Goal: Task Accomplishment & Management: Use online tool/utility

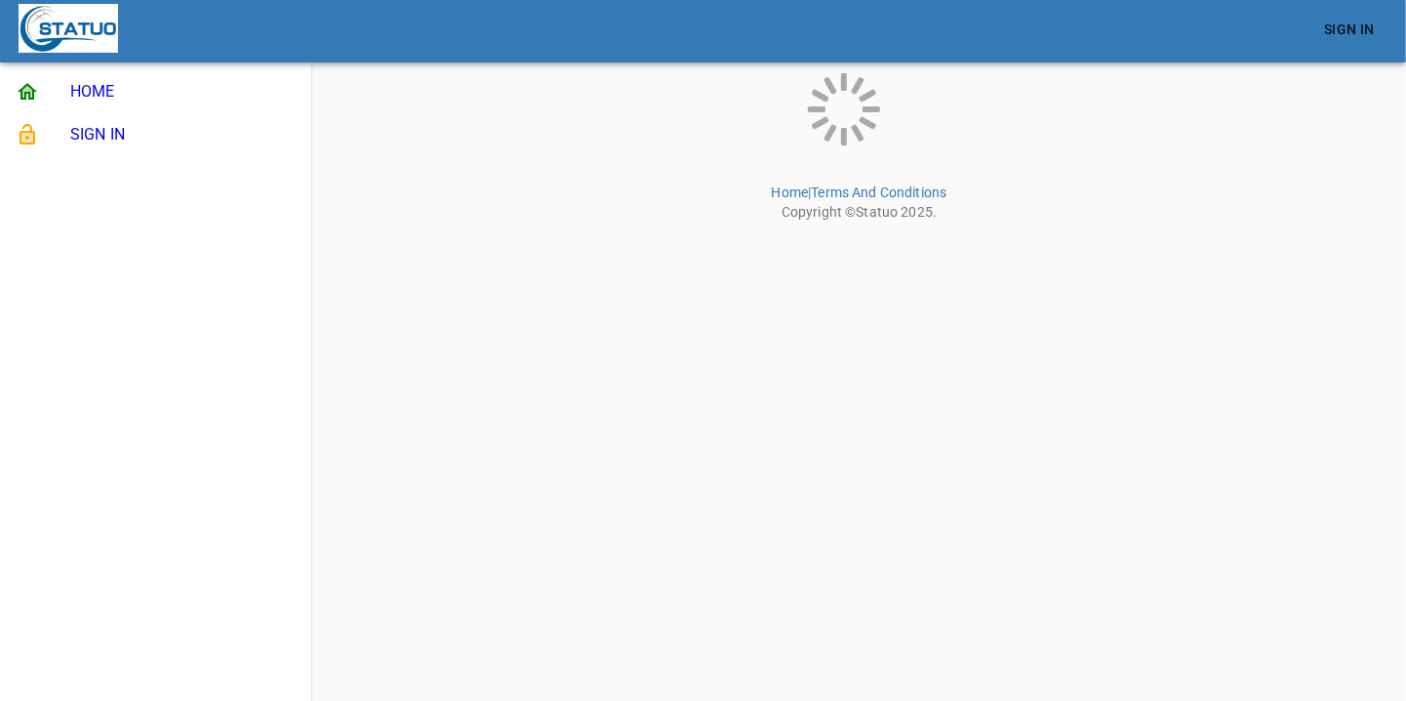
click at [140, 137] on span "SIGN IN" at bounding box center [182, 134] width 225 height 23
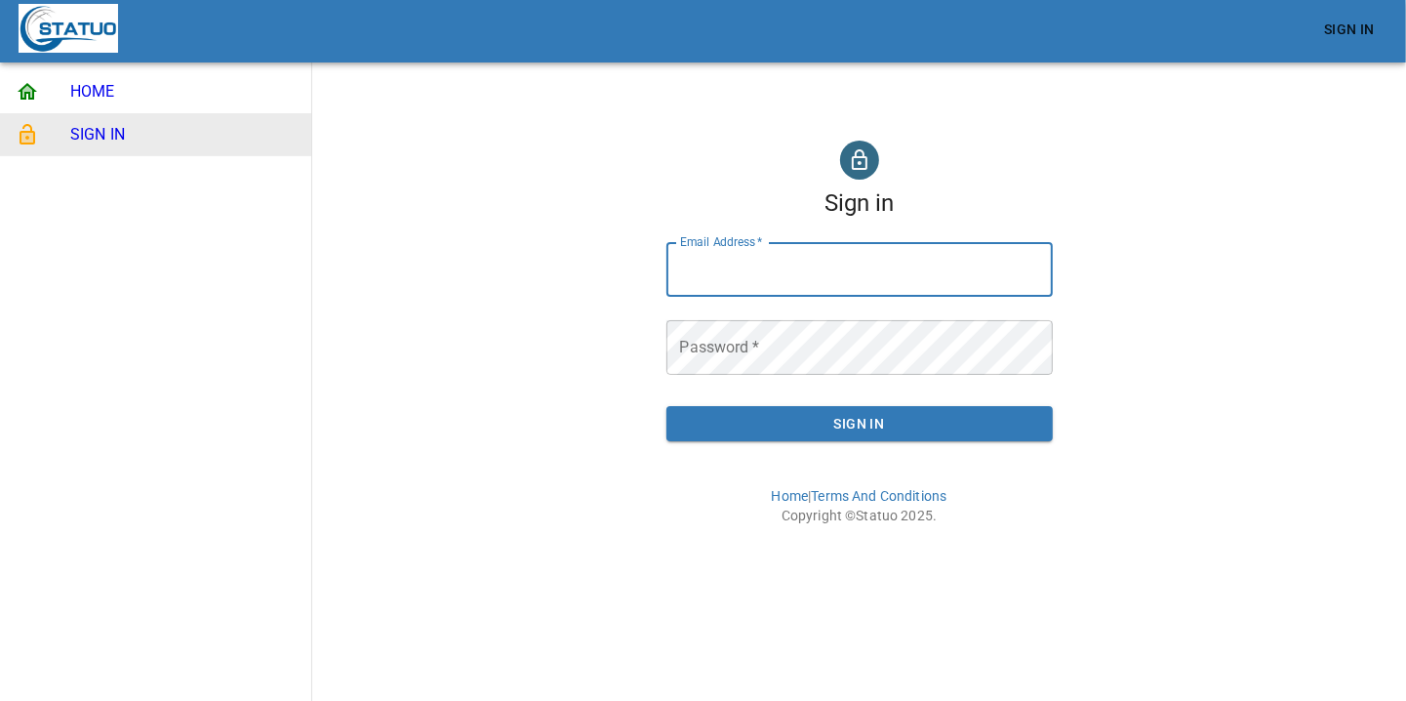
type input "[EMAIL_ADDRESS][DOMAIN_NAME]"
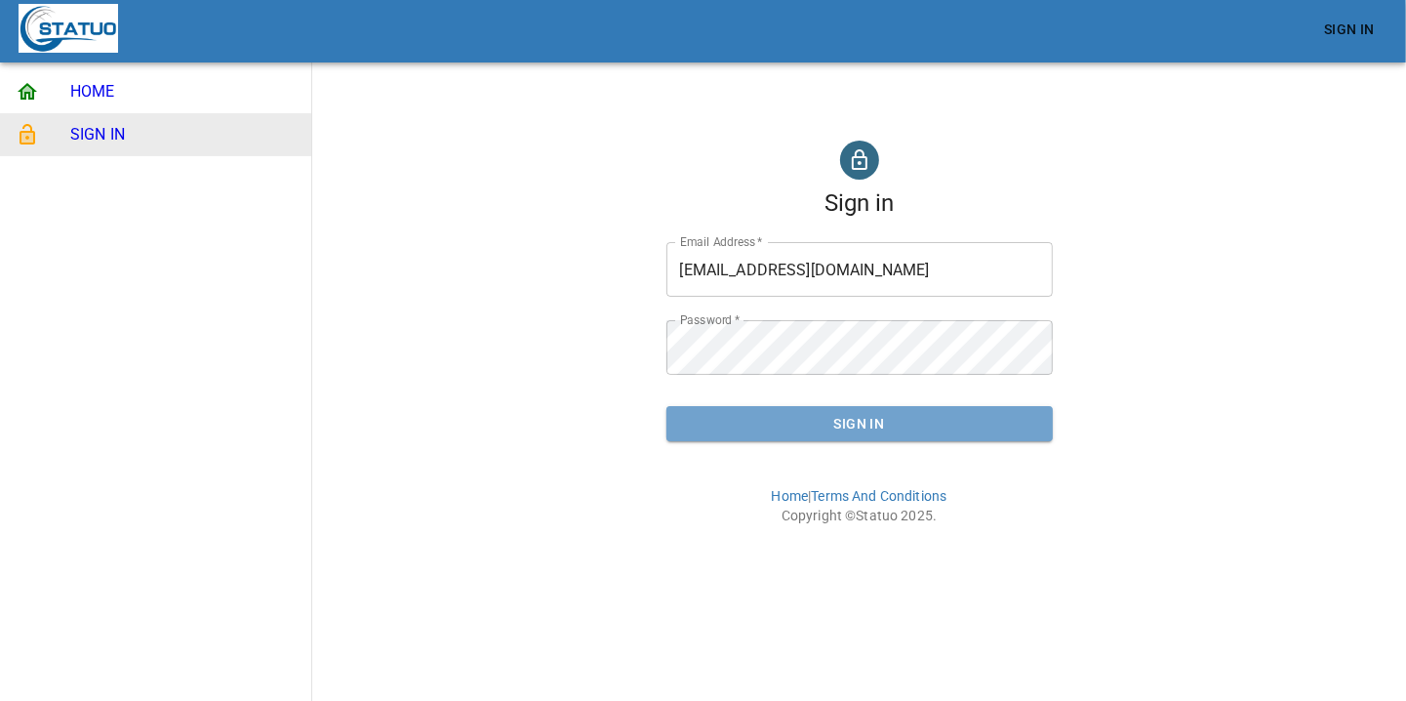
click at [920, 440] on button "Sign In" at bounding box center [860, 424] width 387 height 36
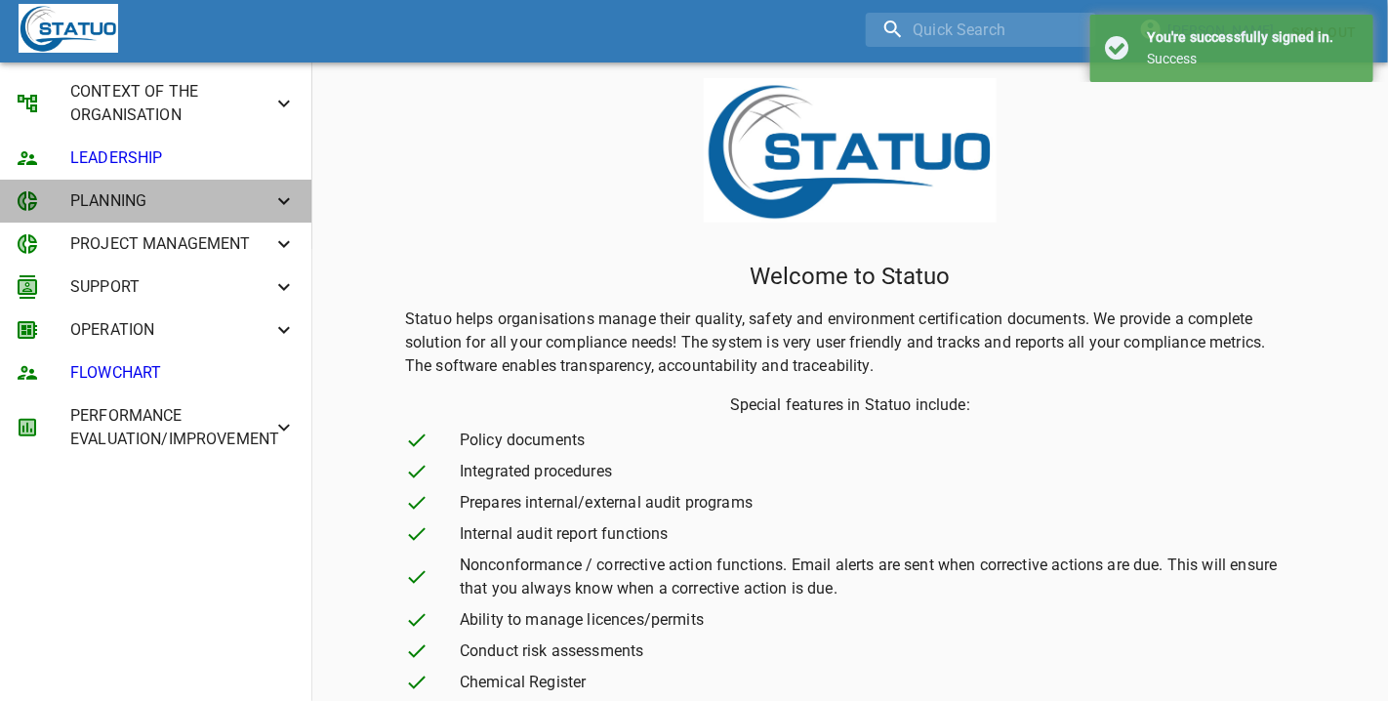
click at [173, 201] on span "PLANNING" at bounding box center [171, 200] width 202 height 23
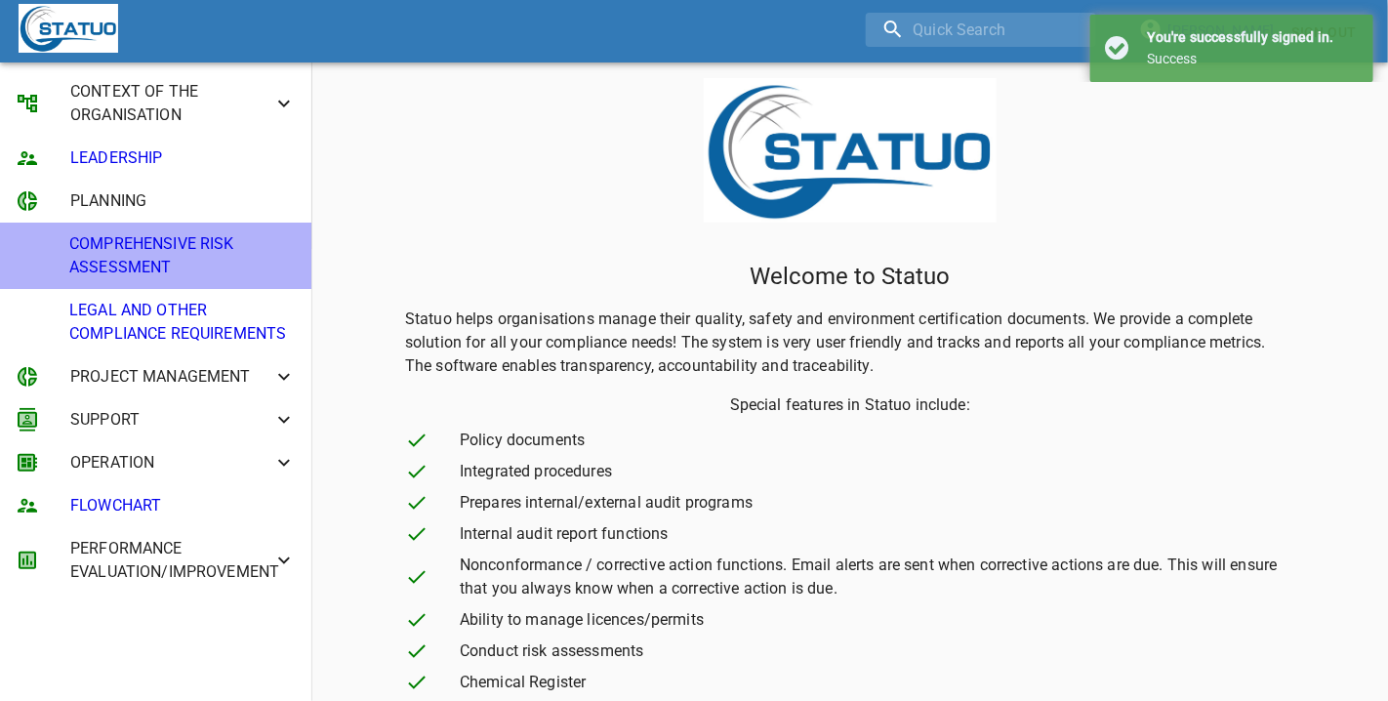
click at [166, 260] on span "COMPREHENSIVE RISK ASSESSMENT" at bounding box center [182, 255] width 226 height 47
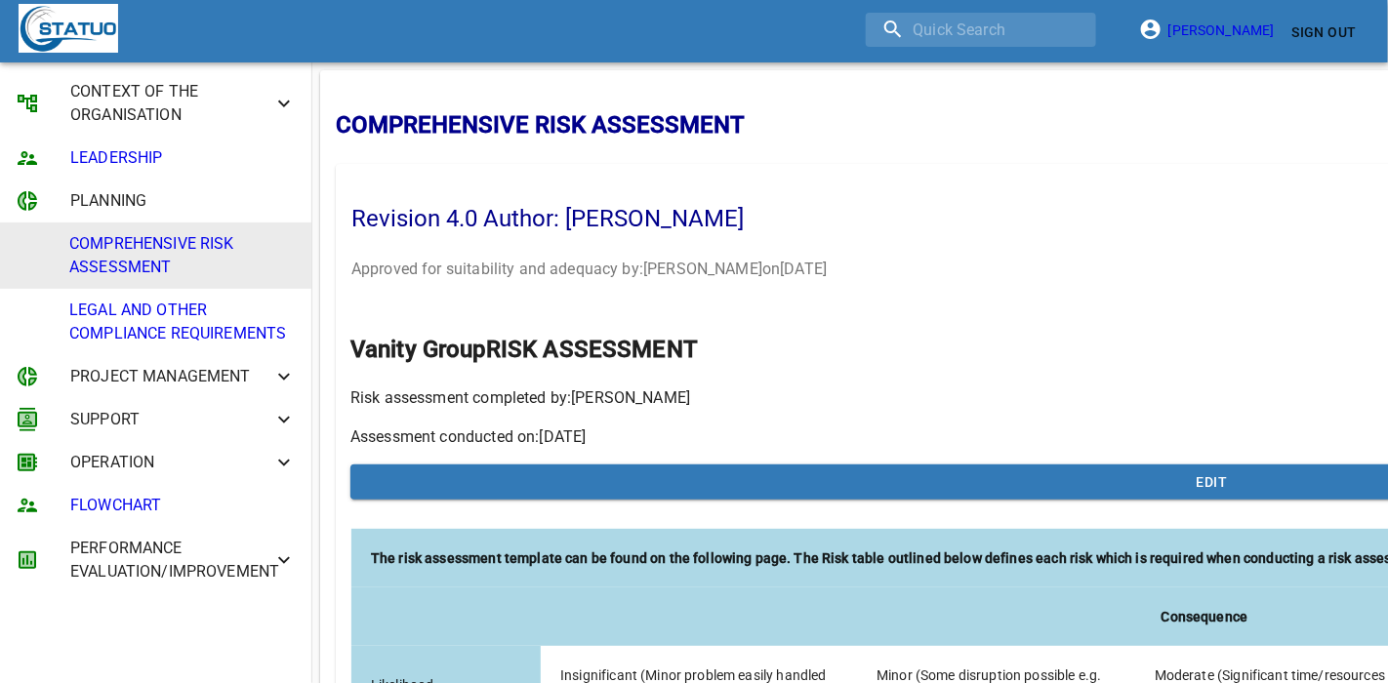
click at [262, 107] on span "CONTEXT OF THE ORGANISATION" at bounding box center [171, 103] width 202 height 47
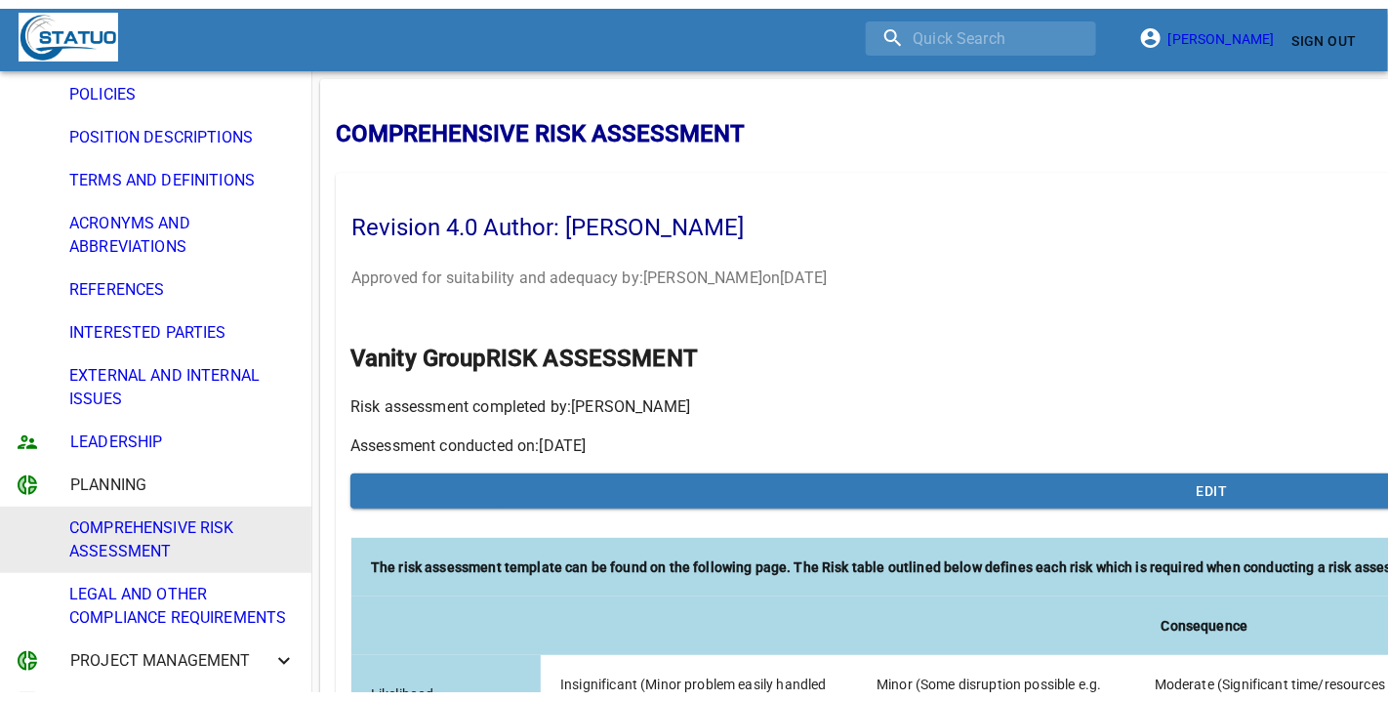
scroll to position [366, 0]
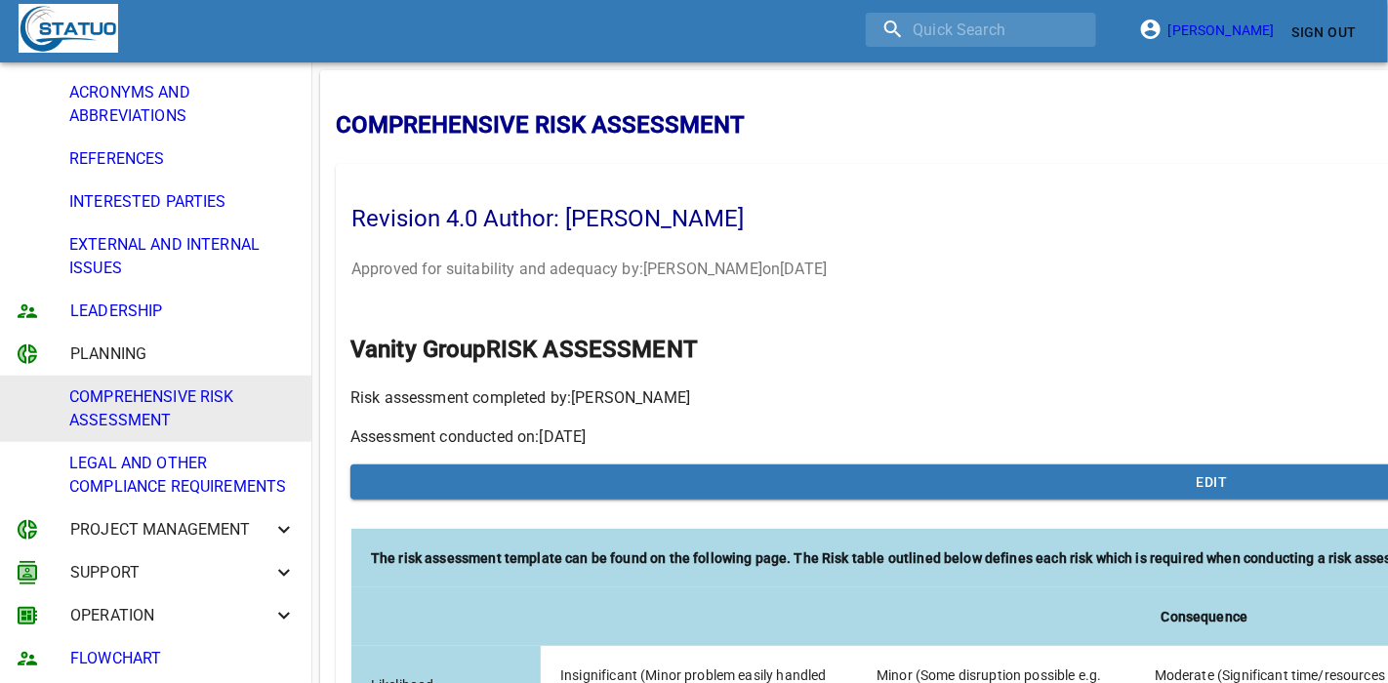
click at [157, 305] on span "LEADERSHIP" at bounding box center [182, 311] width 225 height 23
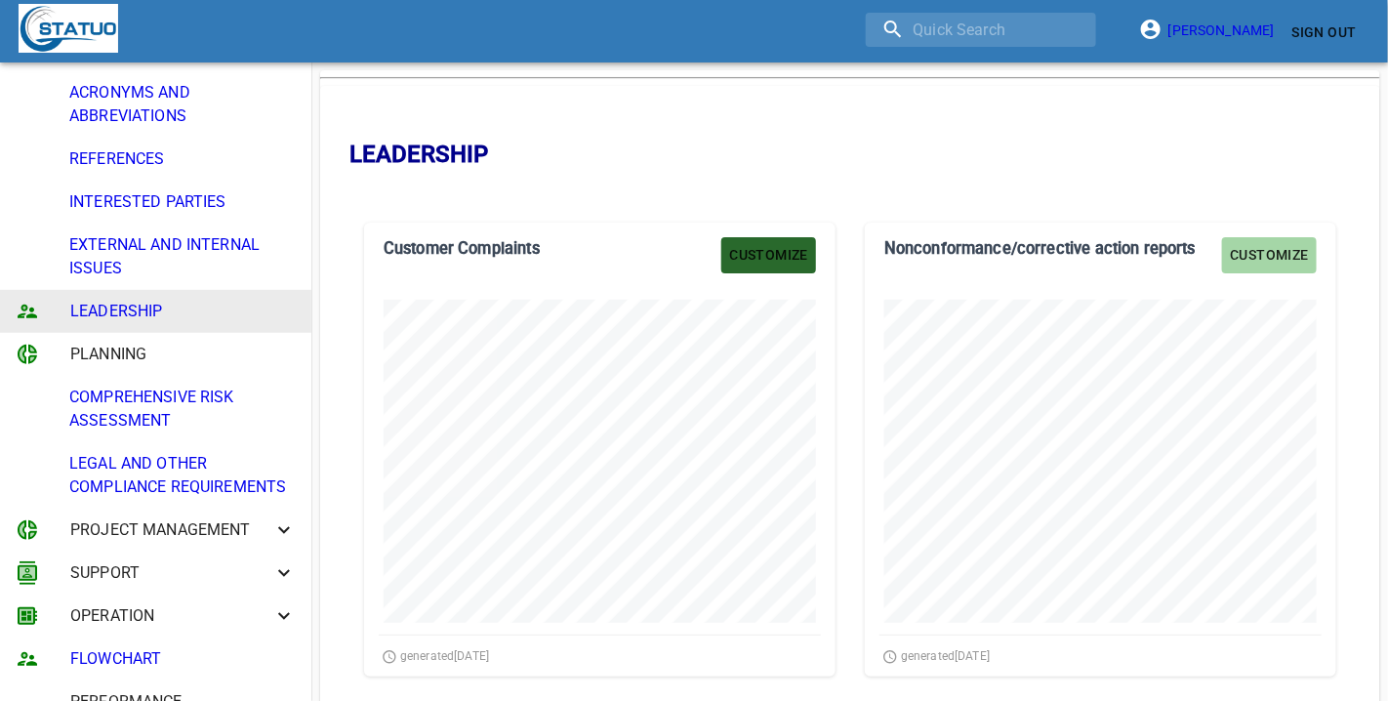
click at [763, 252] on span "Customize" at bounding box center [768, 255] width 79 height 24
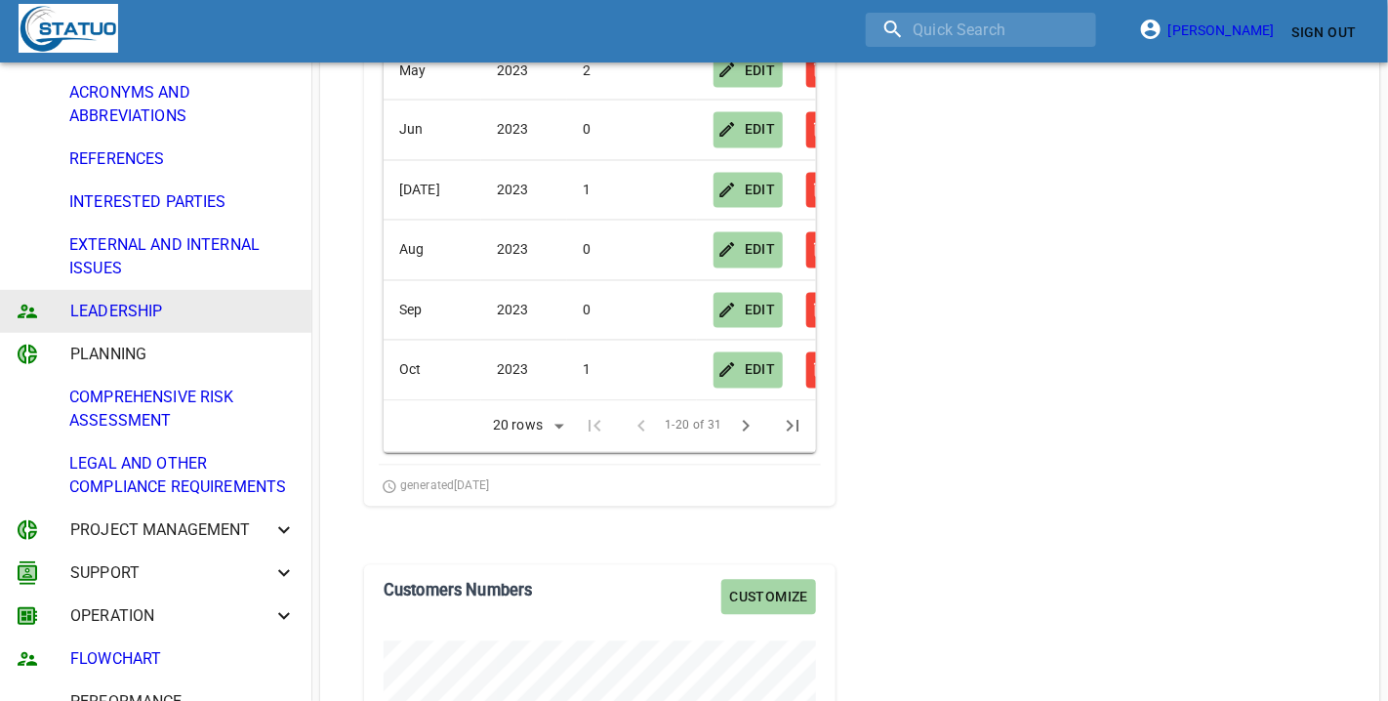
scroll to position [1220, 0]
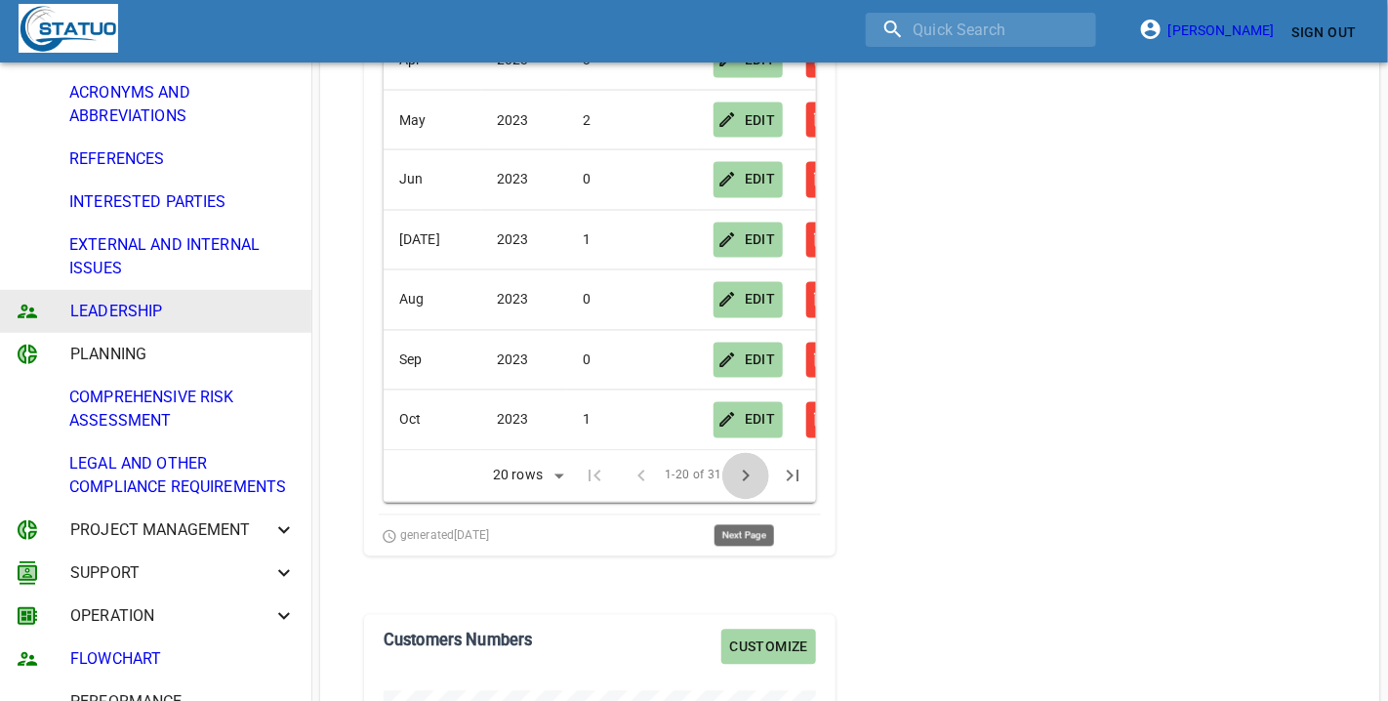
click at [748, 488] on span "chevron_right" at bounding box center [745, 476] width 23 height 23
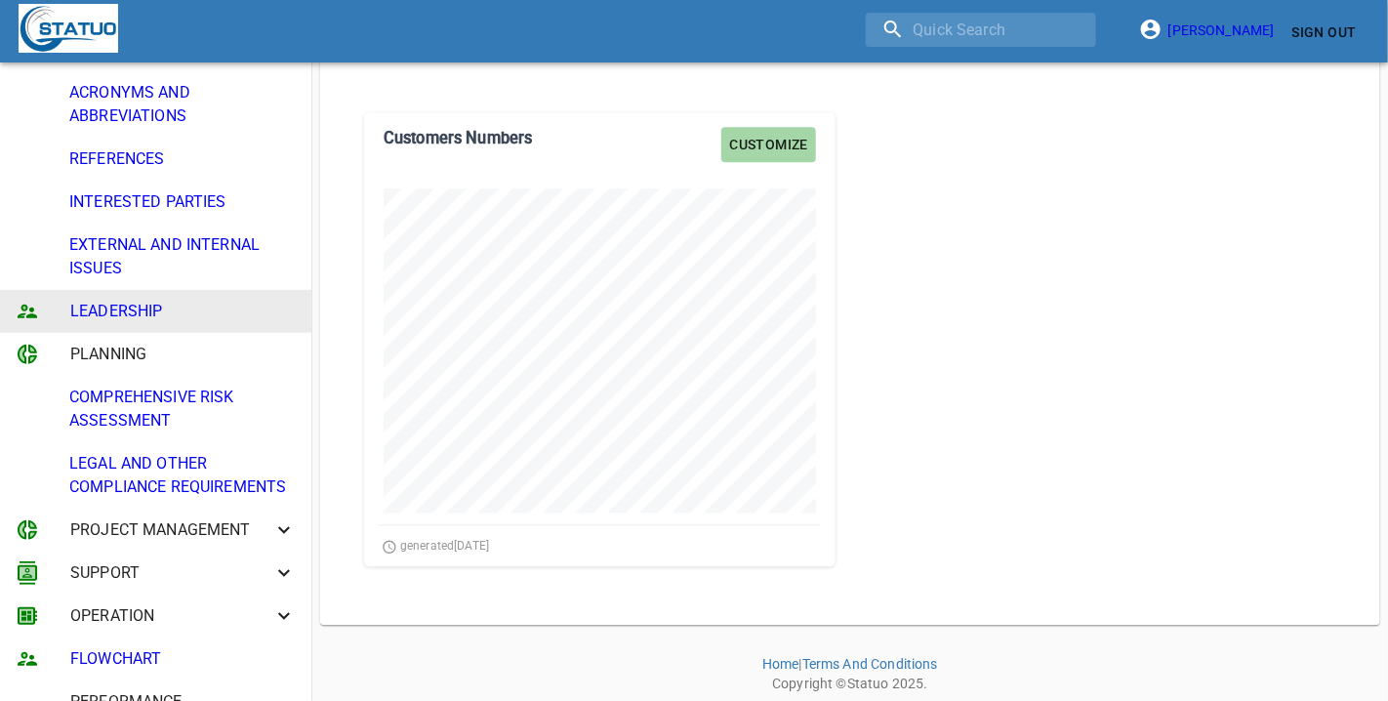
scroll to position [1623, 0]
click at [1129, 434] on div "Customize Customers Numbers generated [DATE]" at bounding box center [849, 339] width 1001 height 512
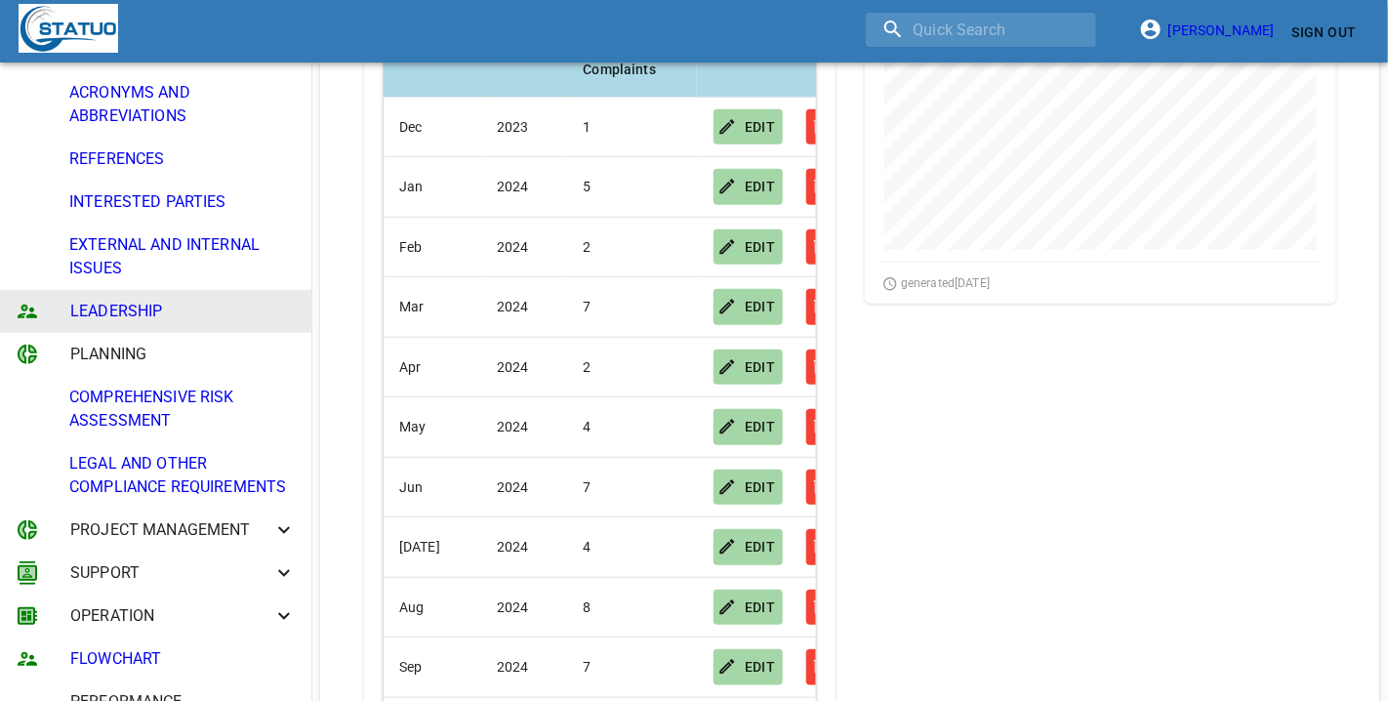
scroll to position [281, 0]
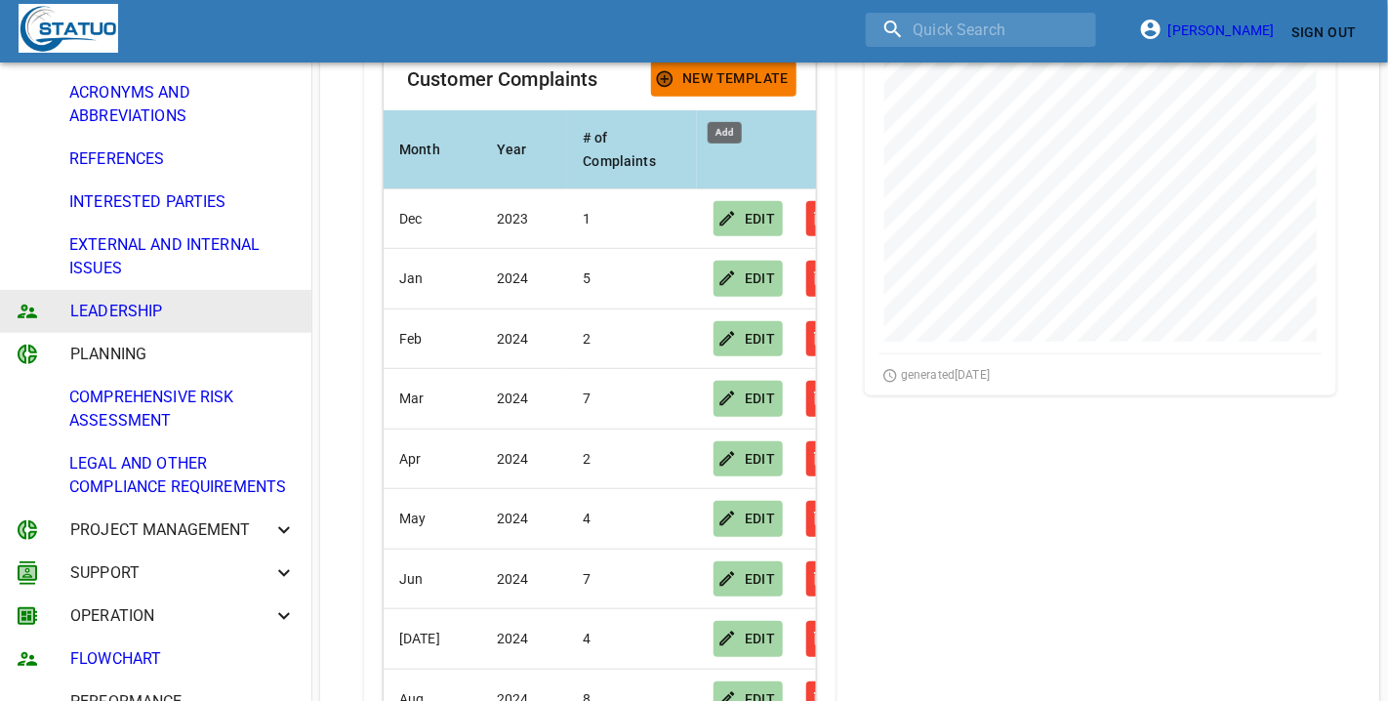
click at [700, 66] on span "New Template" at bounding box center [724, 78] width 130 height 24
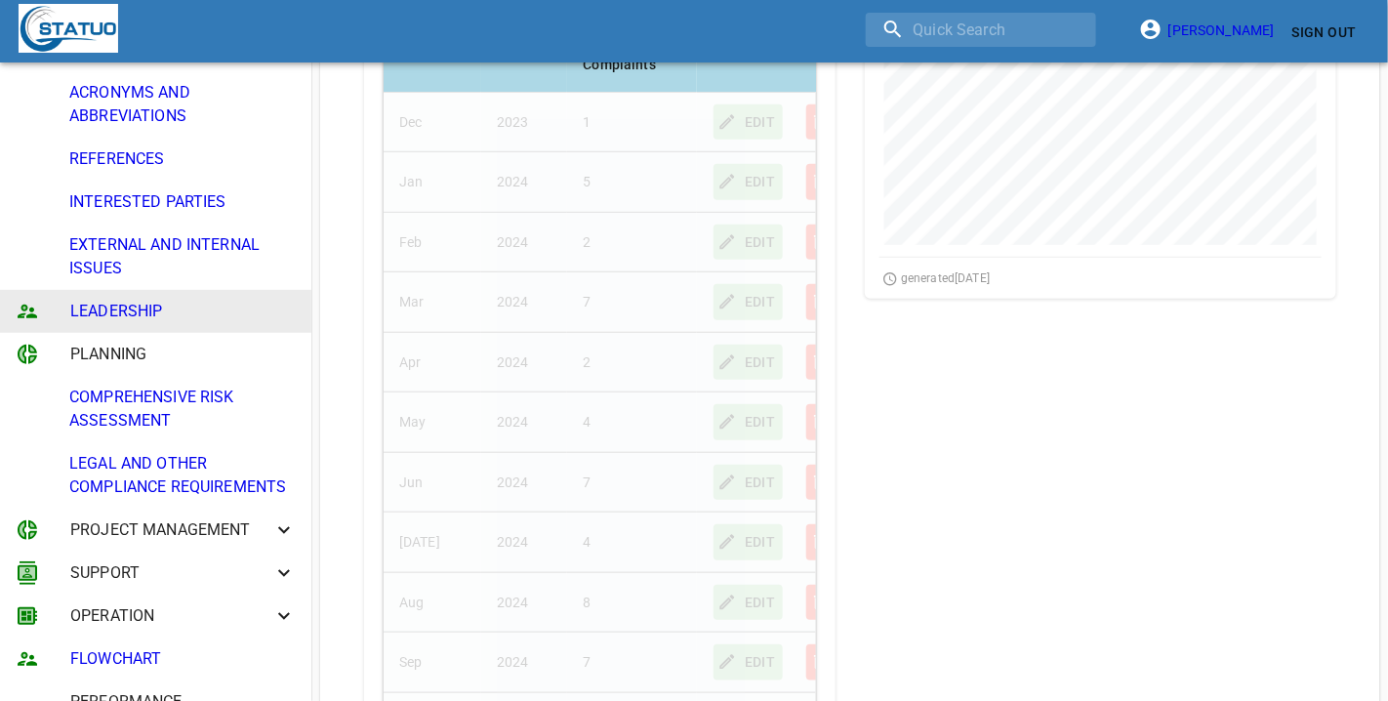
scroll to position [769, 0]
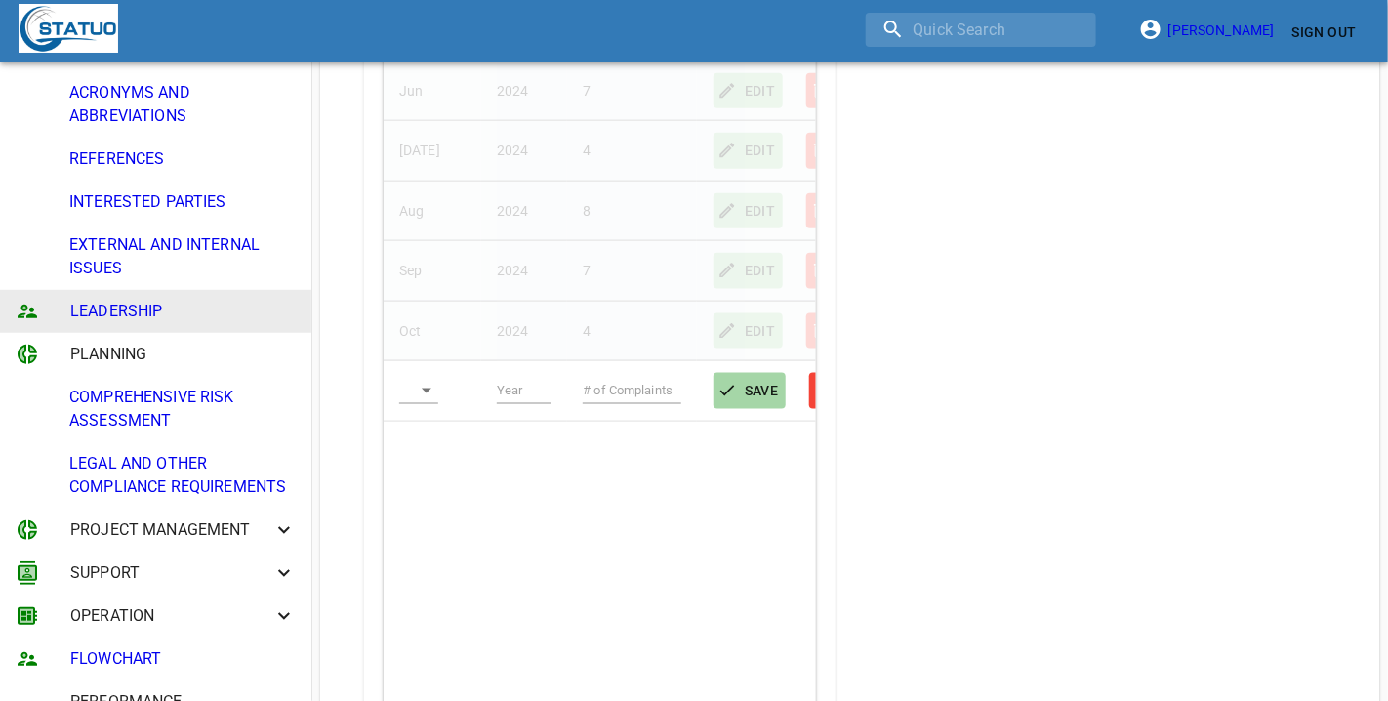
click at [413, 377] on td "​" at bounding box center [433, 391] width 98 height 61
click at [427, 391] on body "[PERSON_NAME] Sign Out CONTEXT OF THE ORGANISATION PURPOSE ORGANISATIONAL CHART…" at bounding box center [694, 418] width 1388 height 2374
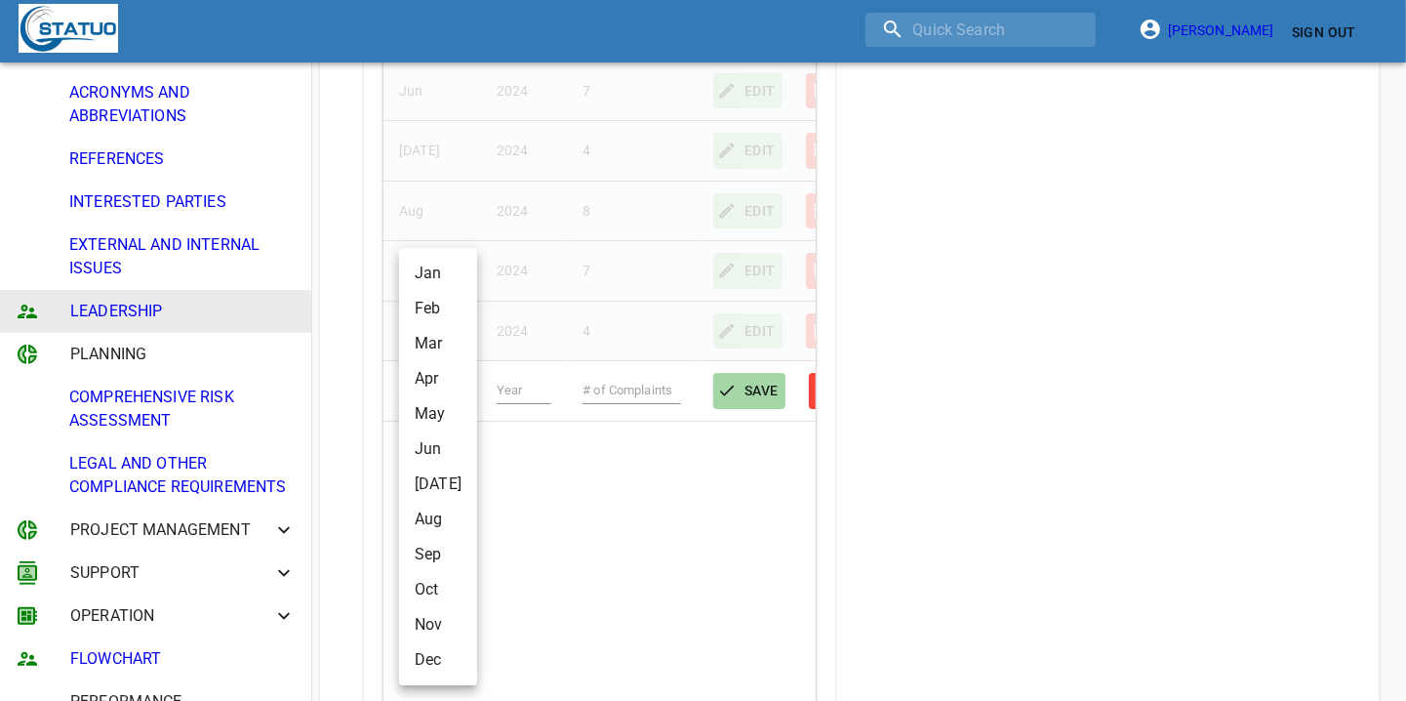
click at [440, 623] on li "Nov" at bounding box center [438, 624] width 78 height 35
type input "Nov"
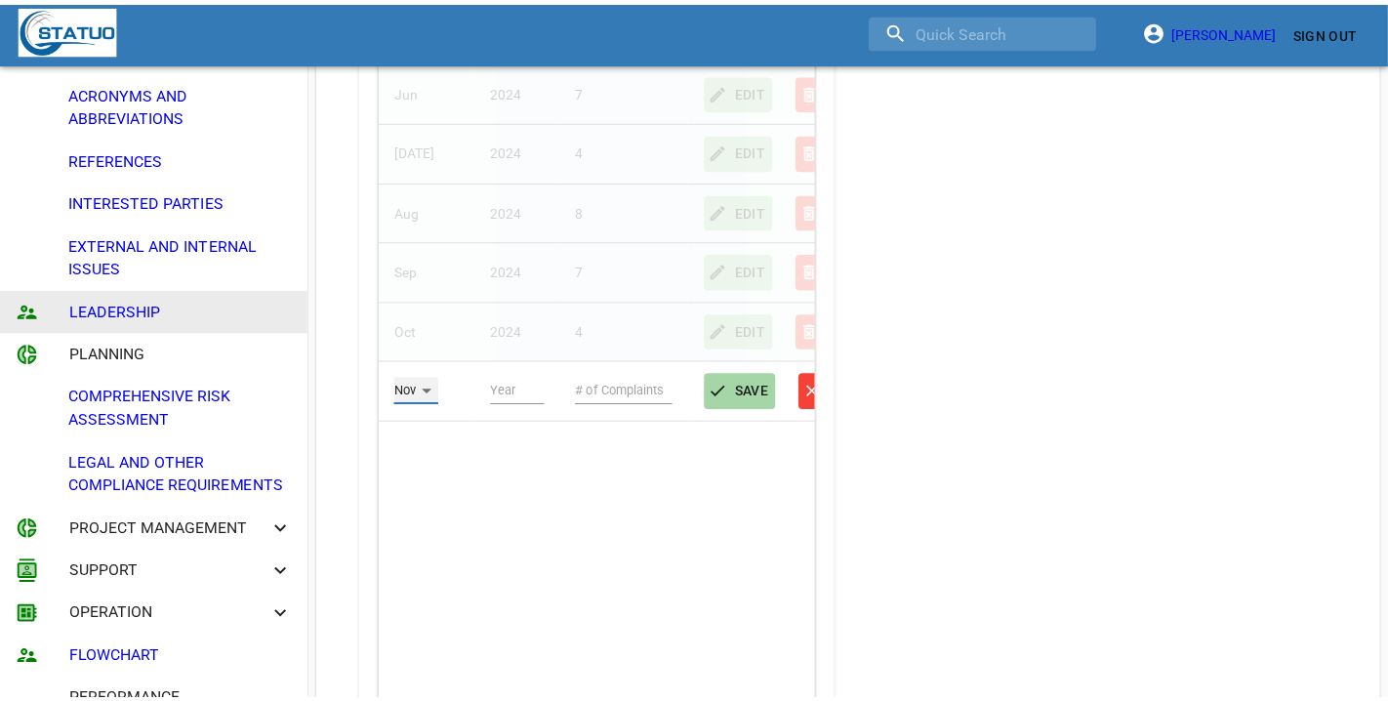
scroll to position [975580, 975564]
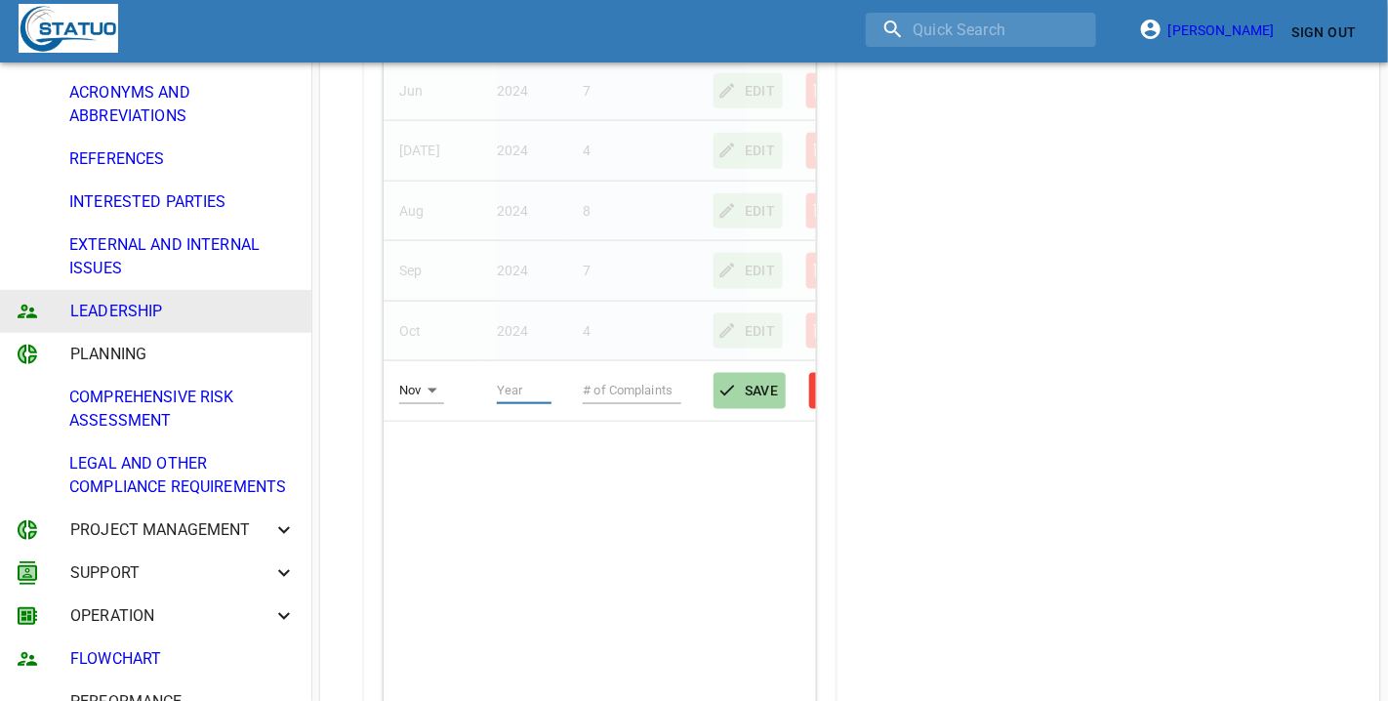
click at [527, 390] on input "text" at bounding box center [525, 390] width 56 height 27
type input "2024"
click at [601, 387] on input "text" at bounding box center [632, 390] width 99 height 27
type input "3"
click at [740, 388] on span "SAVE" at bounding box center [750, 391] width 58 height 24
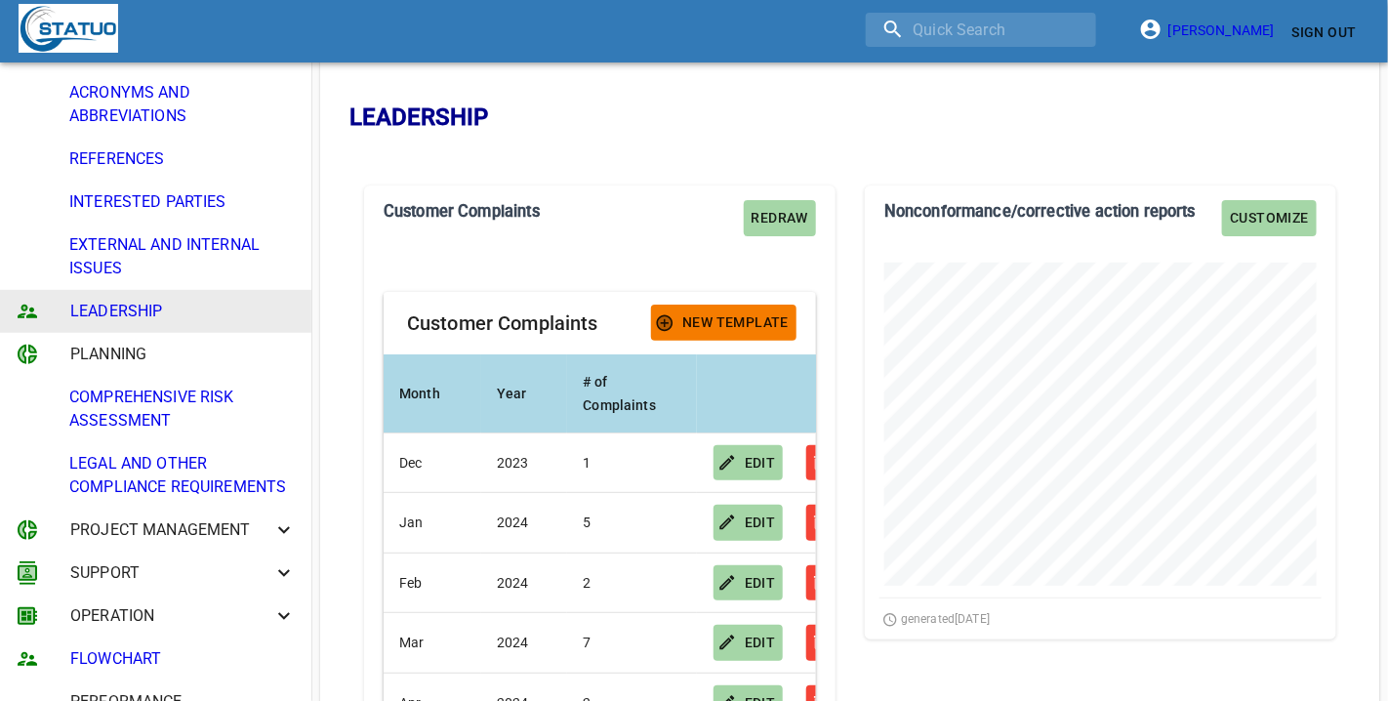
click at [730, 314] on span "New Template" at bounding box center [724, 322] width 130 height 24
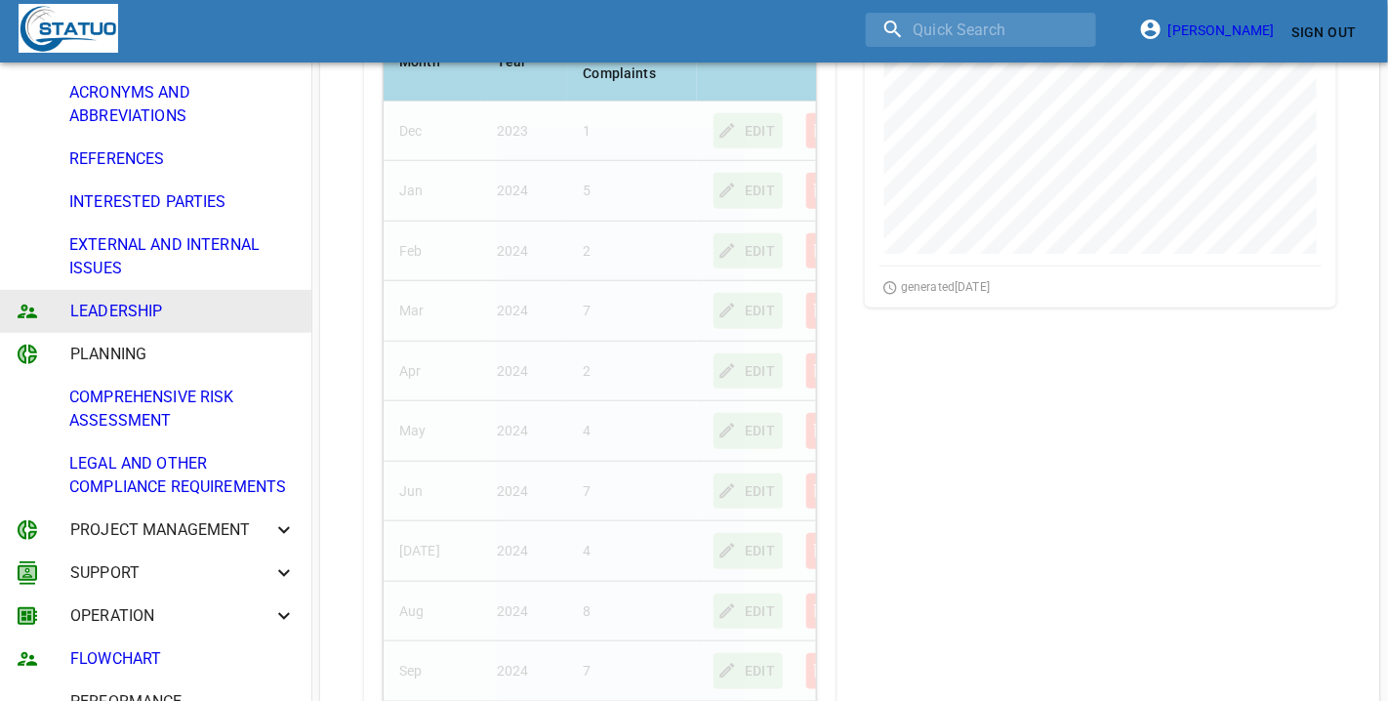
scroll to position [769, 0]
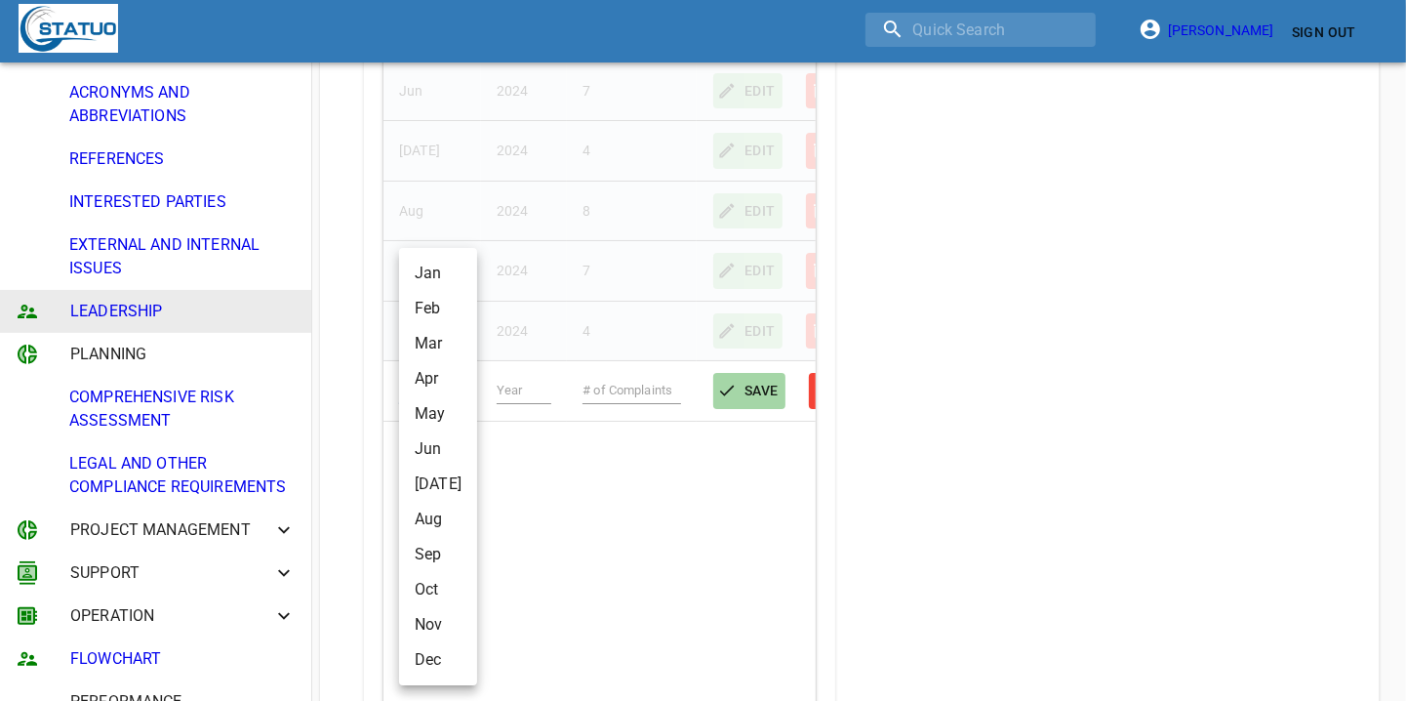
click at [430, 397] on body "[PERSON_NAME] Sign Out CONTEXT OF THE ORGANISATION PURPOSE ORGANISATIONAL CHART…" at bounding box center [703, 418] width 1406 height 2374
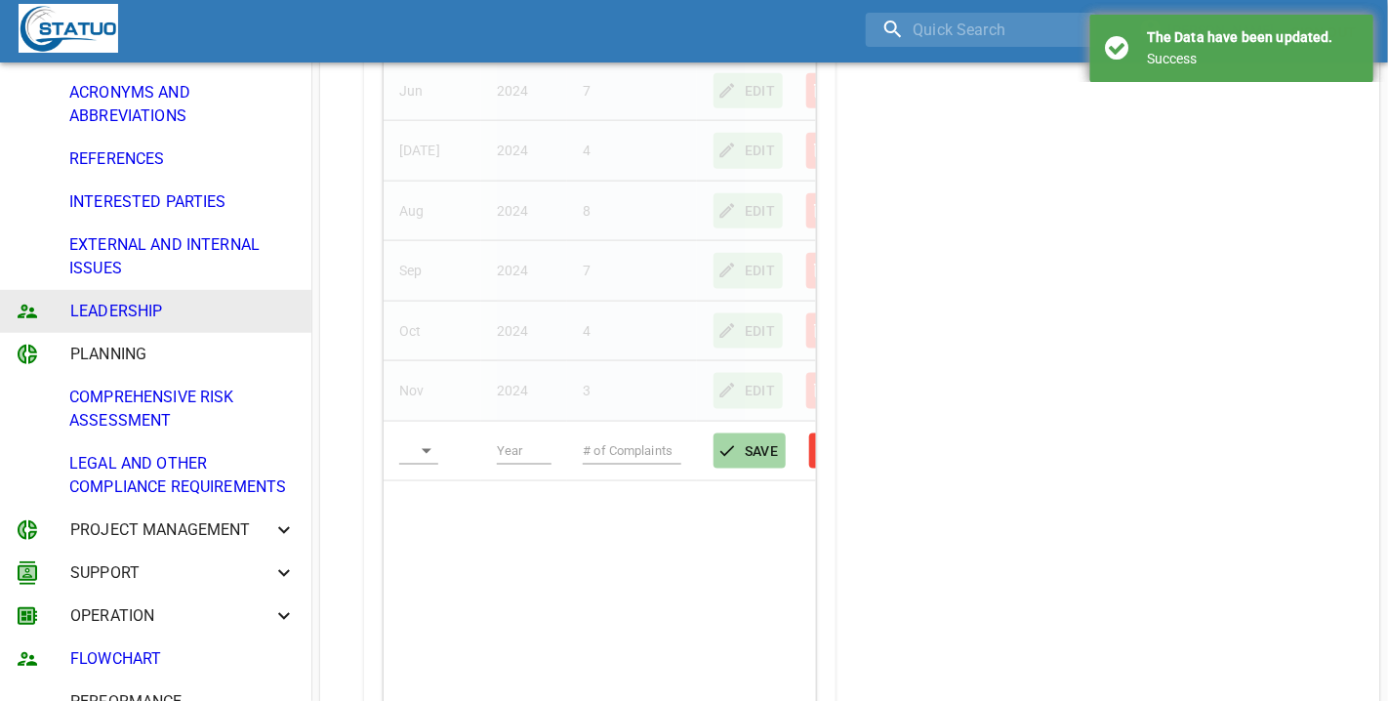
scroll to position [975580, 975564]
click at [426, 446] on body "[PERSON_NAME] Sign Out CONTEXT OF THE ORGANISATION PURPOSE ORGANISATIONAL CHART…" at bounding box center [694, 424] width 1388 height 2386
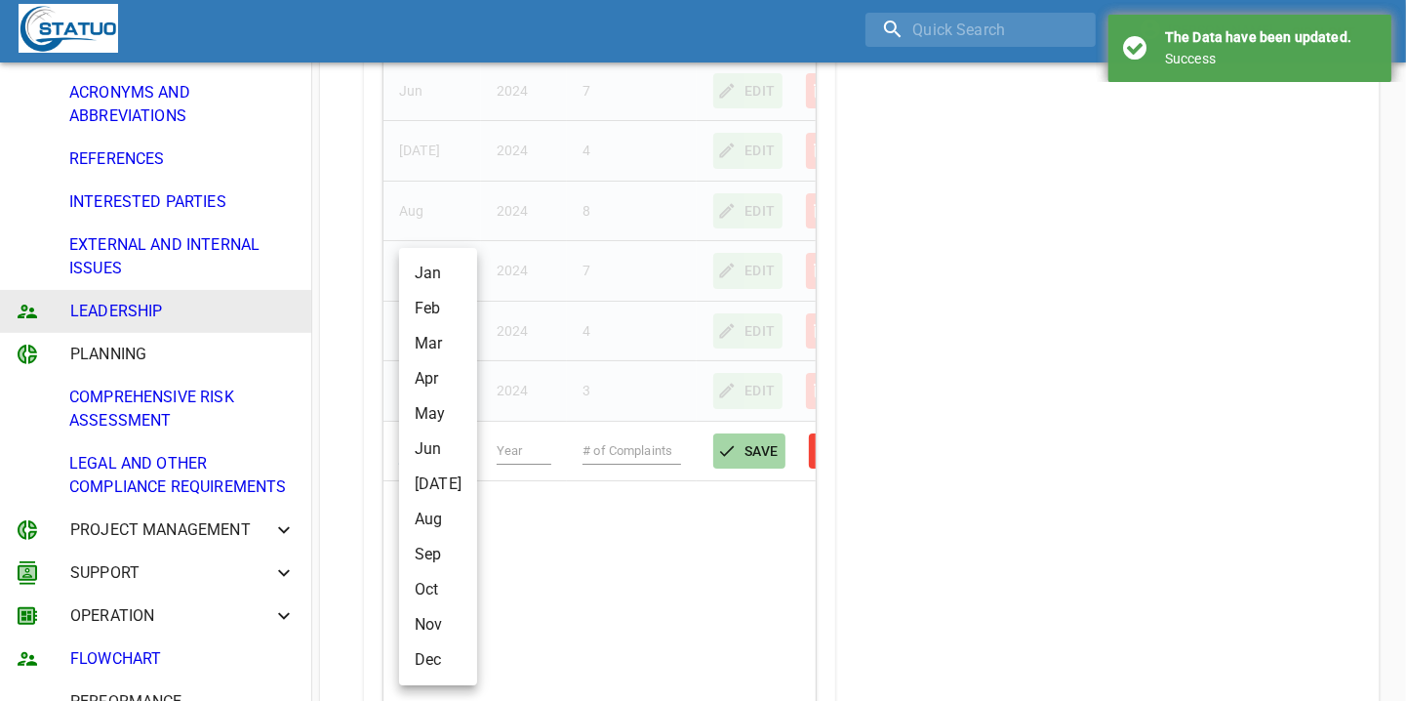
click at [442, 664] on li "Dec" at bounding box center [438, 659] width 78 height 35
type input "Dec"
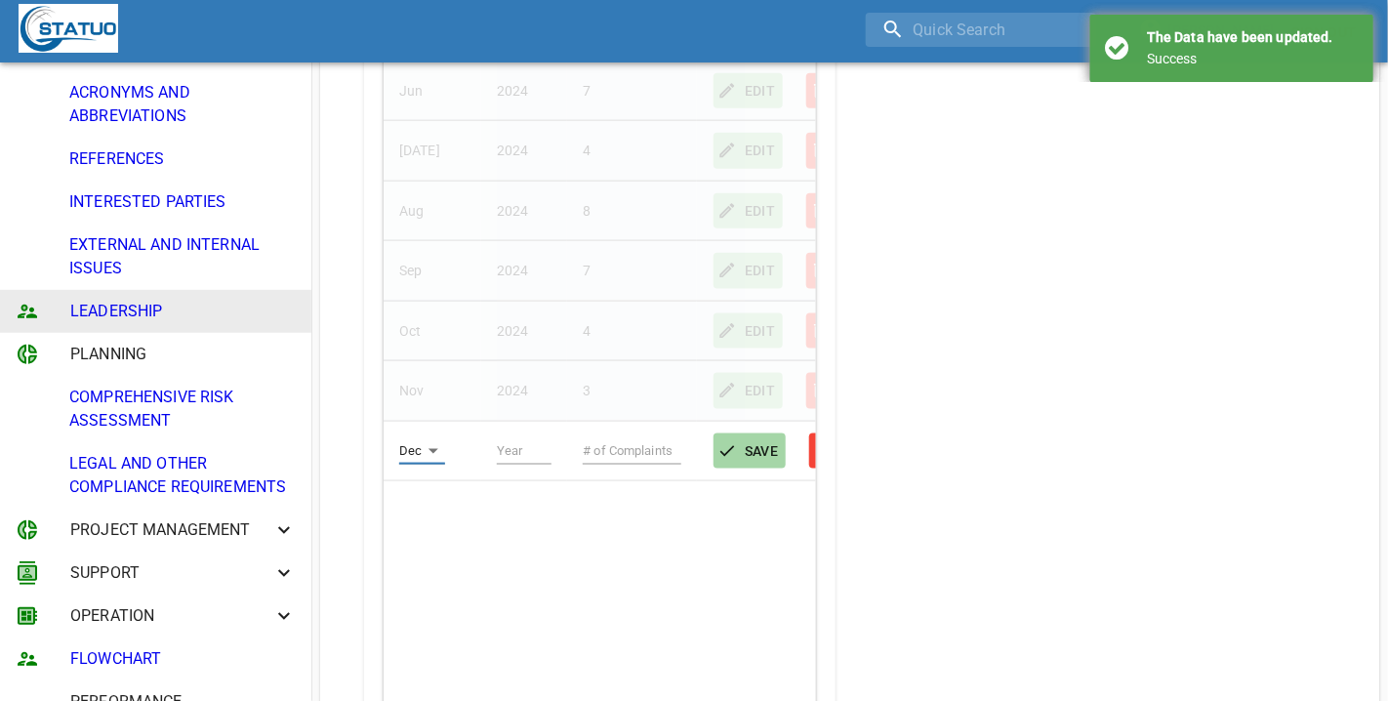
click at [519, 459] on input "text" at bounding box center [525, 450] width 56 height 27
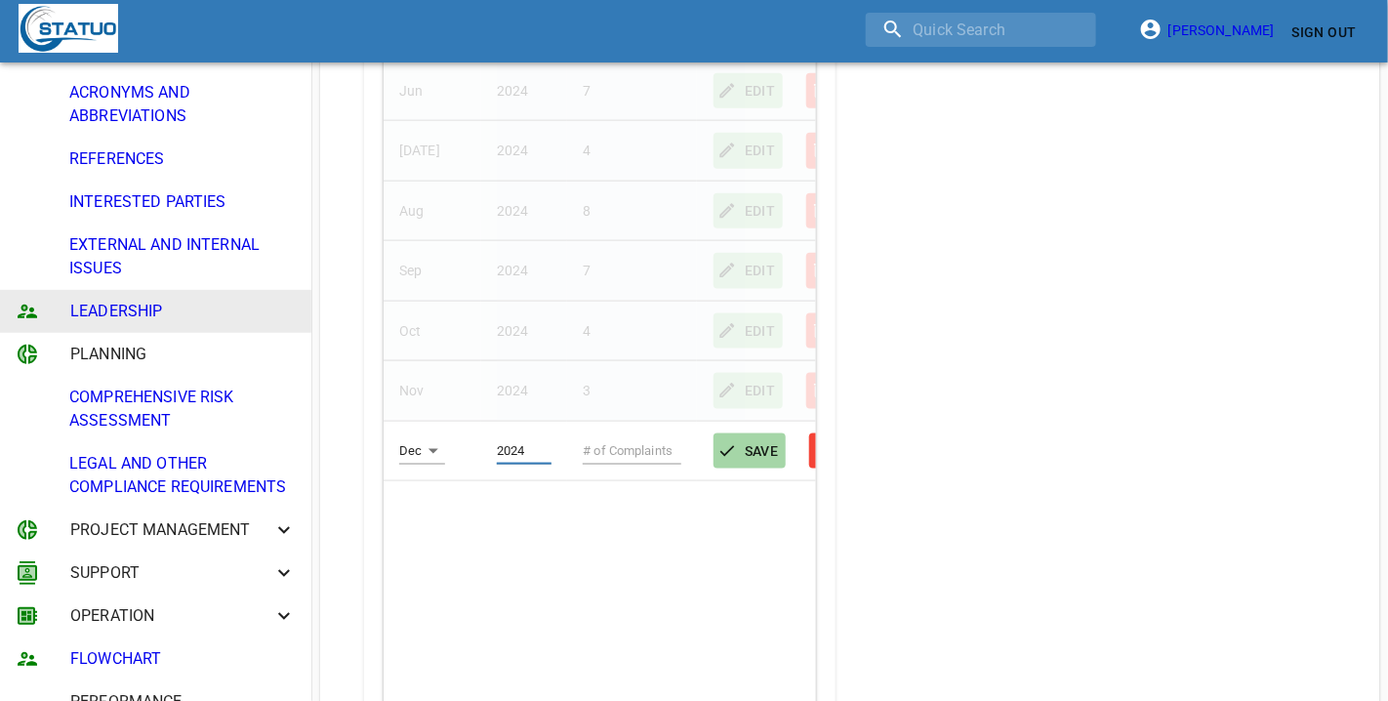
type input "2024"
click at [591, 441] on input "text" at bounding box center [632, 450] width 99 height 27
type input "4"
click at [747, 454] on span "SAVE" at bounding box center [750, 451] width 58 height 24
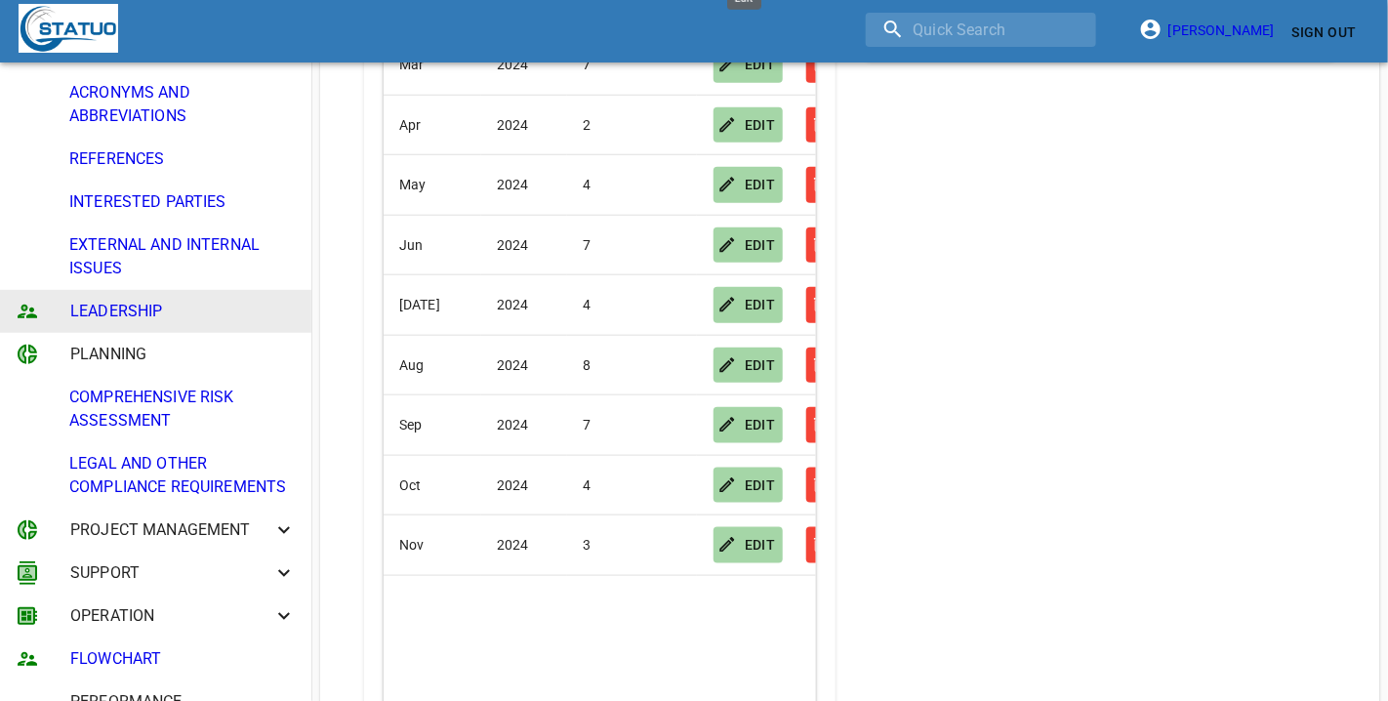
scroll to position [0, 0]
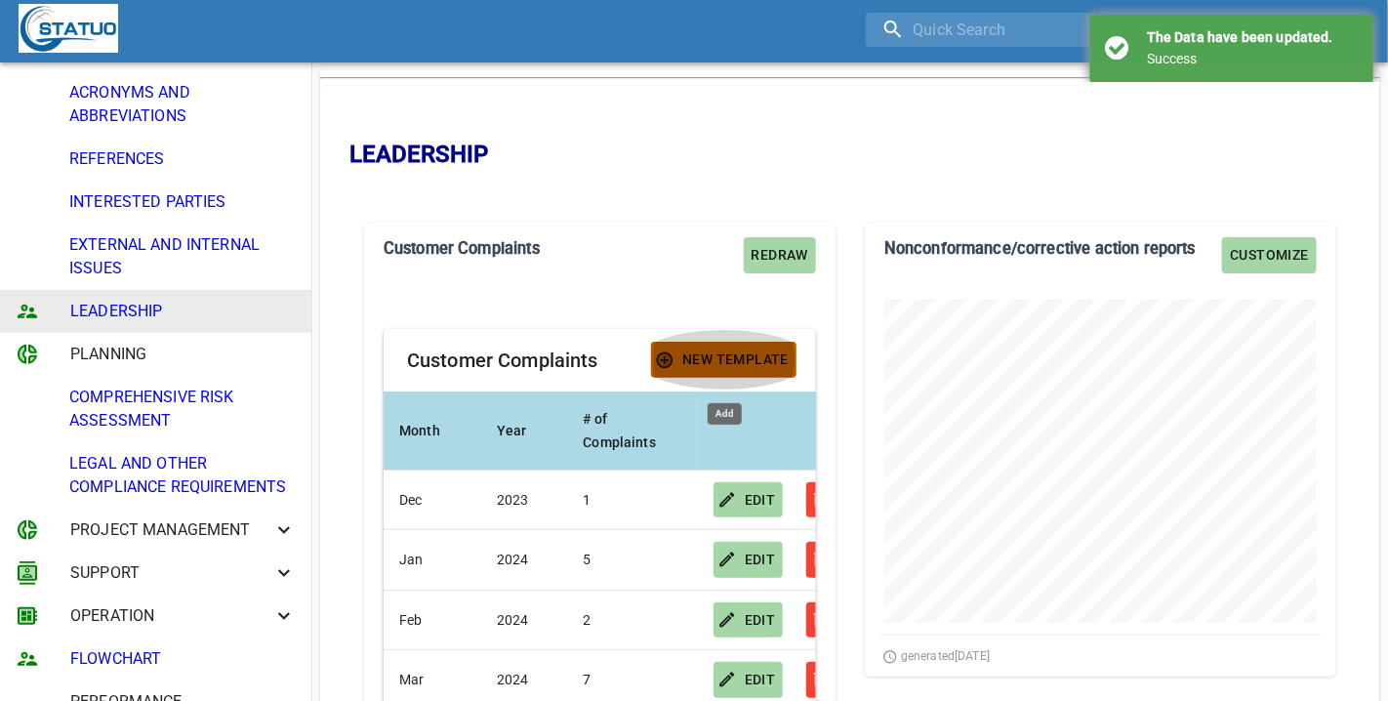
click at [768, 349] on span "New Template" at bounding box center [724, 359] width 130 height 24
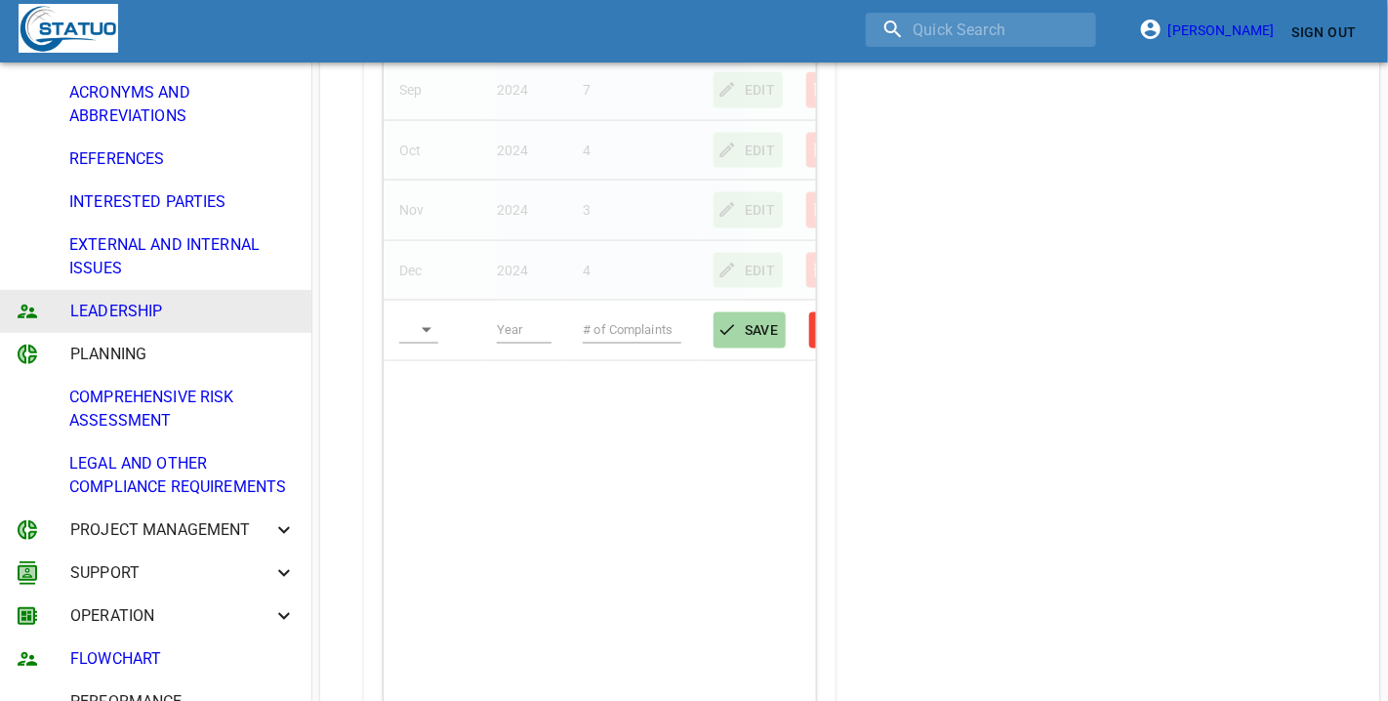
scroll to position [976, 0]
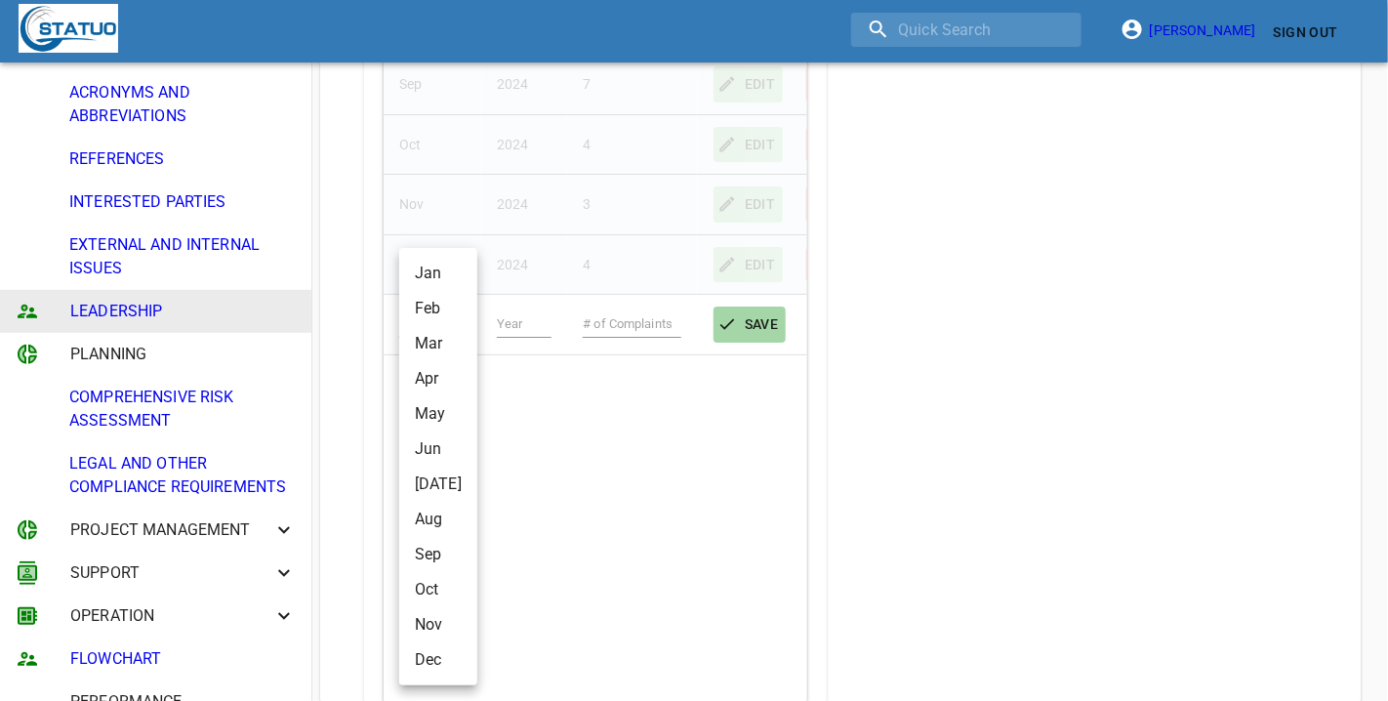
click at [428, 307] on body "[PERSON_NAME] Sign Out CONTEXT OF THE ORGANISATION PURPOSE ORGANISATIONAL CHART…" at bounding box center [694, 233] width 1388 height 2419
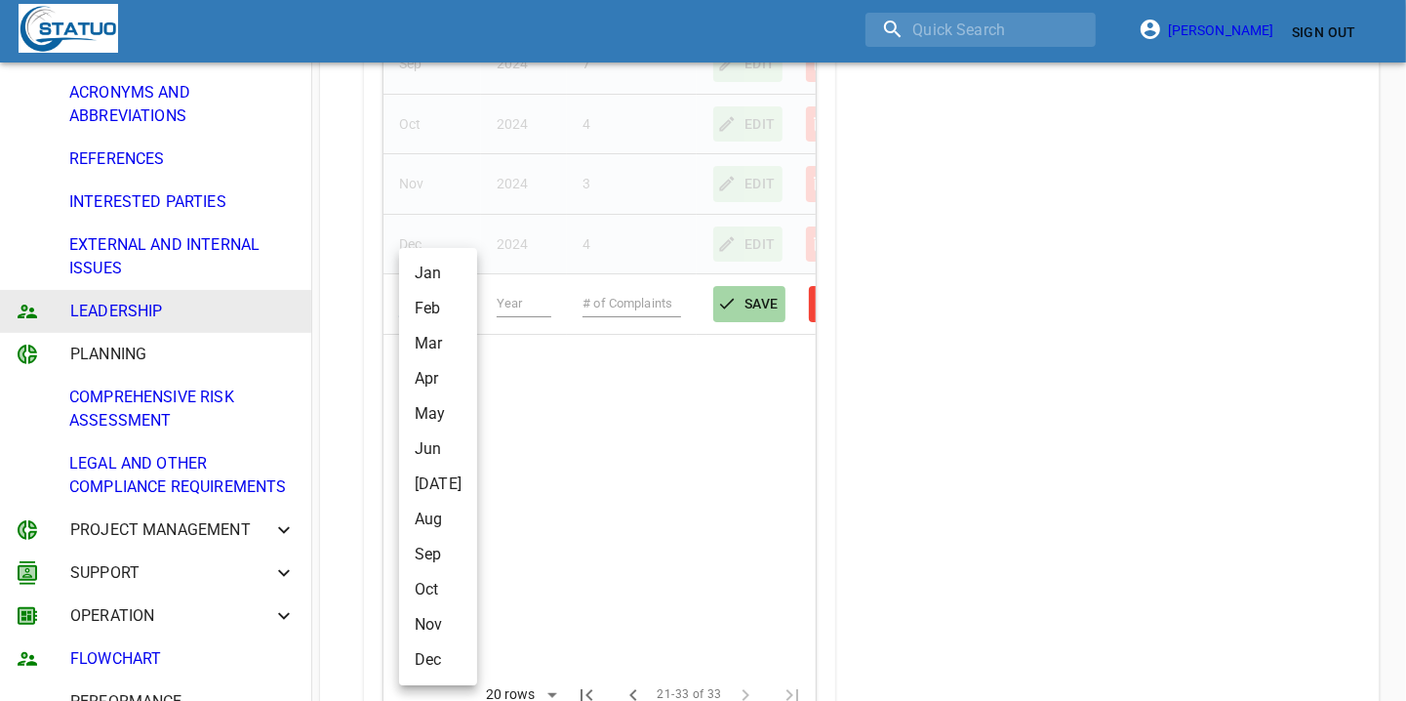
click at [435, 276] on li "Jan" at bounding box center [438, 273] width 78 height 35
type input "Jan"
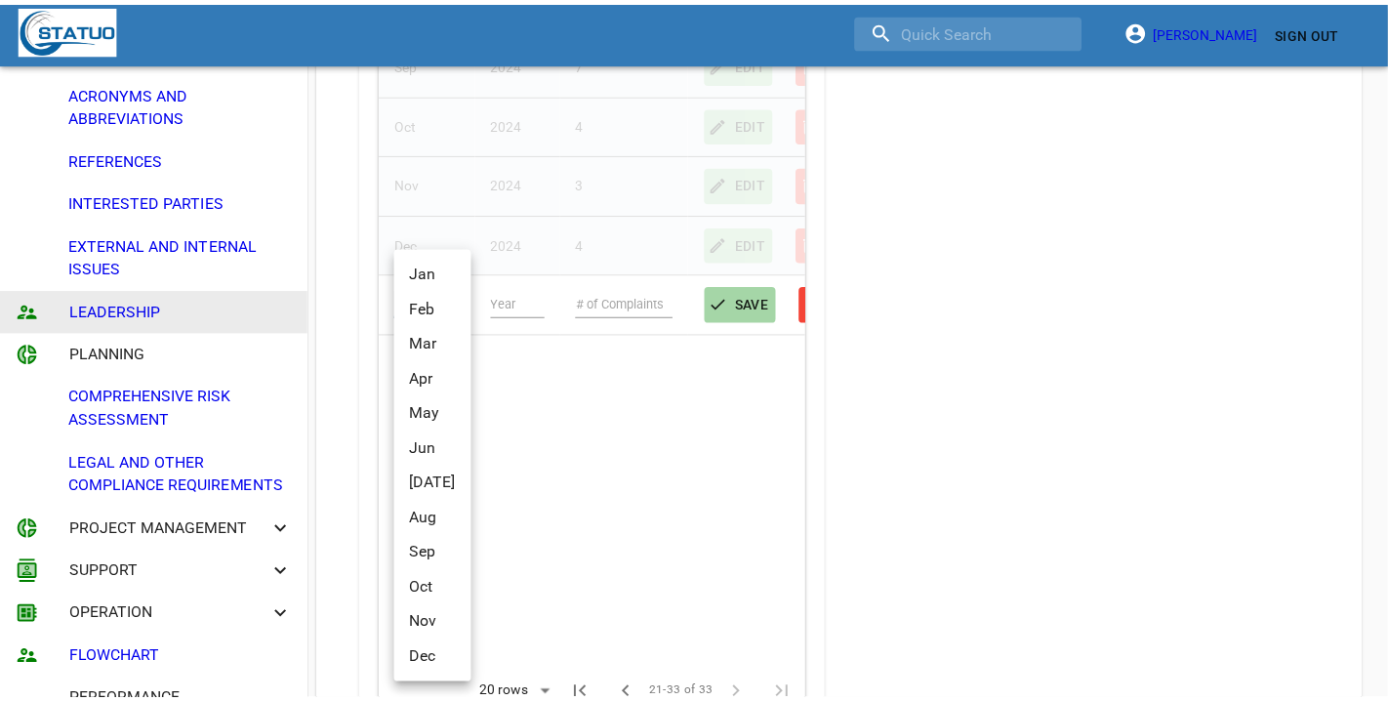
scroll to position [975580, 975564]
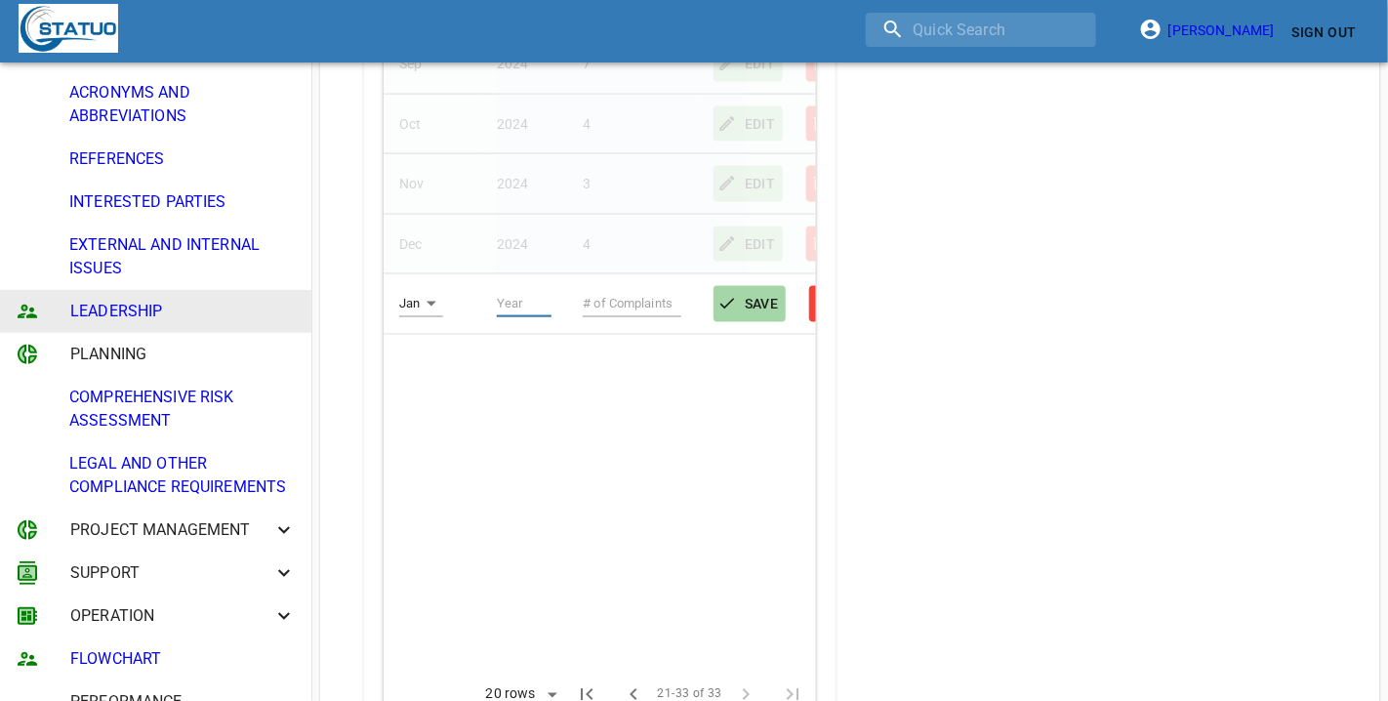
click at [517, 305] on input "text" at bounding box center [525, 303] width 56 height 27
type input "2025"
click at [597, 295] on input "text" at bounding box center [632, 303] width 99 height 27
click at [618, 317] on input "text" at bounding box center [632, 303] width 99 height 27
type input "5"
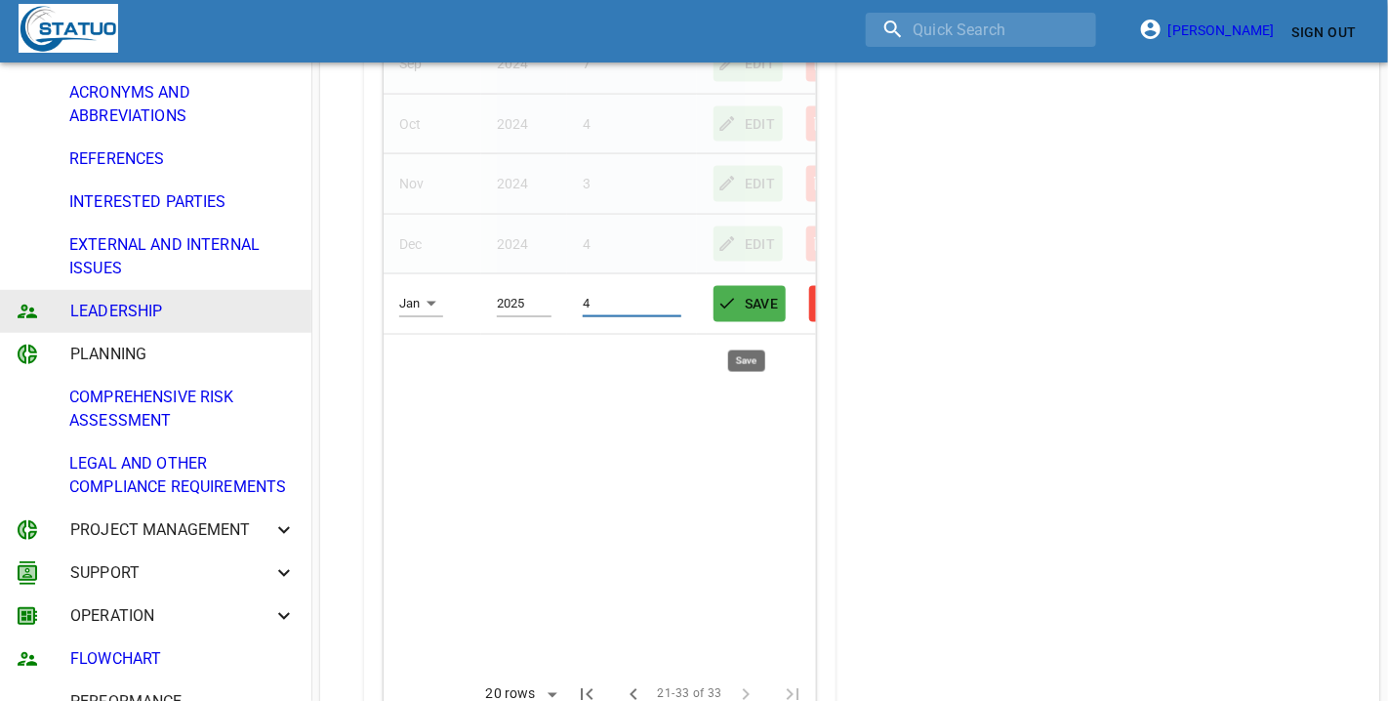
type input "4"
click at [732, 305] on icon "button" at bounding box center [727, 304] width 20 height 20
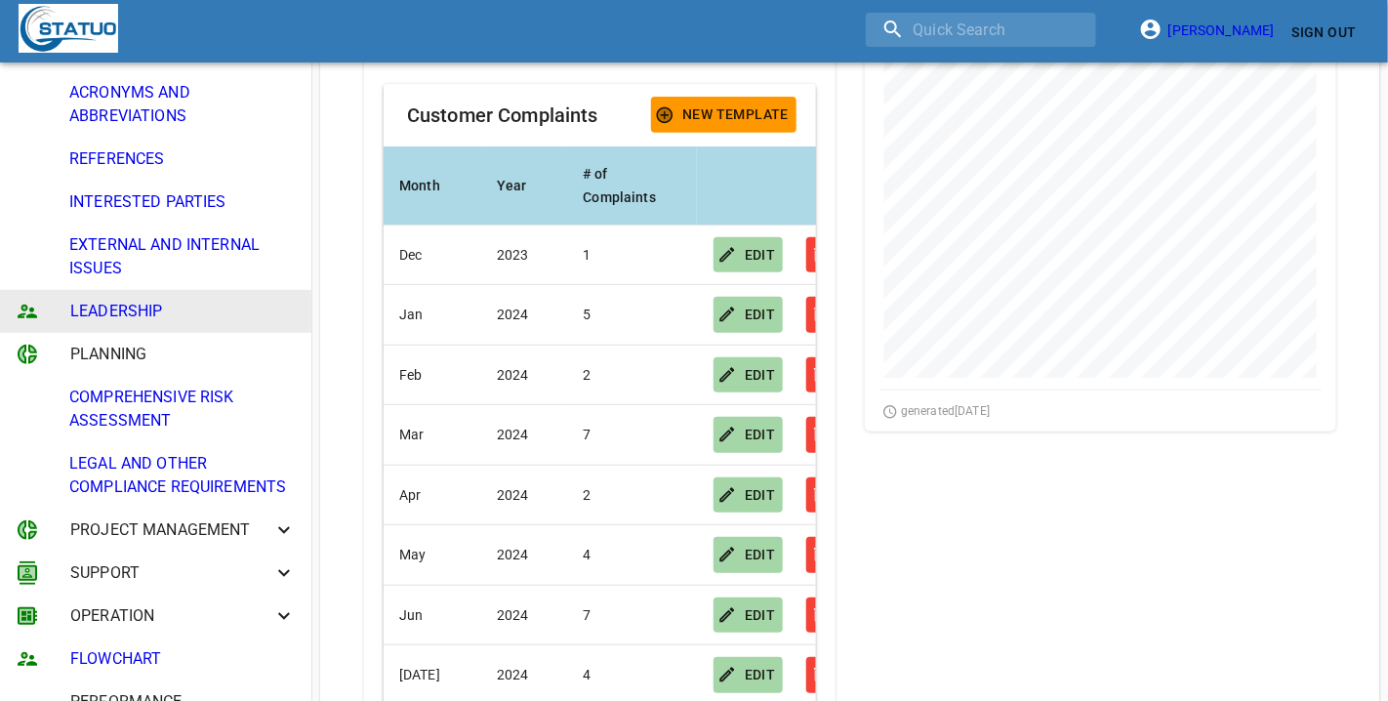
scroll to position [244, 0]
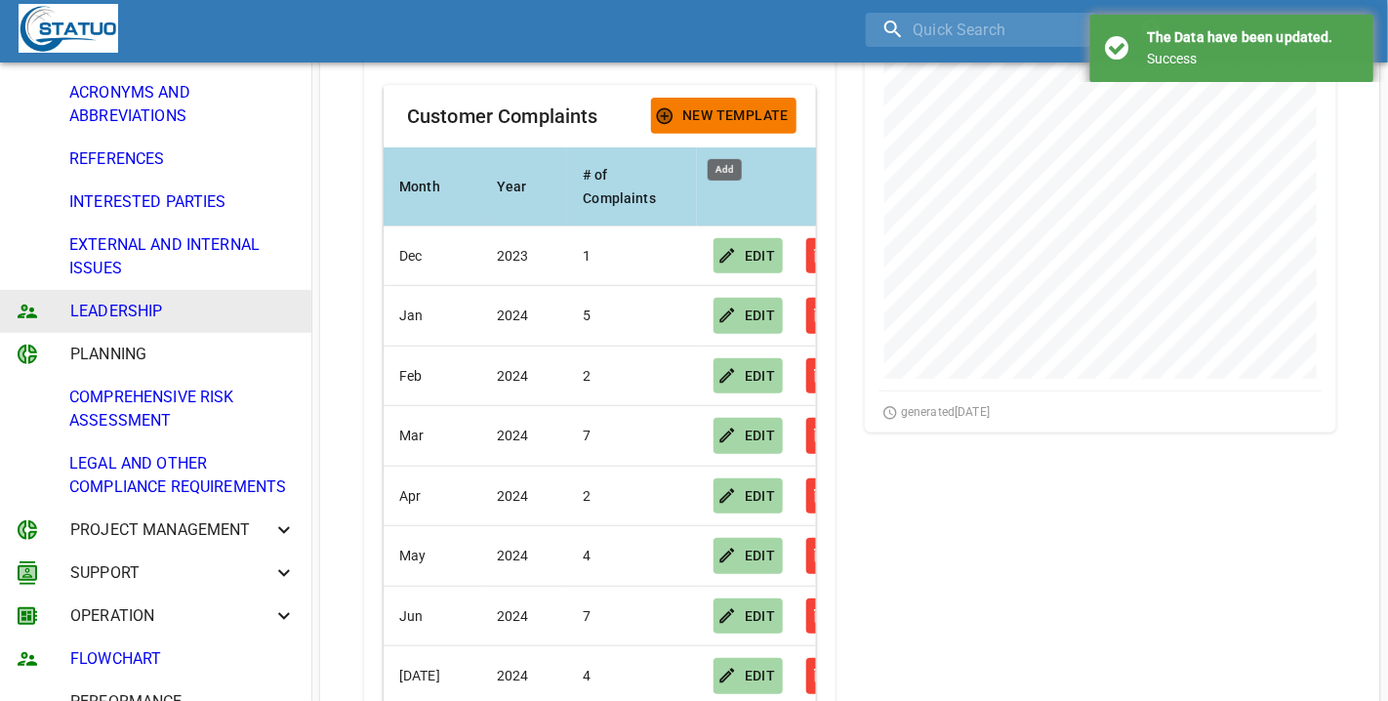
click at [690, 110] on span "New Template" at bounding box center [724, 115] width 130 height 24
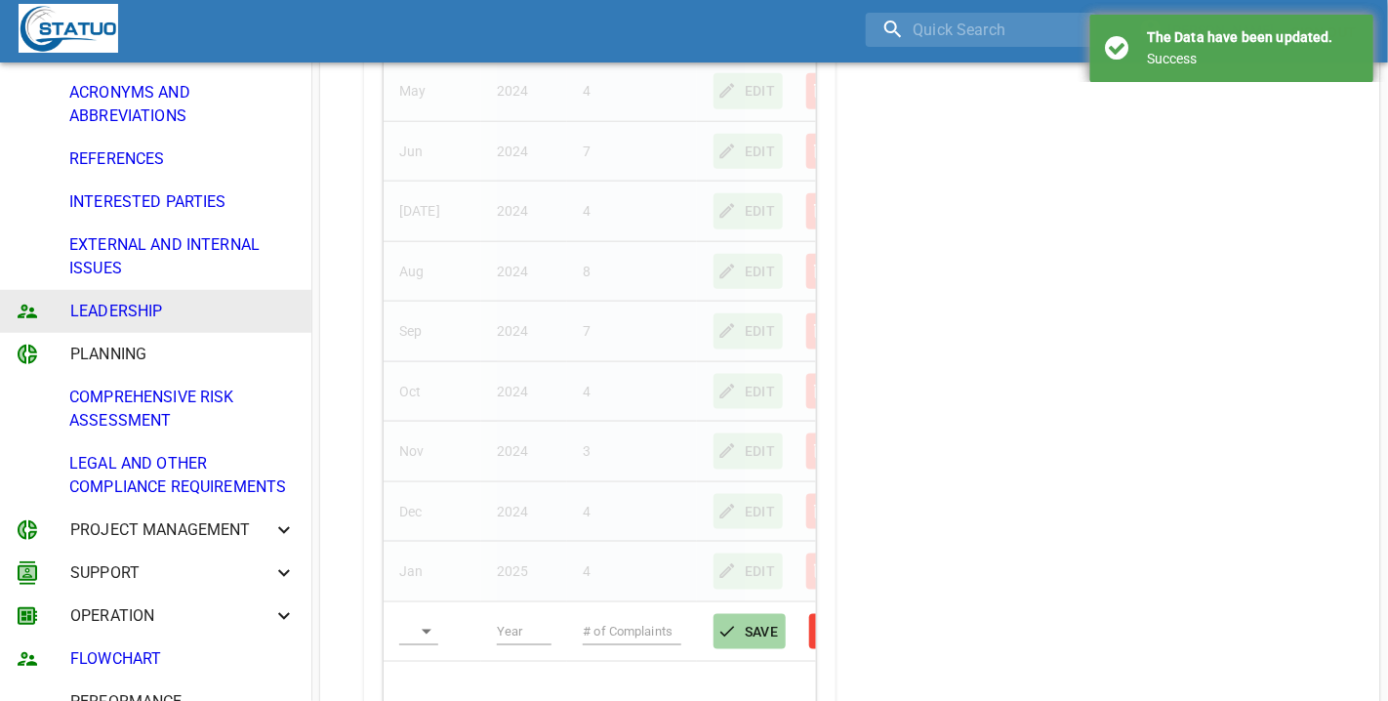
scroll to position [854, 0]
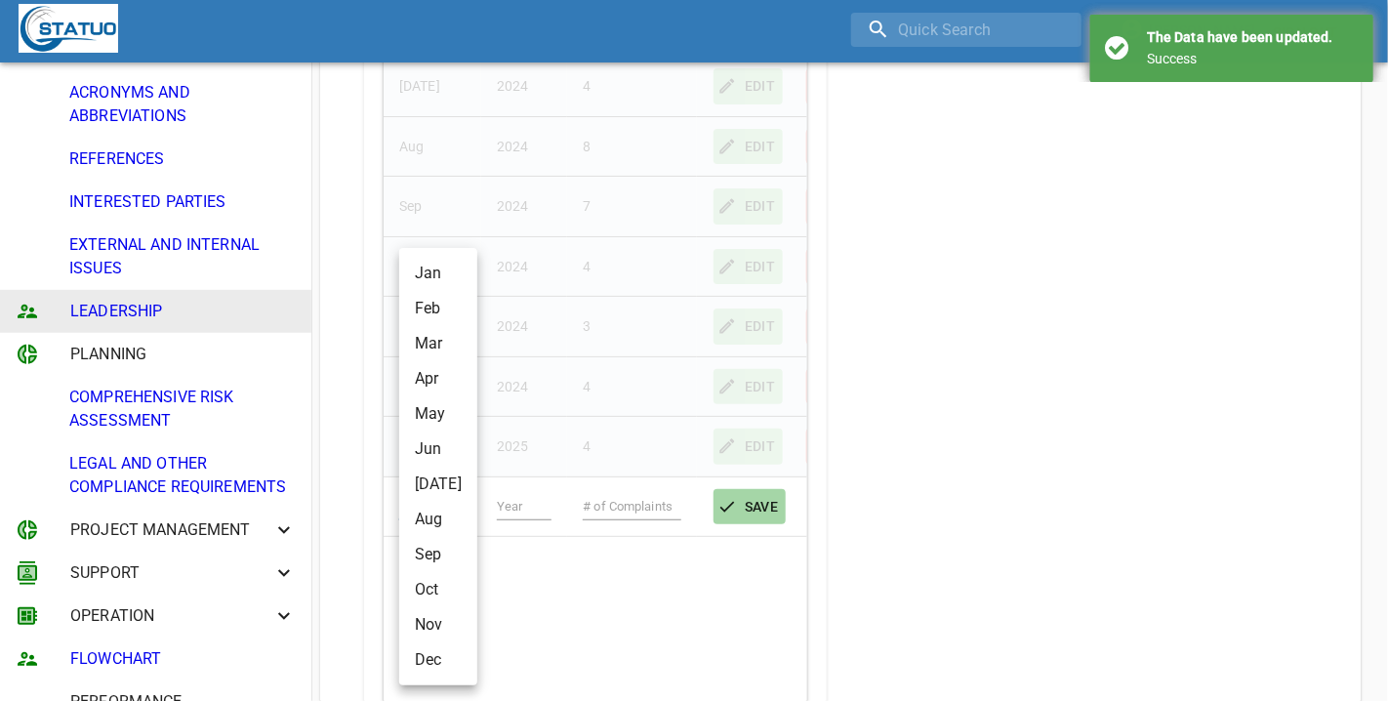
click at [417, 488] on body "[PERSON_NAME] Sign Out CONTEXT OF THE ORGANISATION PURPOSE ORGANISATIONAL CHART…" at bounding box center [694, 361] width 1388 height 2431
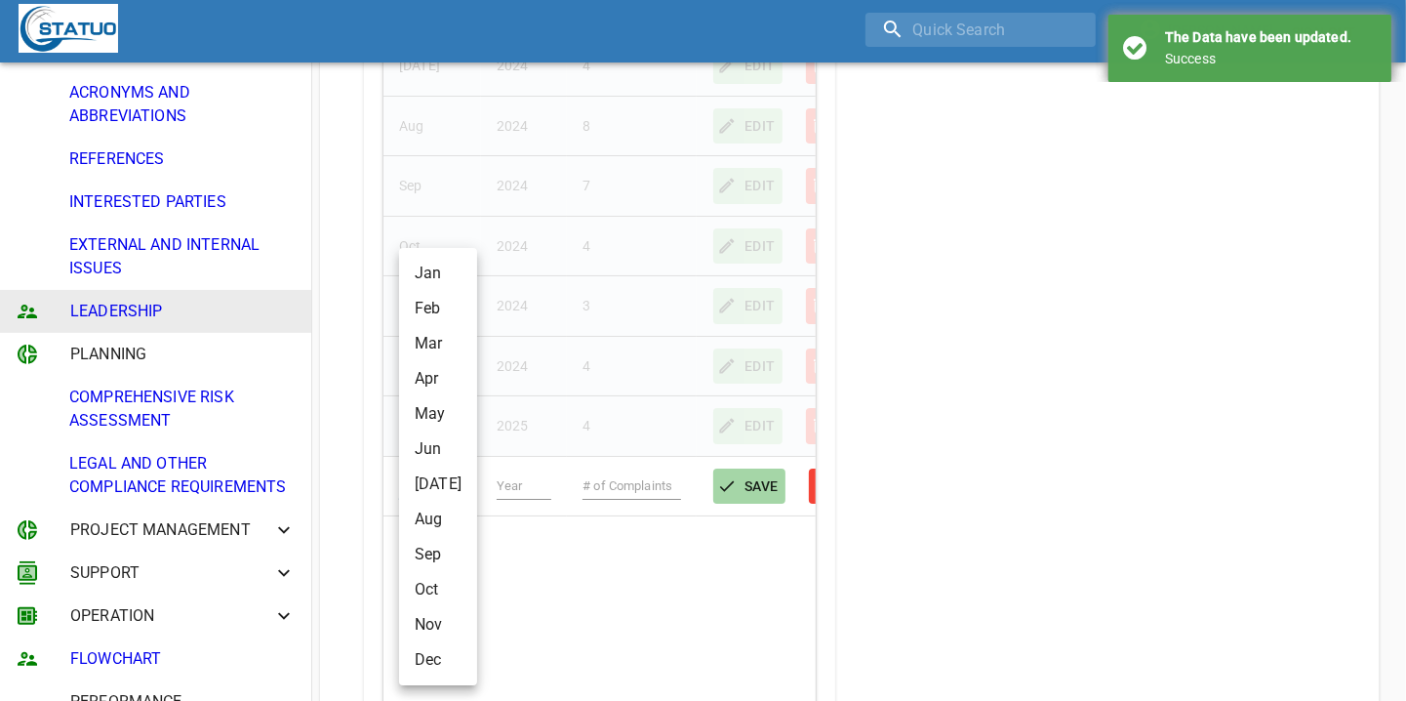
click at [431, 305] on li "Feb" at bounding box center [438, 308] width 78 height 35
type input "Feb"
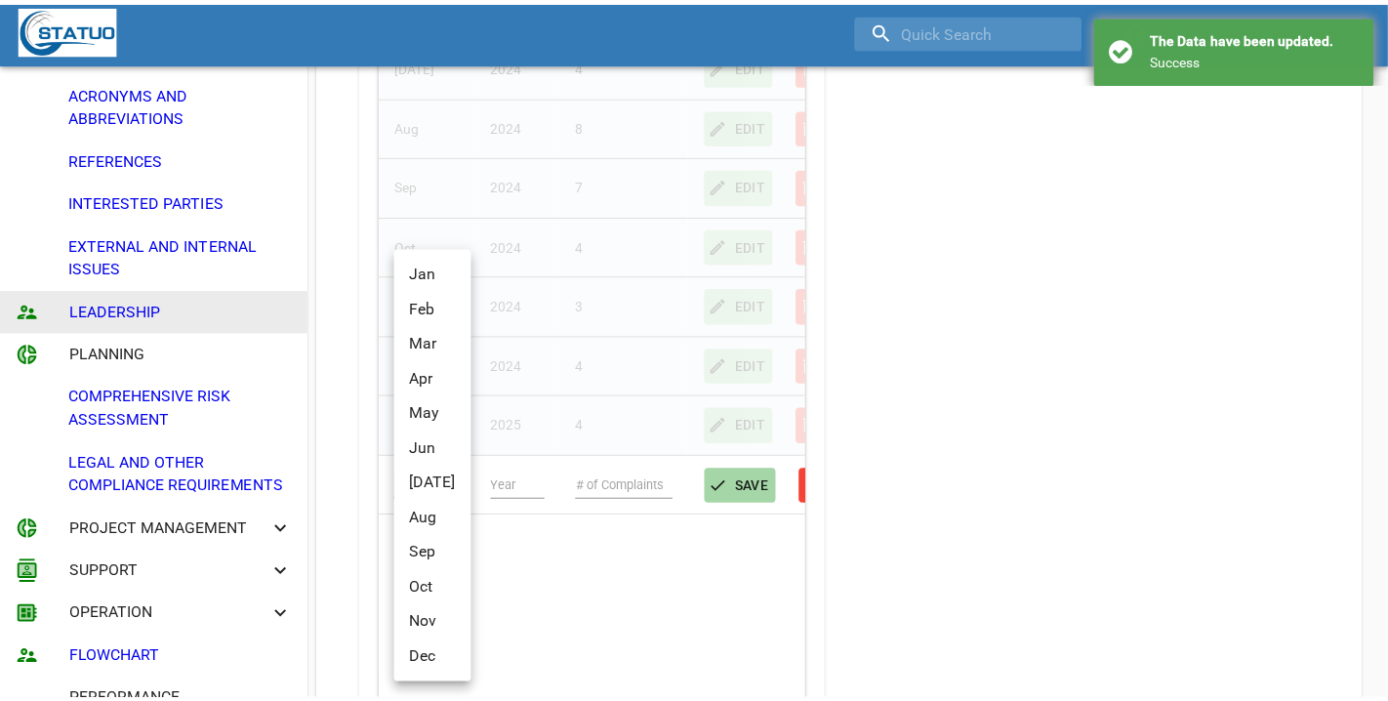
scroll to position [975580, 975564]
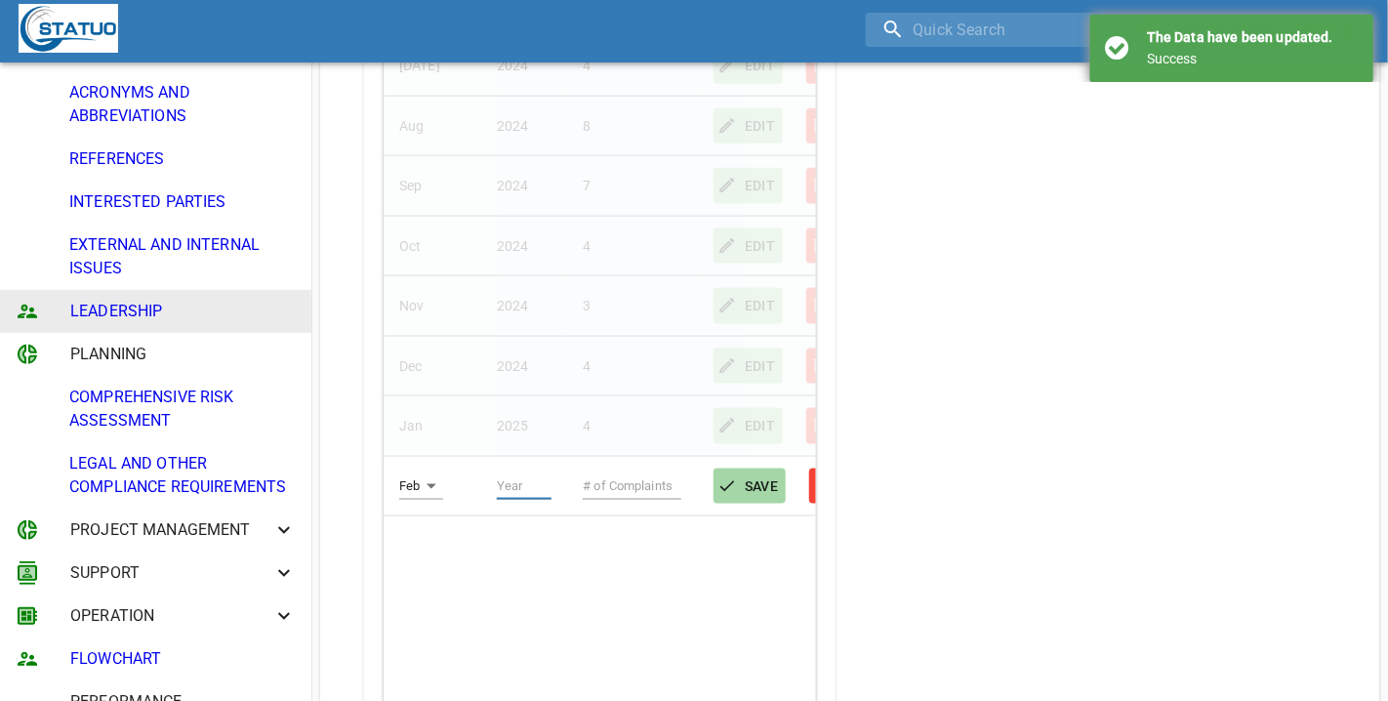
click at [513, 489] on input "text" at bounding box center [525, 485] width 56 height 27
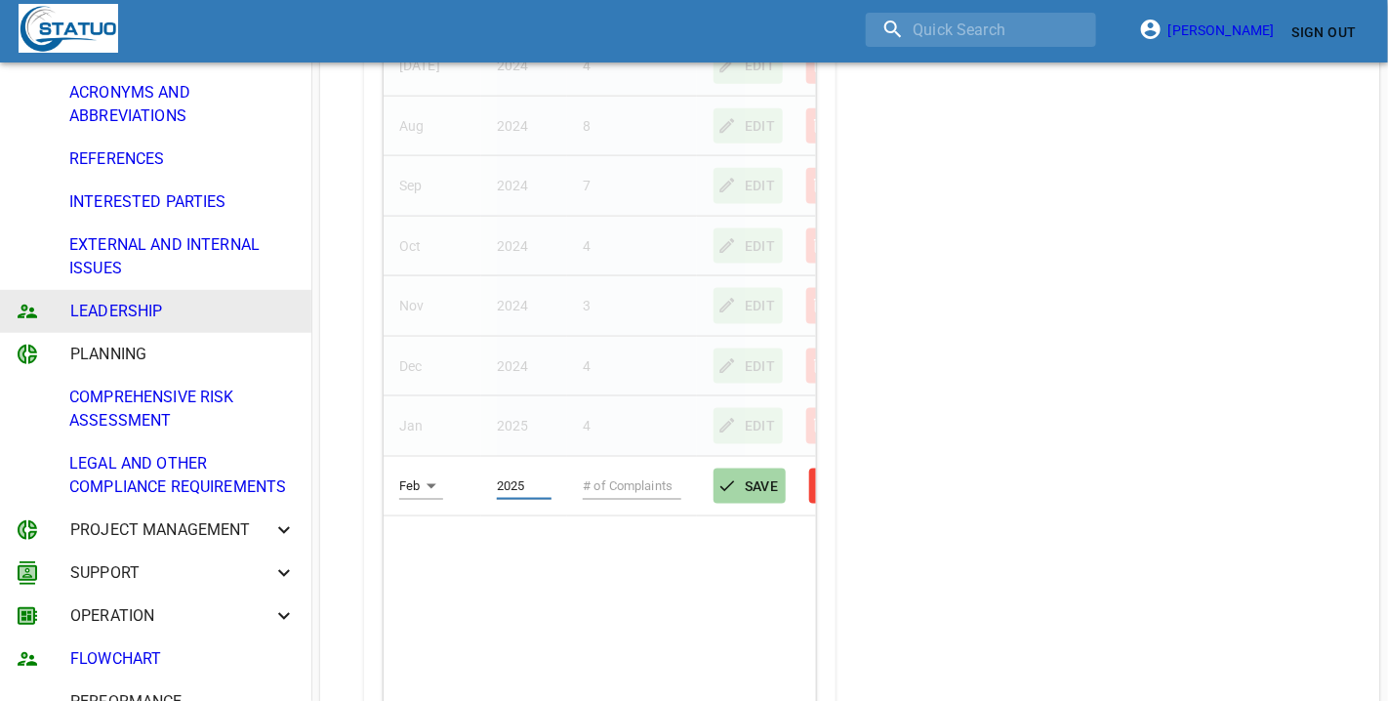
type input "2025"
click at [611, 484] on input "text" at bounding box center [632, 485] width 99 height 27
type input "5"
click at [756, 484] on span "SAVE" at bounding box center [750, 486] width 58 height 24
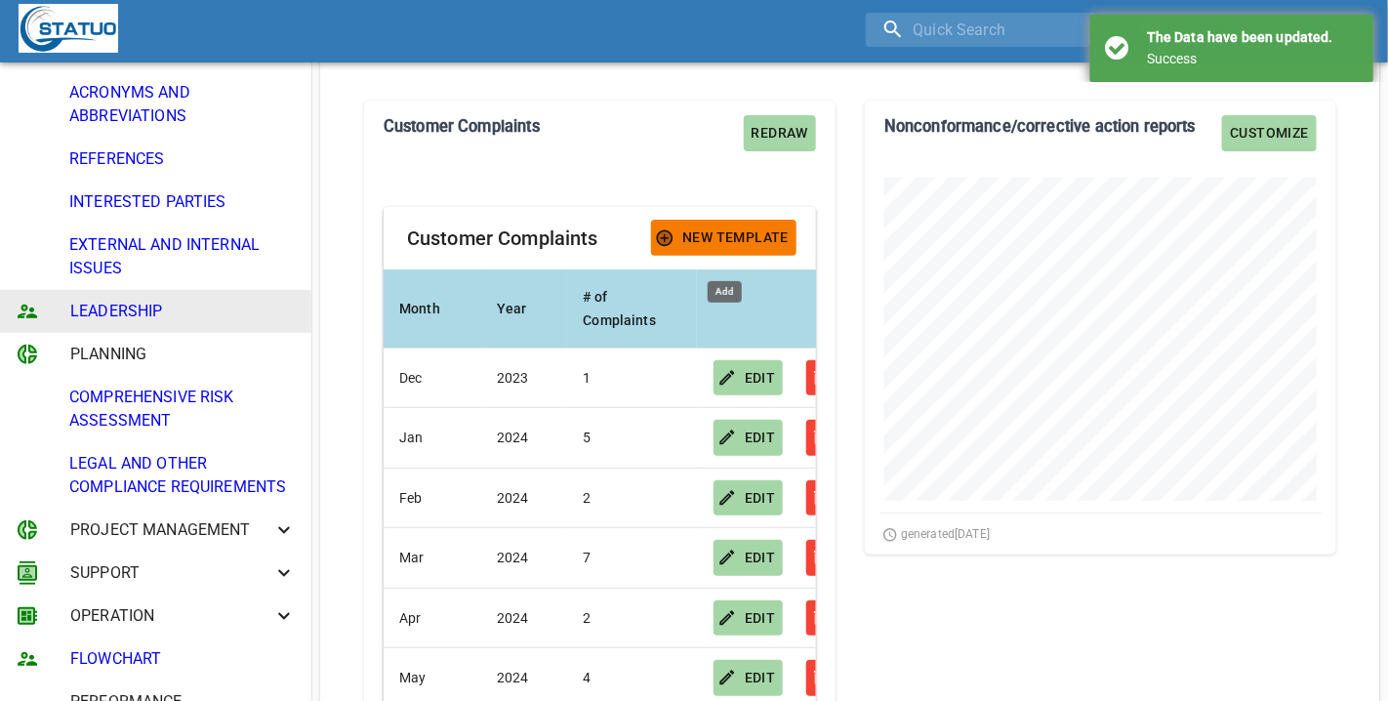
click at [733, 226] on span "New Template" at bounding box center [724, 237] width 130 height 24
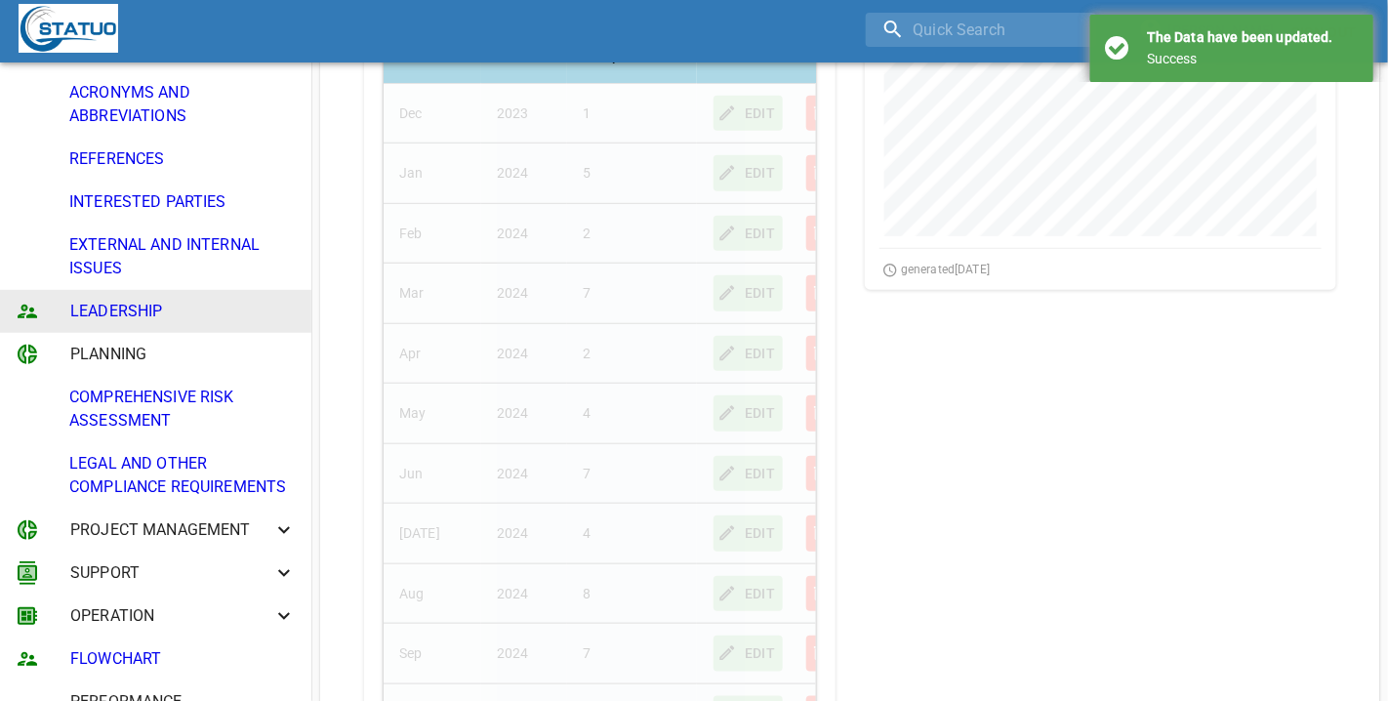
scroll to position [854, 0]
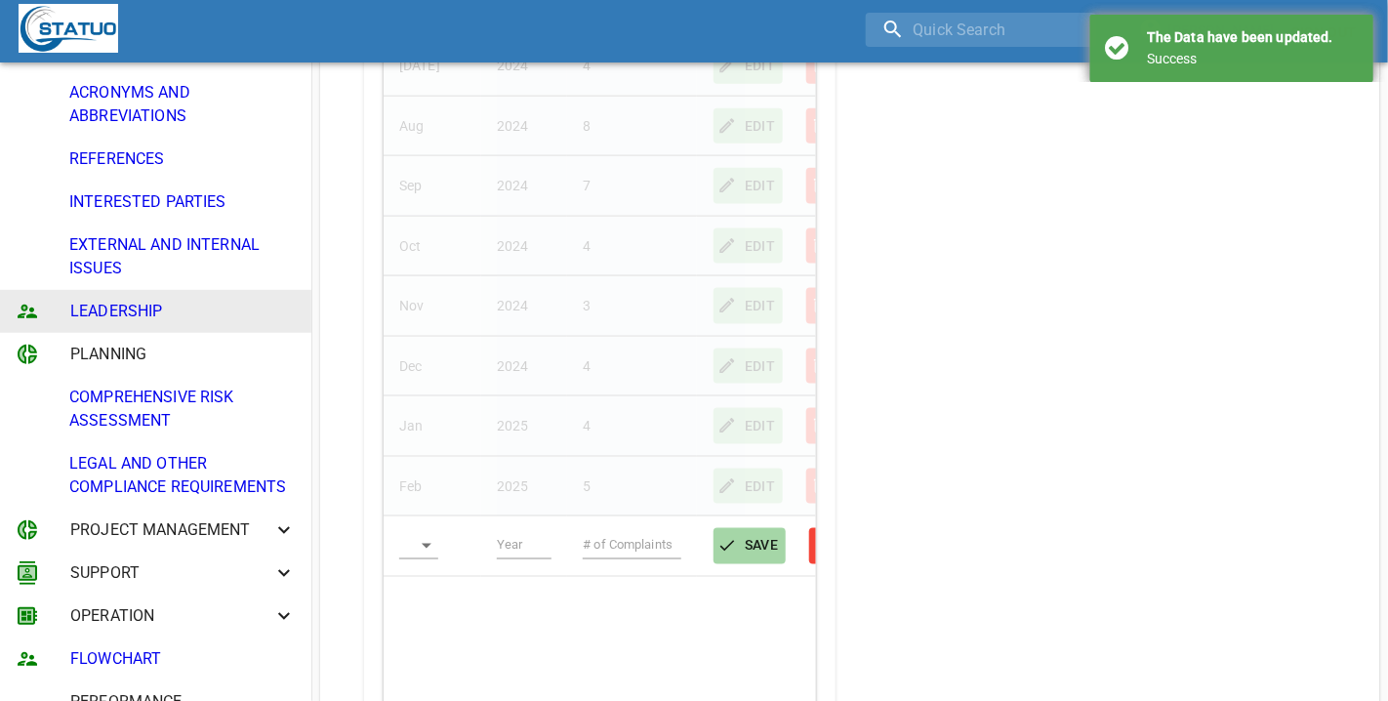
click at [431, 540] on body "[PERSON_NAME] Sign Out CONTEXT OF THE ORGANISATION PURPOSE ORGANISATIONAL CHART…" at bounding box center [694, 357] width 1388 height 2423
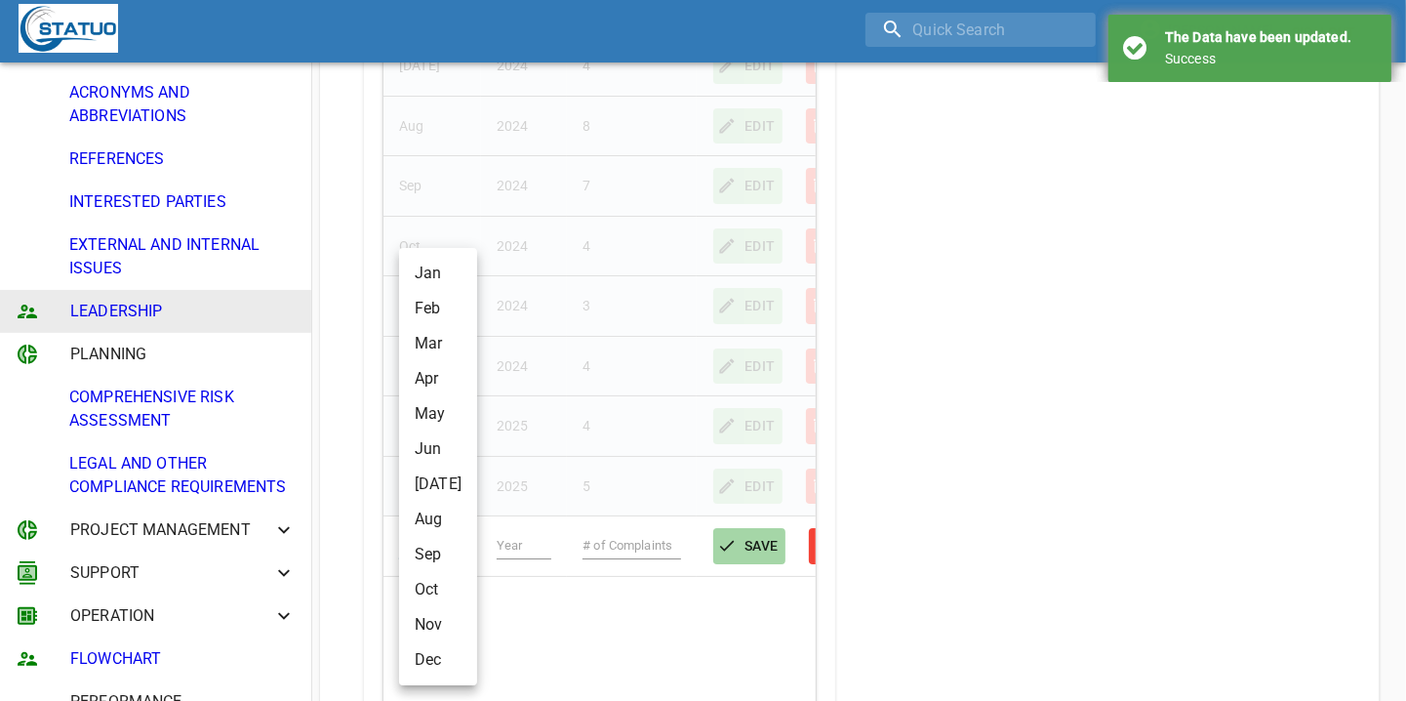
click at [441, 338] on li "Mar" at bounding box center [438, 343] width 78 height 35
type input "Mar"
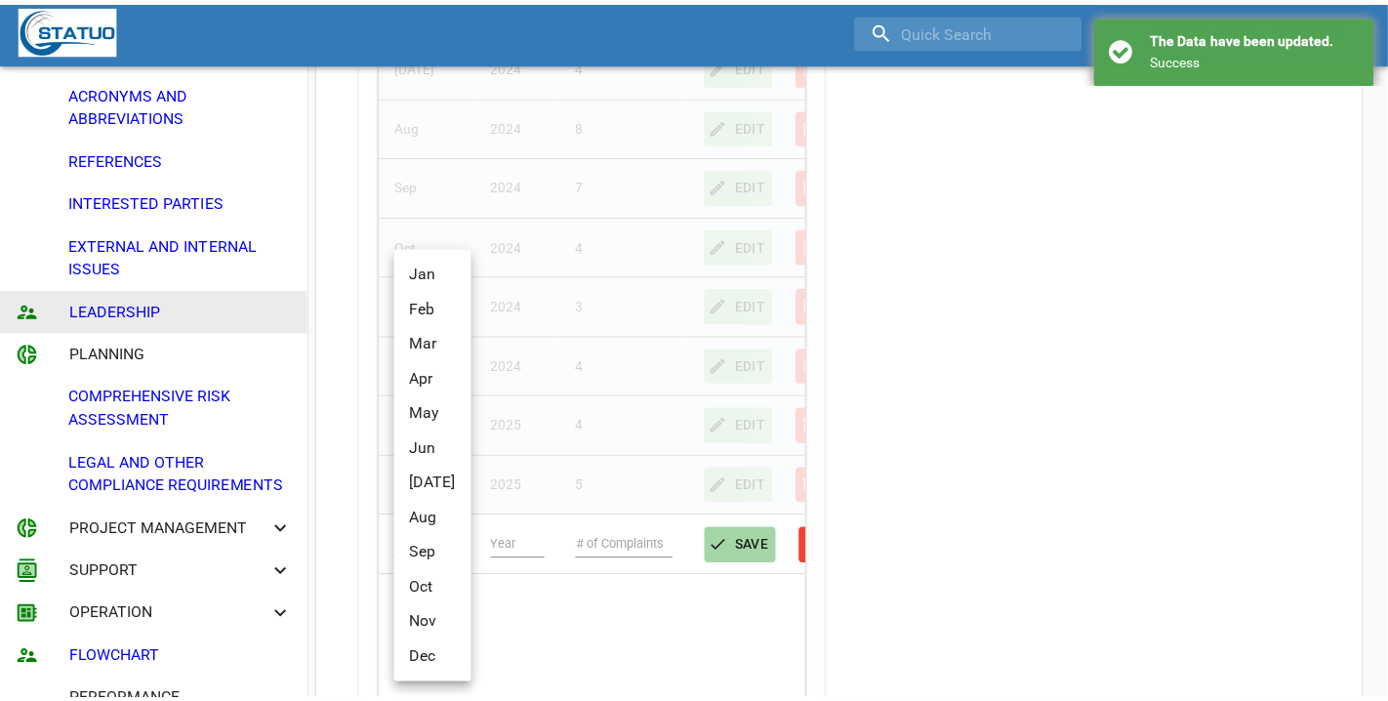
scroll to position [975580, 975564]
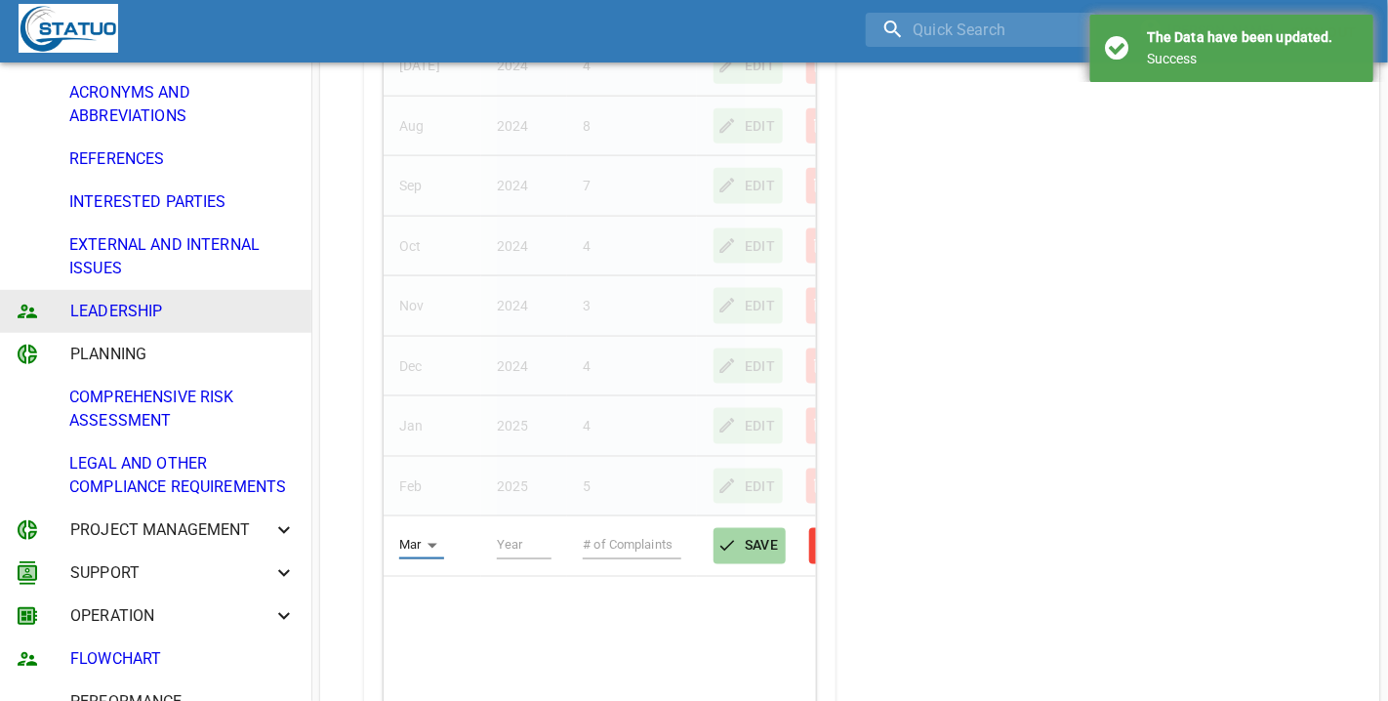
click at [524, 542] on input "text" at bounding box center [525, 545] width 56 height 27
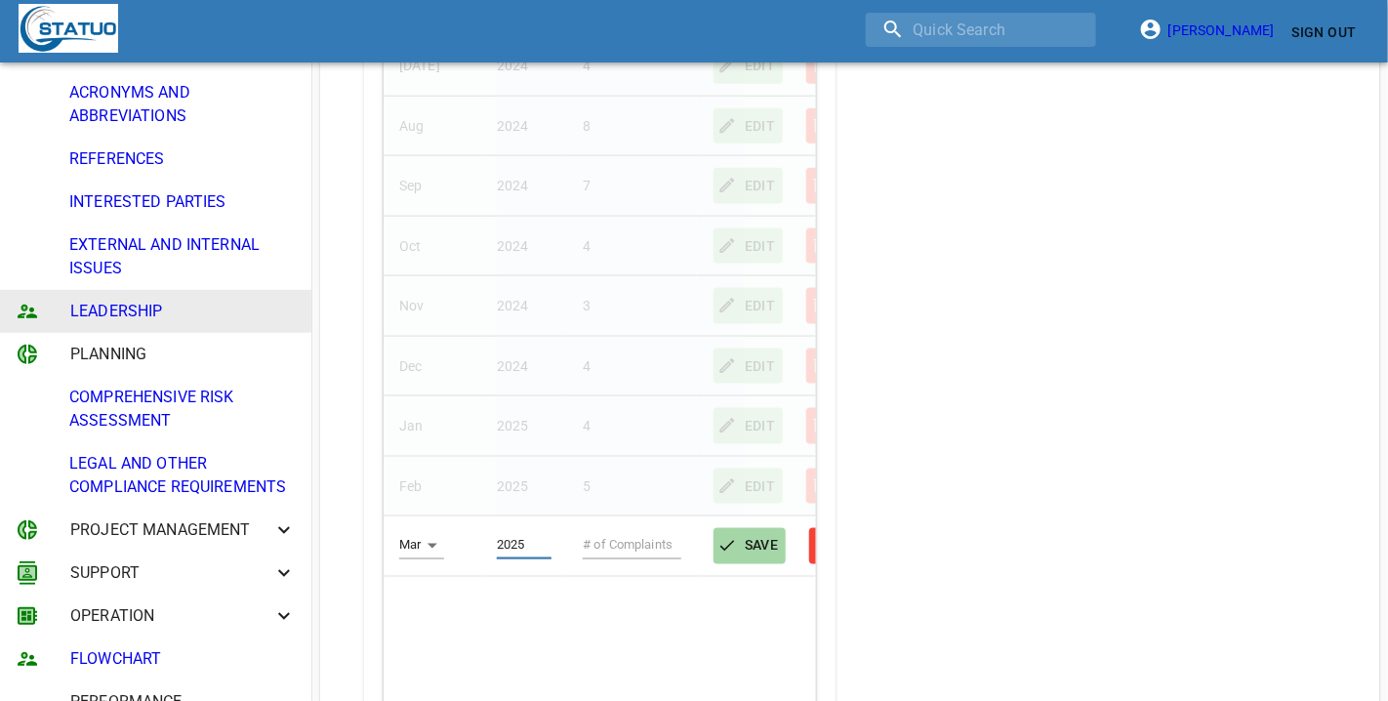
type input "2025"
click at [612, 542] on input "text" at bounding box center [632, 545] width 99 height 27
type input "0"
click at [753, 552] on span "SAVE" at bounding box center [750, 546] width 58 height 24
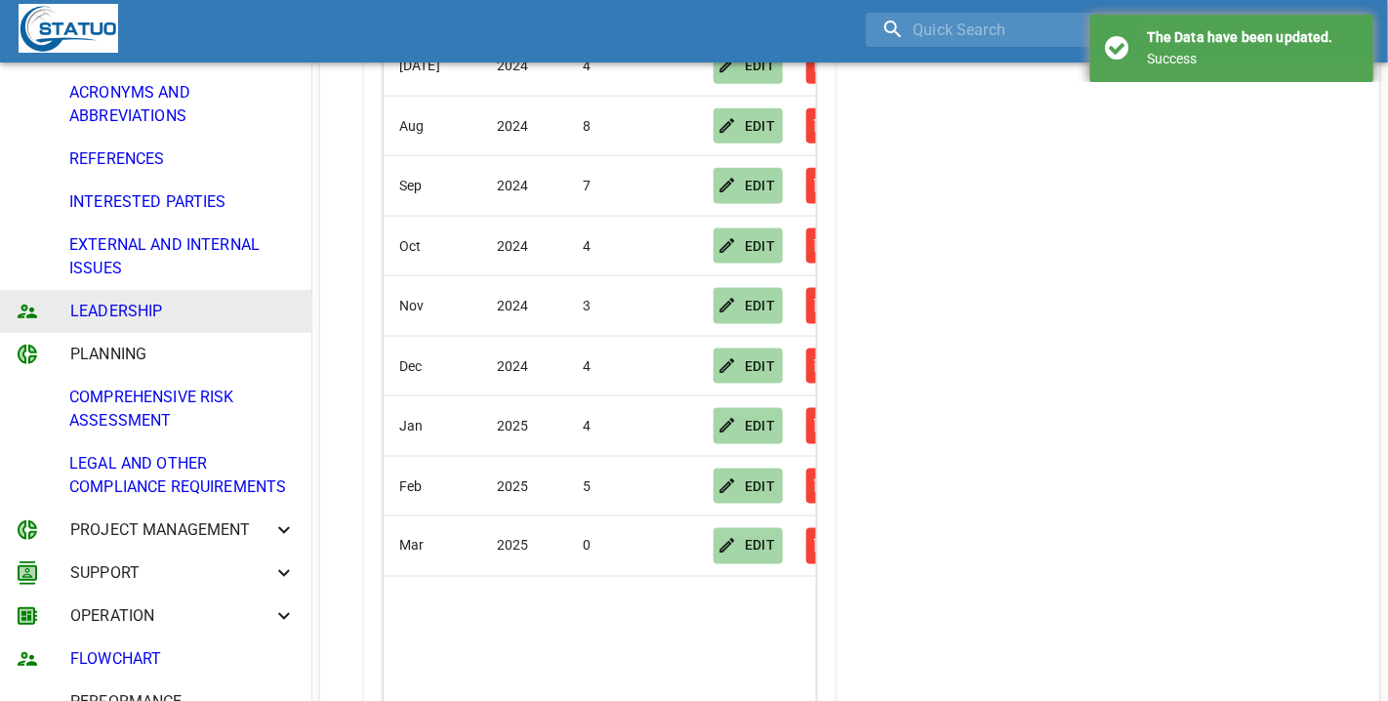
scroll to position [122, 0]
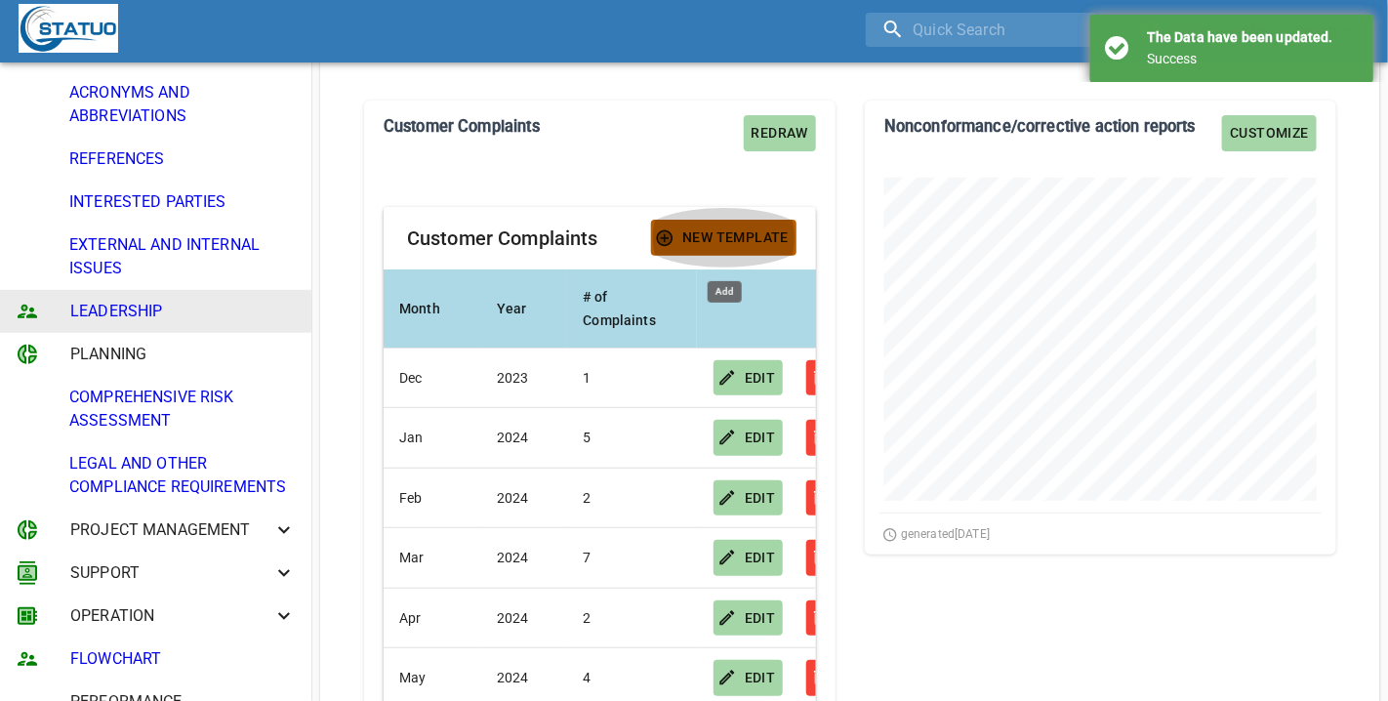
click at [717, 234] on span "New Template" at bounding box center [724, 237] width 130 height 24
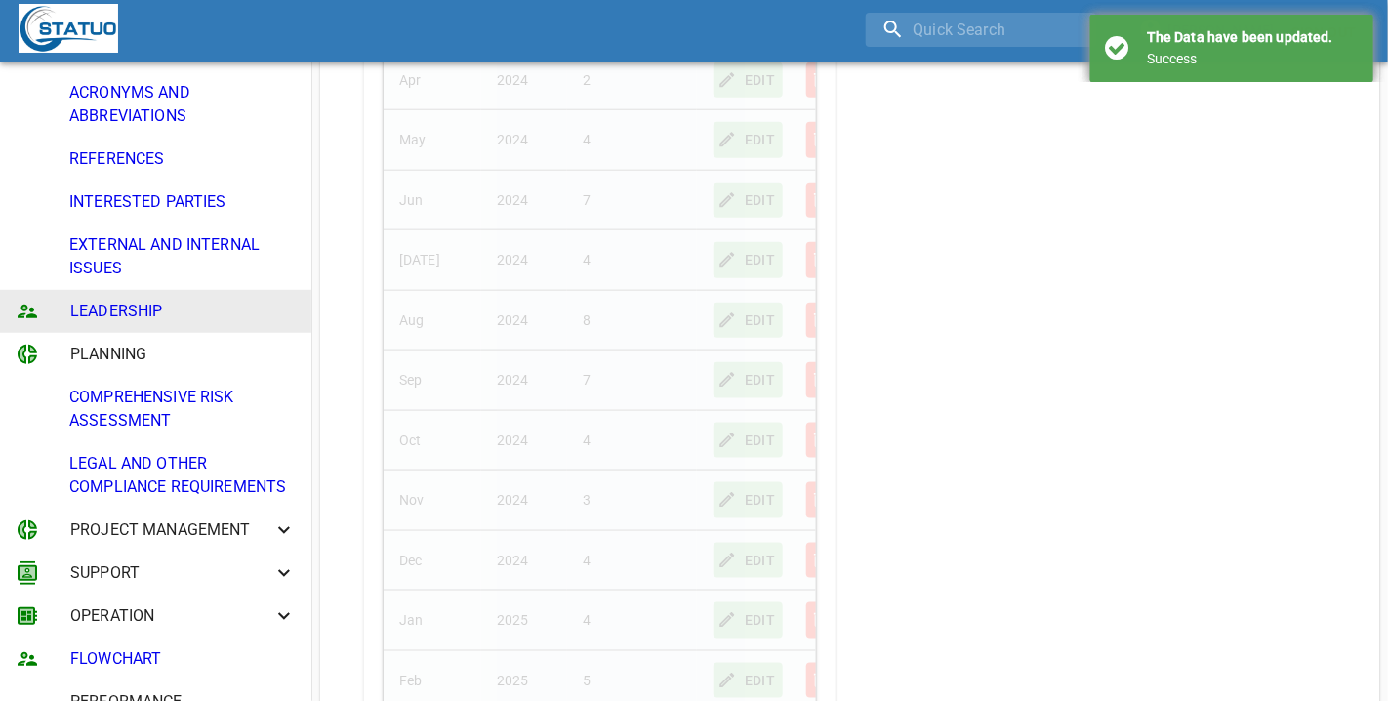
scroll to position [976, 0]
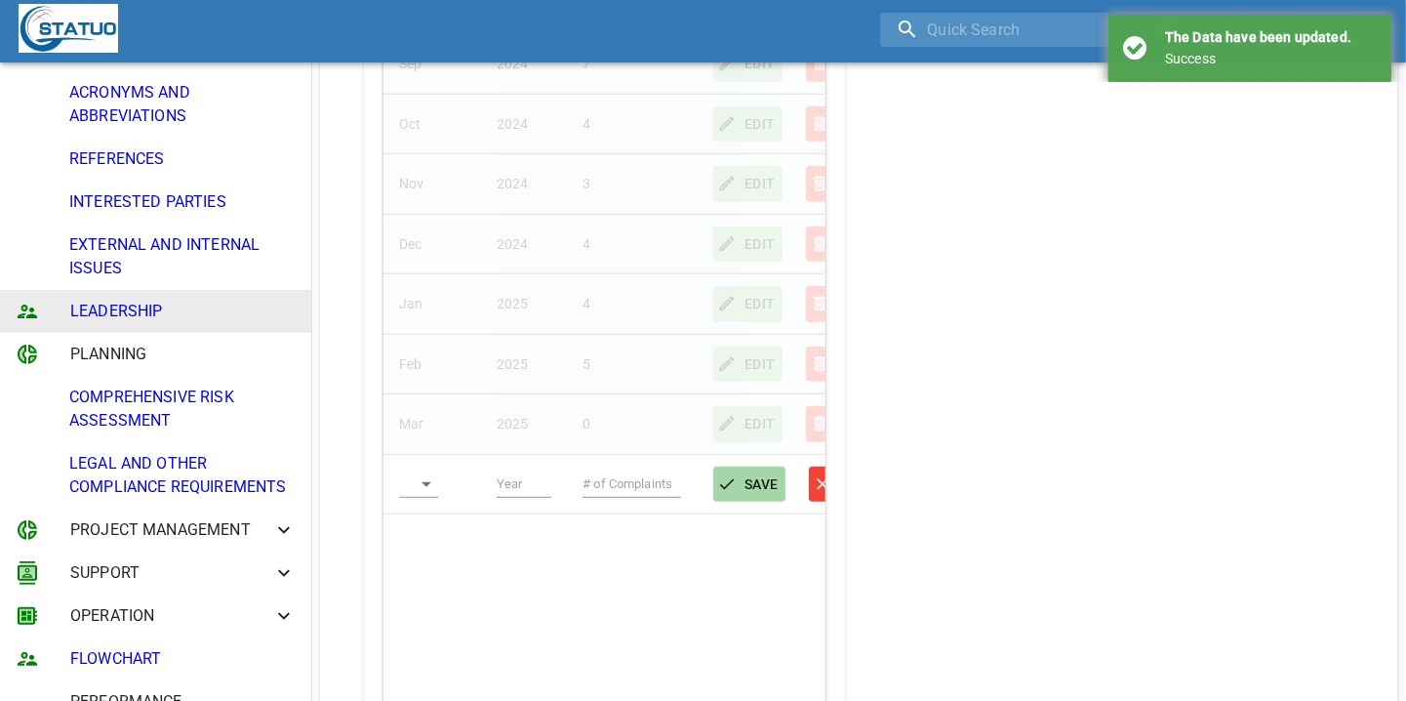
click at [412, 488] on body "[PERSON_NAME] Sign Out CONTEXT OF THE ORGANISATION PURPOSE ORGANISATIONAL CHART…" at bounding box center [703, 241] width 1406 height 2435
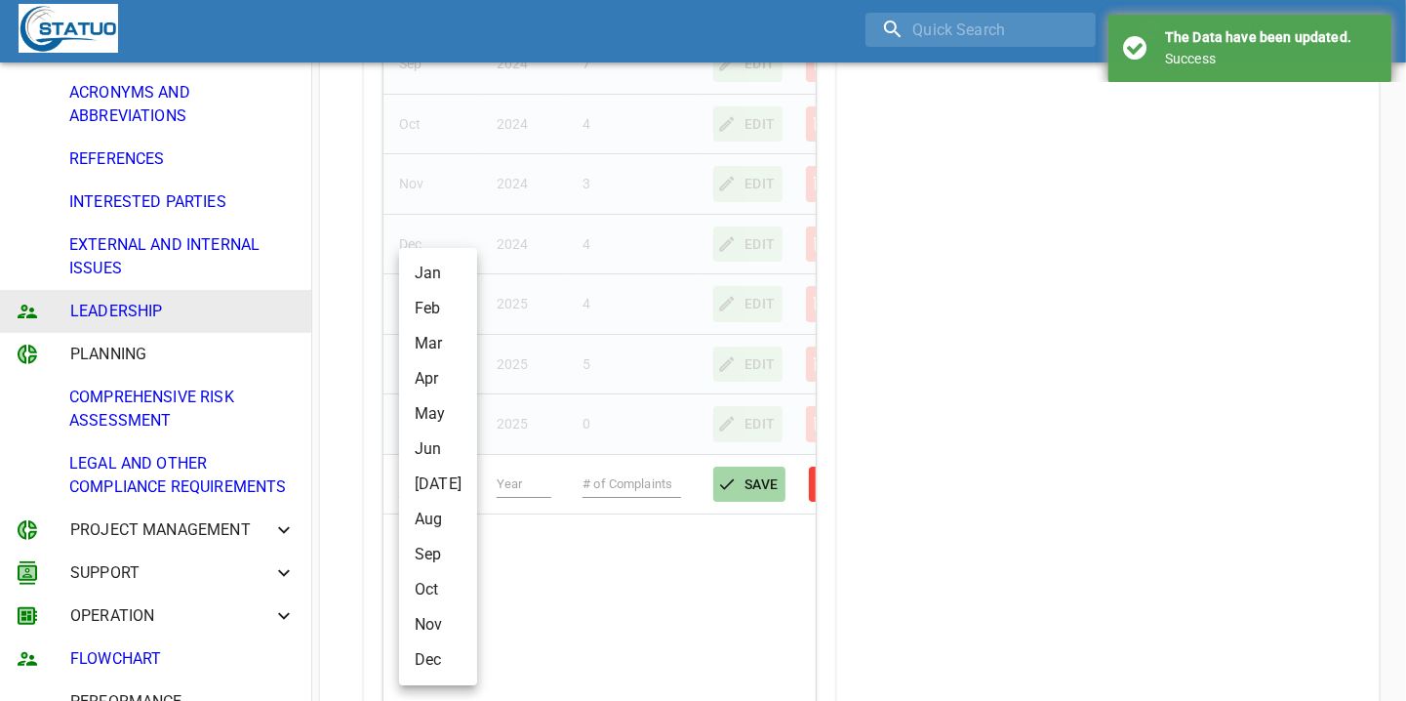
click at [434, 383] on li "Apr" at bounding box center [438, 378] width 78 height 35
type input "Apr"
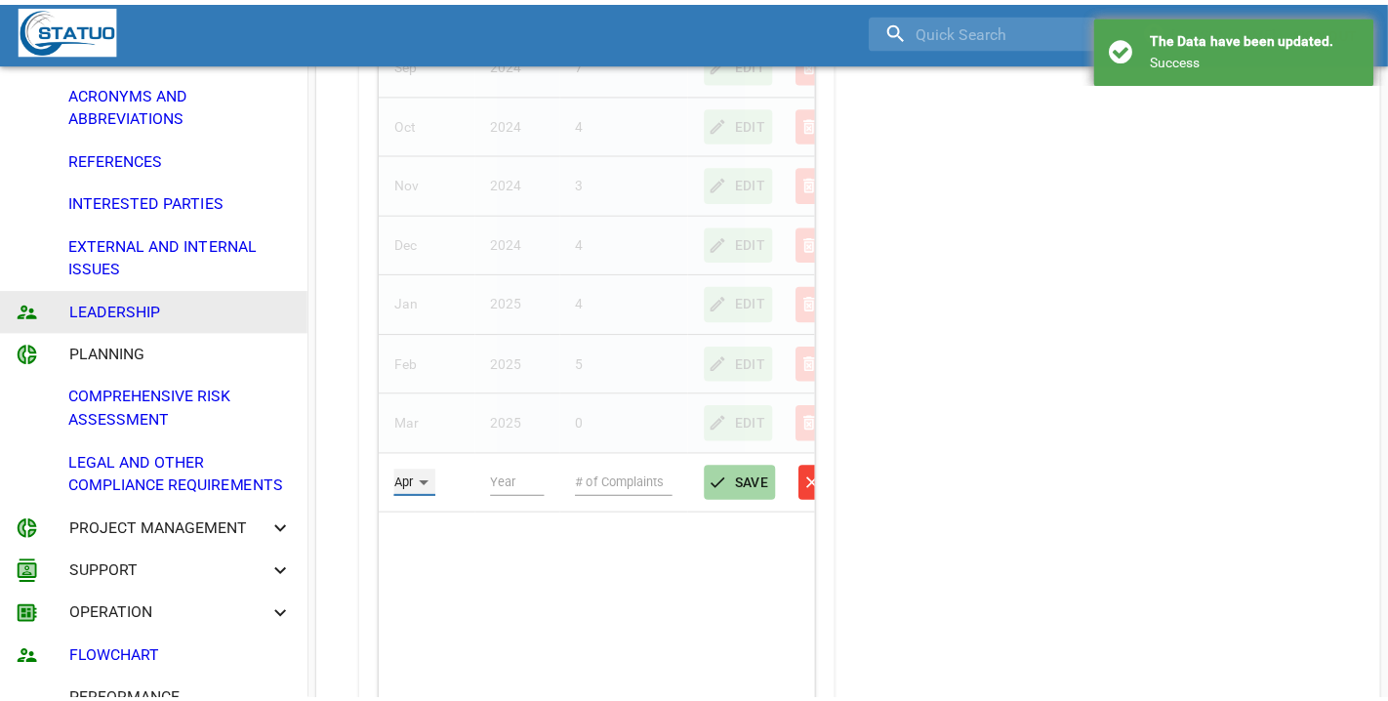
scroll to position [975580, 975564]
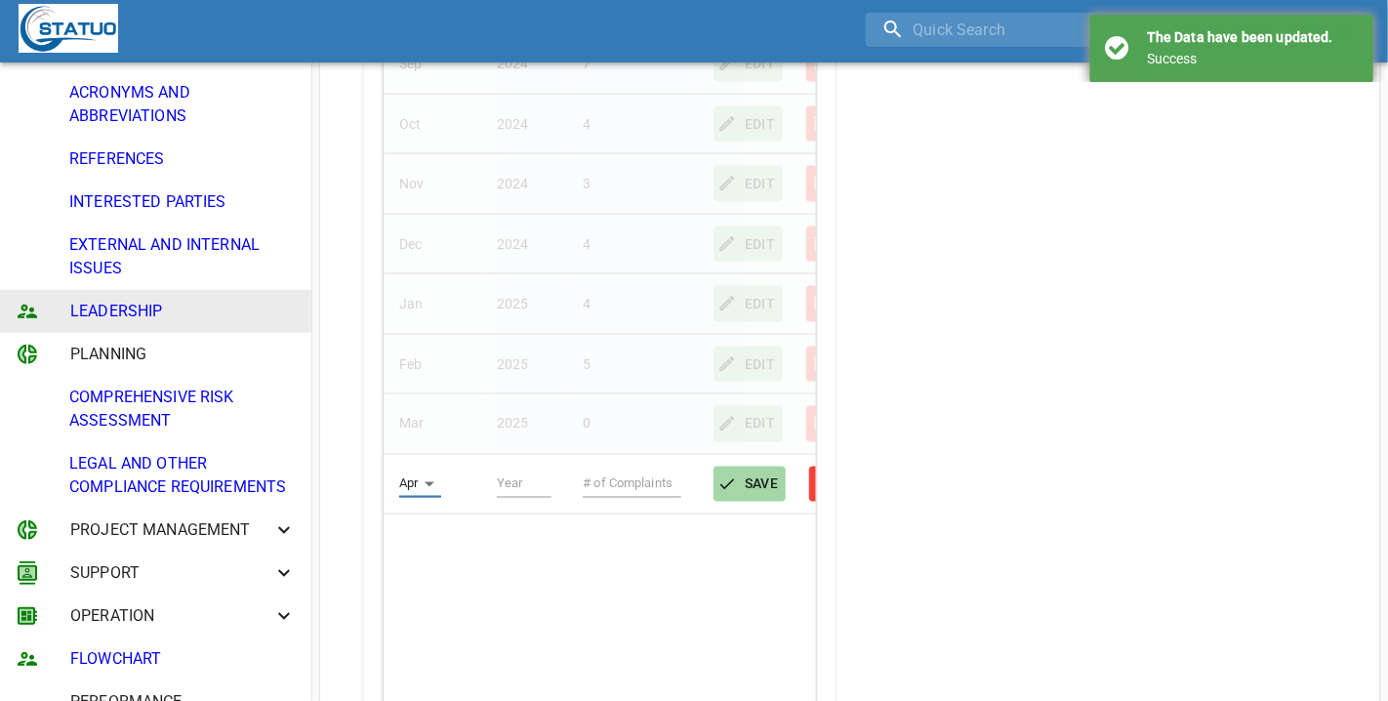
click at [525, 490] on input "text" at bounding box center [525, 483] width 56 height 27
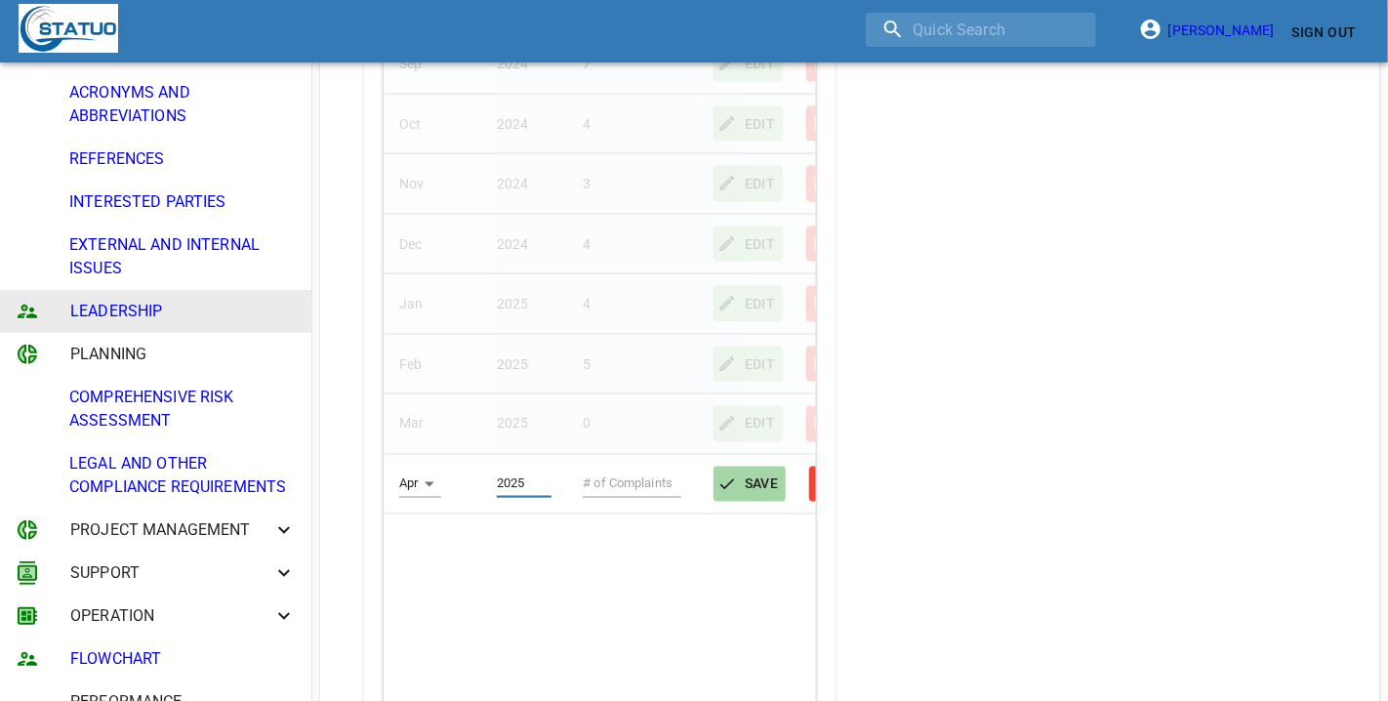
type input "2025"
click at [612, 481] on input "text" at bounding box center [632, 483] width 99 height 27
type input "6"
click at [768, 483] on span "SAVE" at bounding box center [750, 484] width 58 height 24
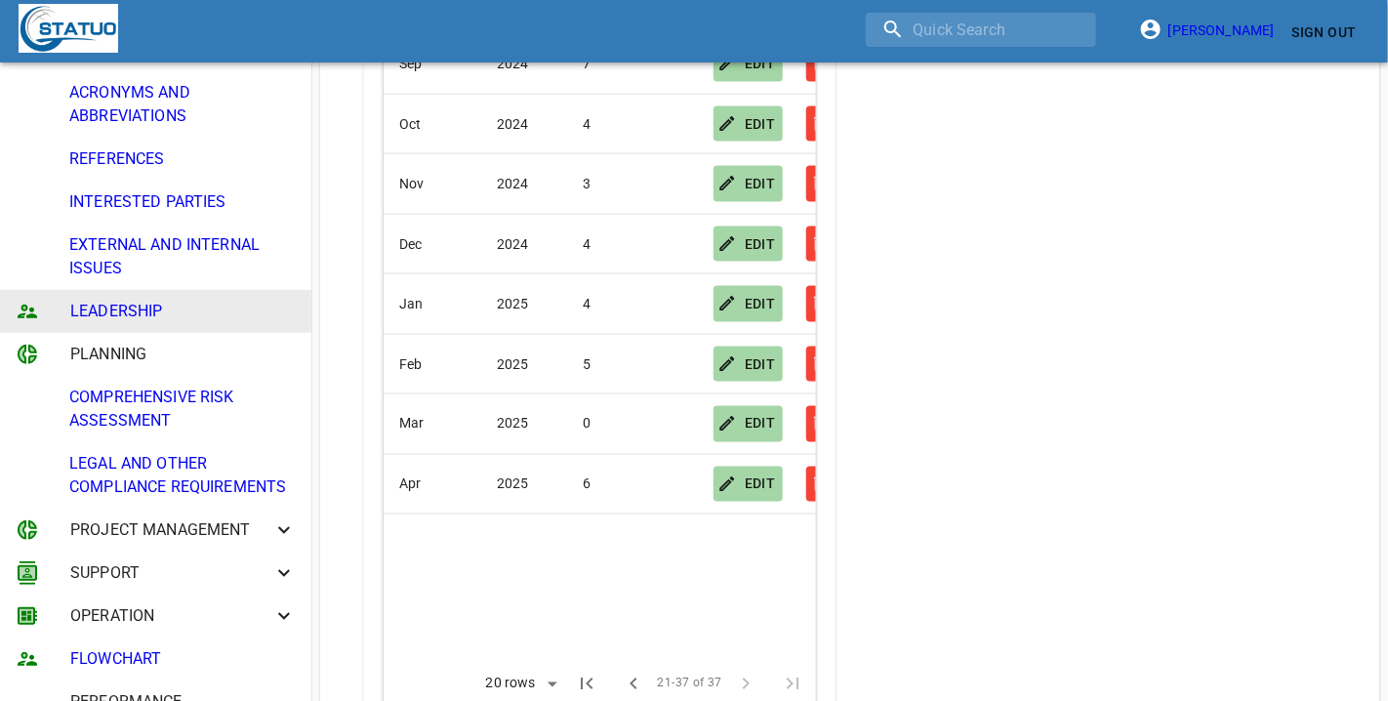
scroll to position [244, 0]
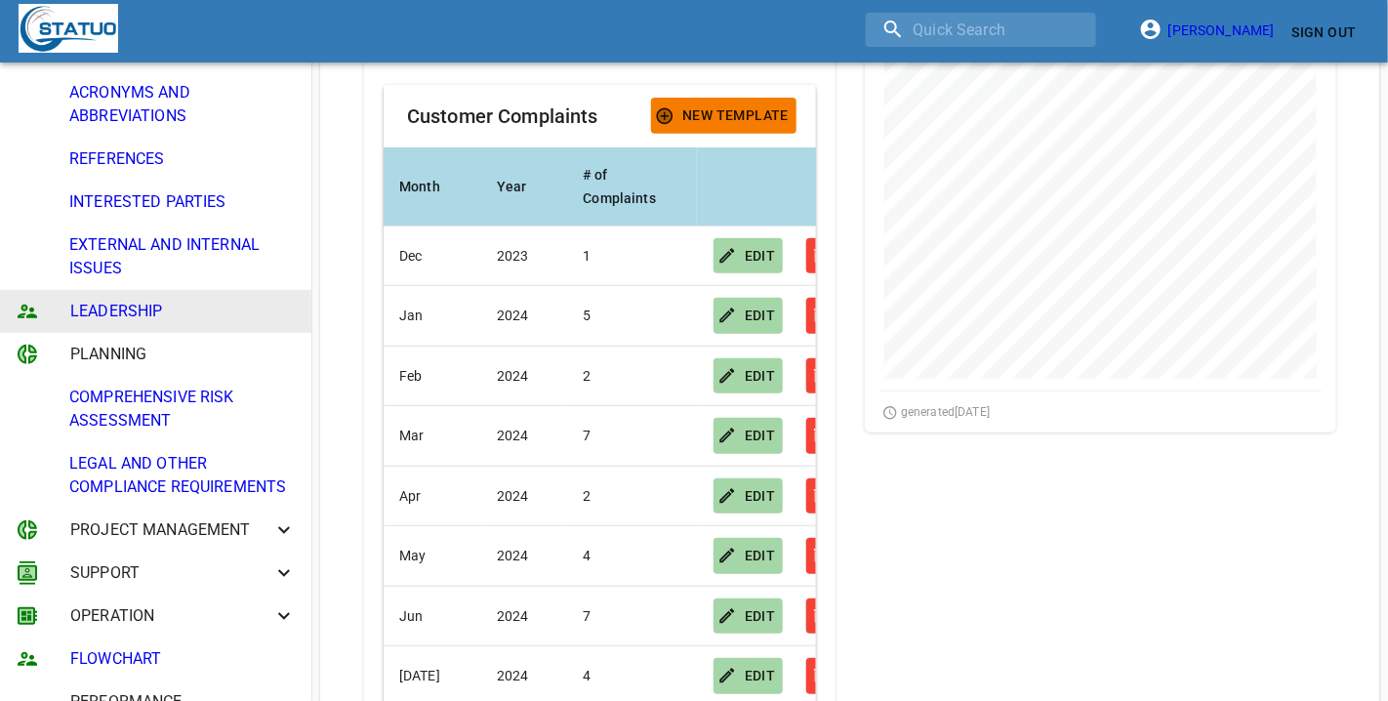
click at [698, 110] on span "New Template" at bounding box center [724, 115] width 130 height 24
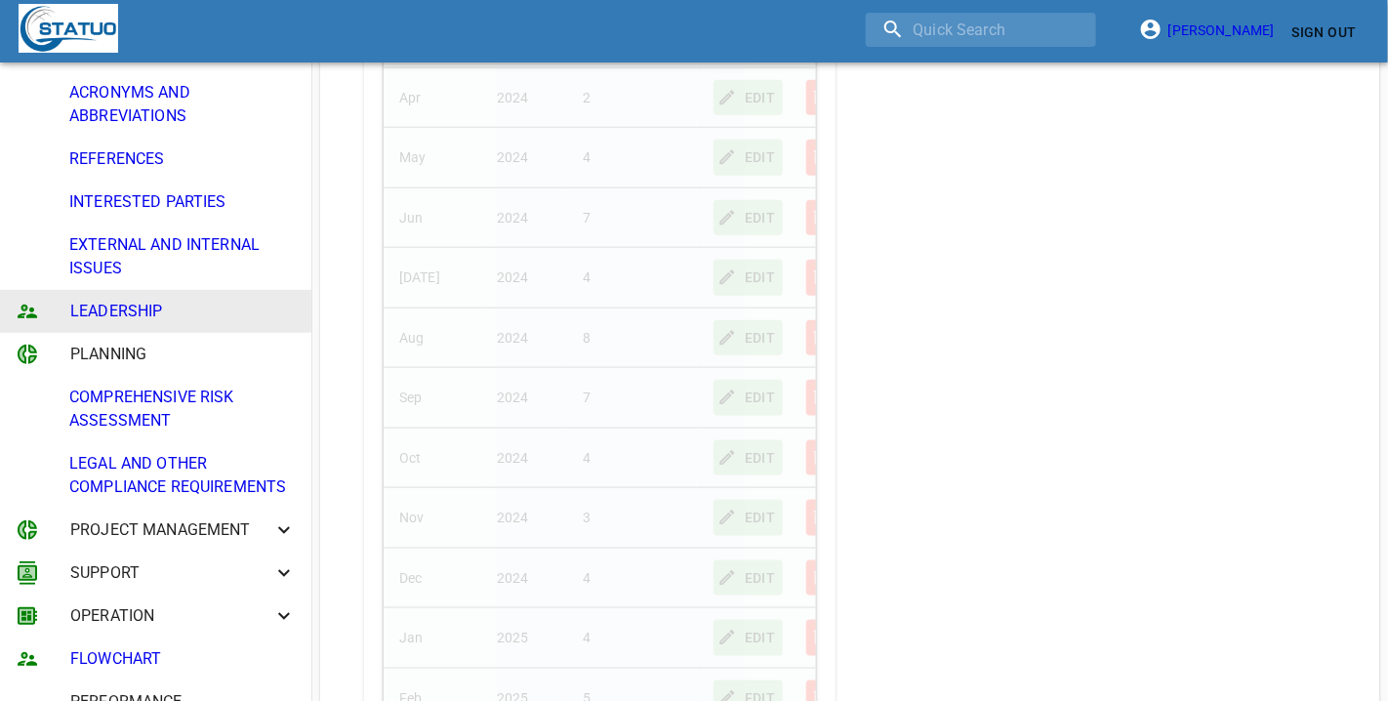
scroll to position [976, 0]
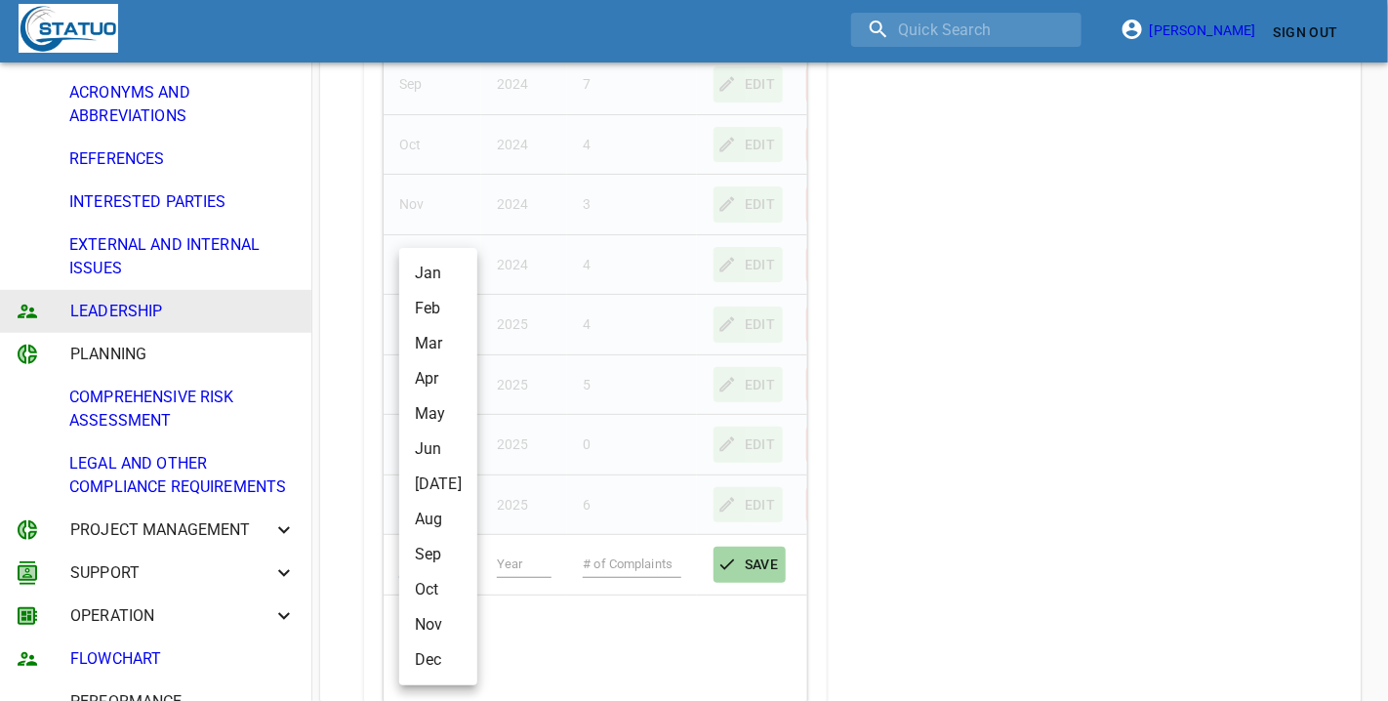
click at [423, 548] on body "[PERSON_NAME] Sign Out CONTEXT OF THE ORGANISATION PURPOSE ORGANISATIONAL CHART…" at bounding box center [694, 257] width 1388 height 2467
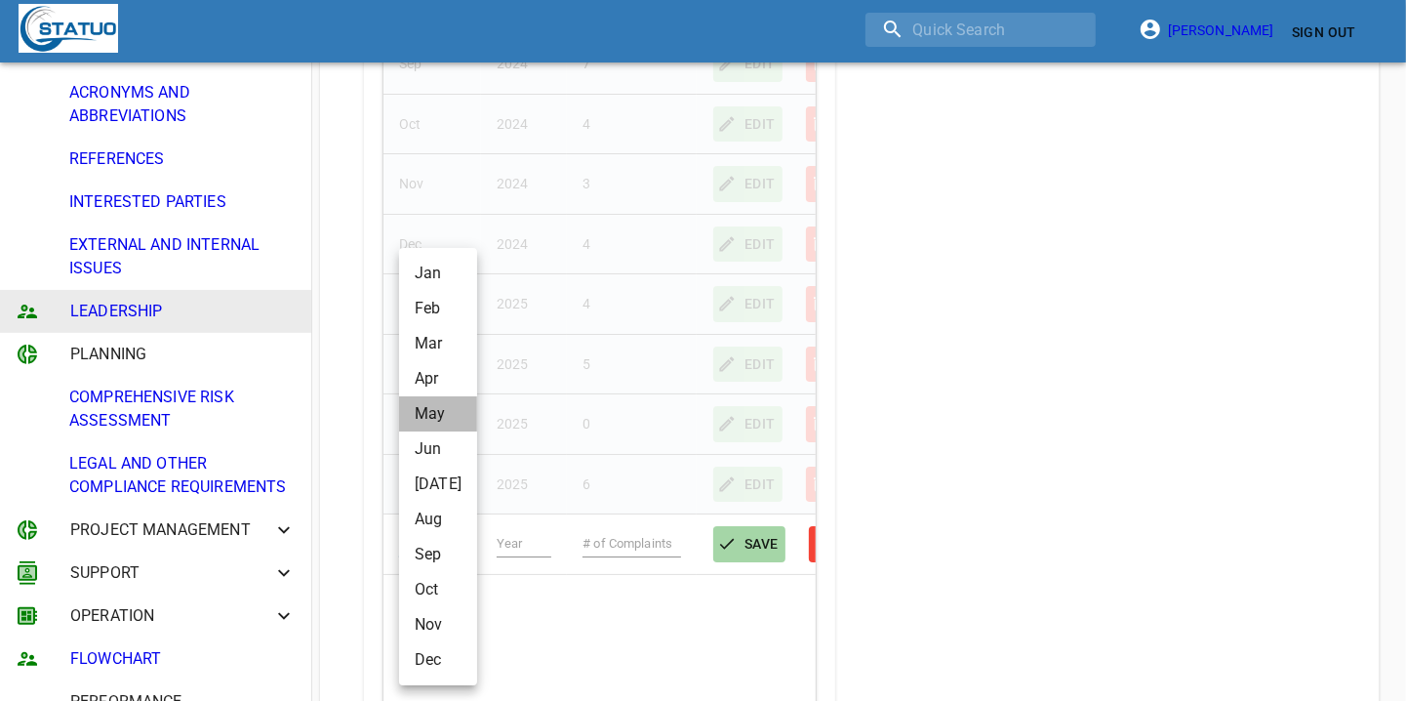
click at [450, 423] on li "May" at bounding box center [438, 413] width 78 height 35
type input "May"
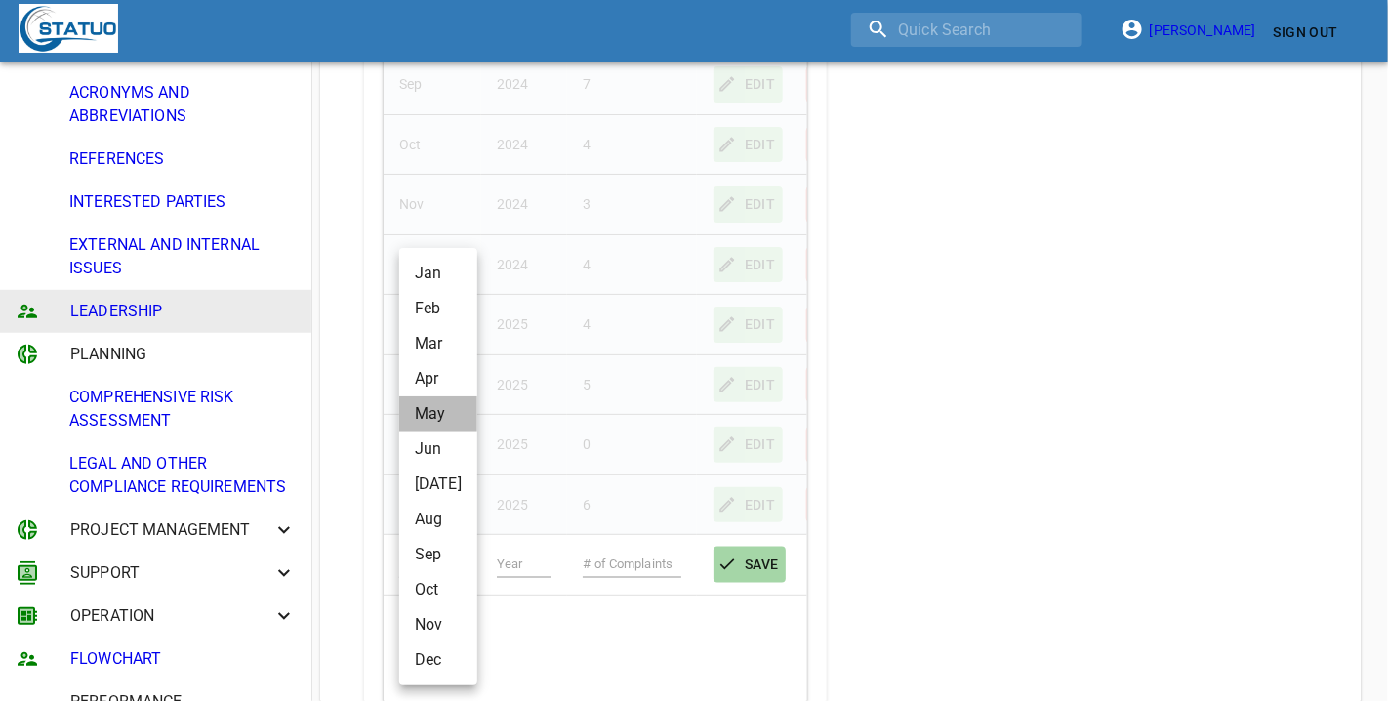
scroll to position [975580, 975564]
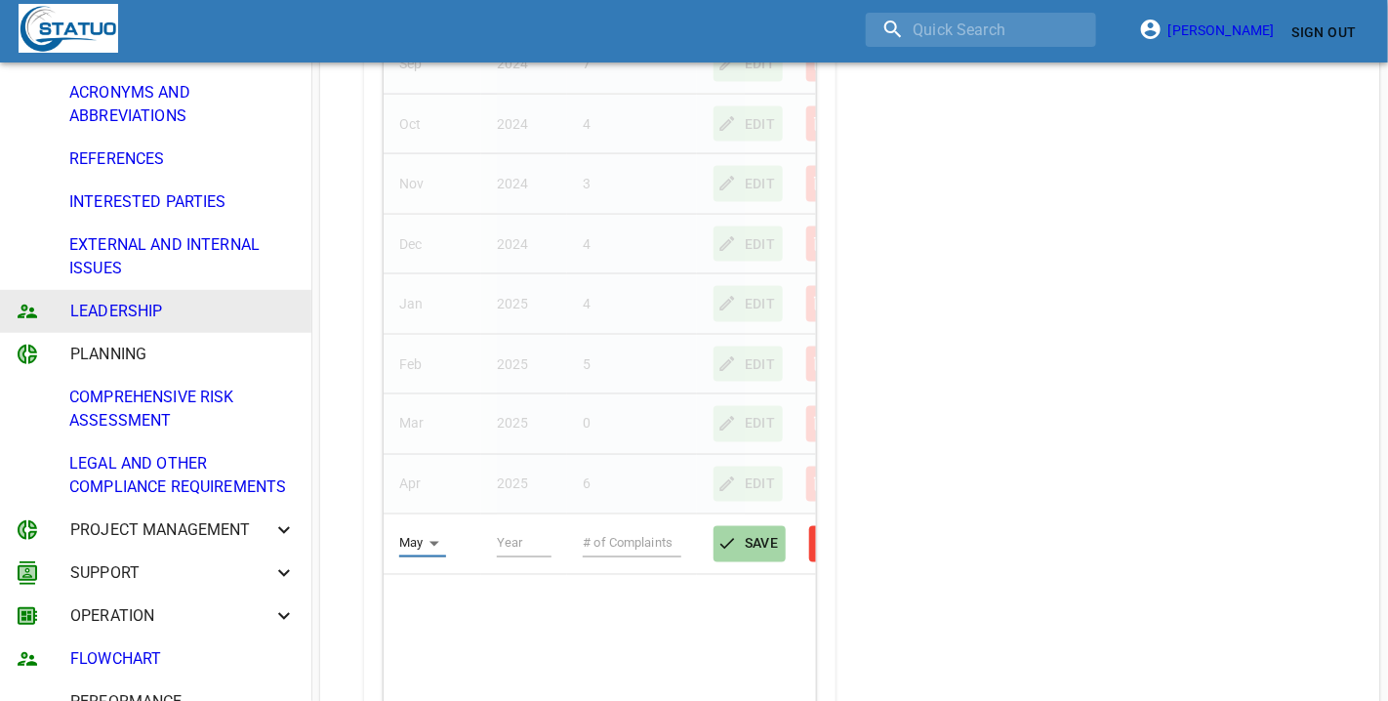
click at [503, 548] on input "text" at bounding box center [525, 543] width 56 height 27
type input "2025"
click at [583, 552] on input "text" at bounding box center [632, 543] width 99 height 27
type input "9"
click at [724, 540] on icon "button" at bounding box center [727, 544] width 20 height 20
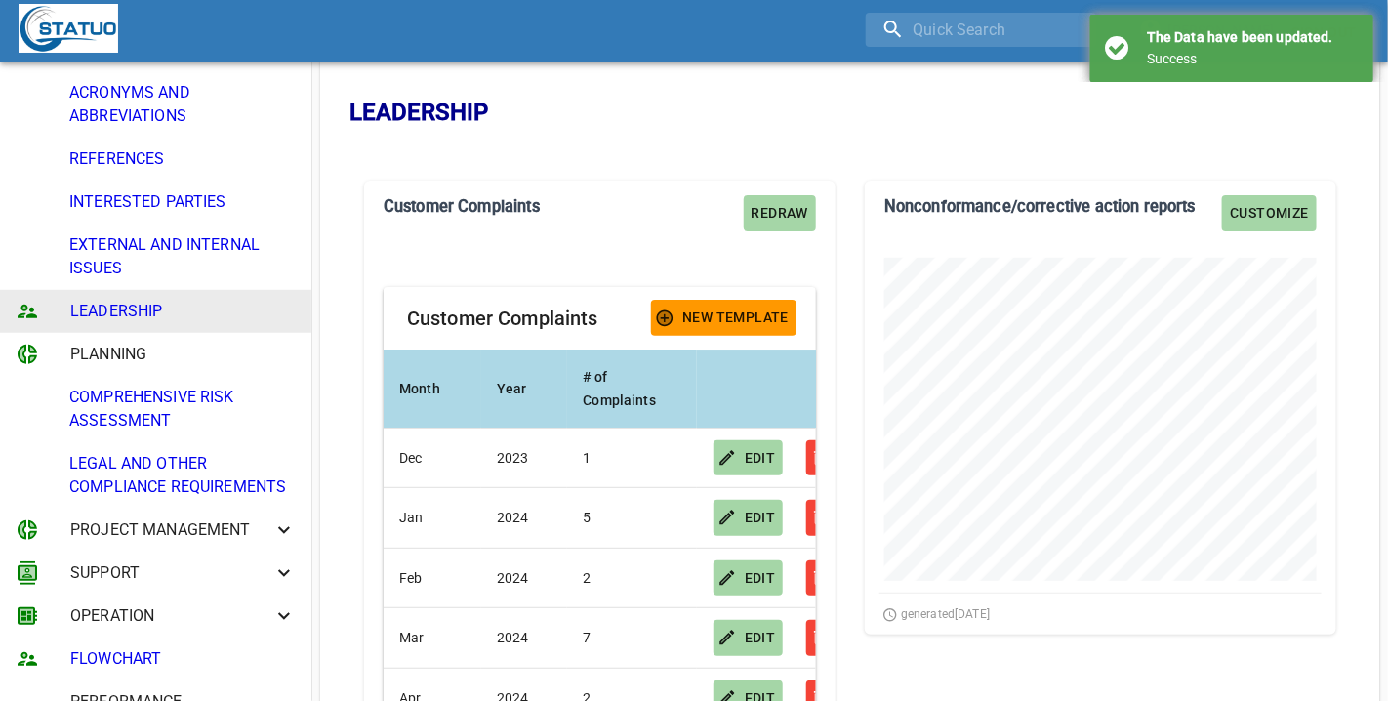
scroll to position [0, 0]
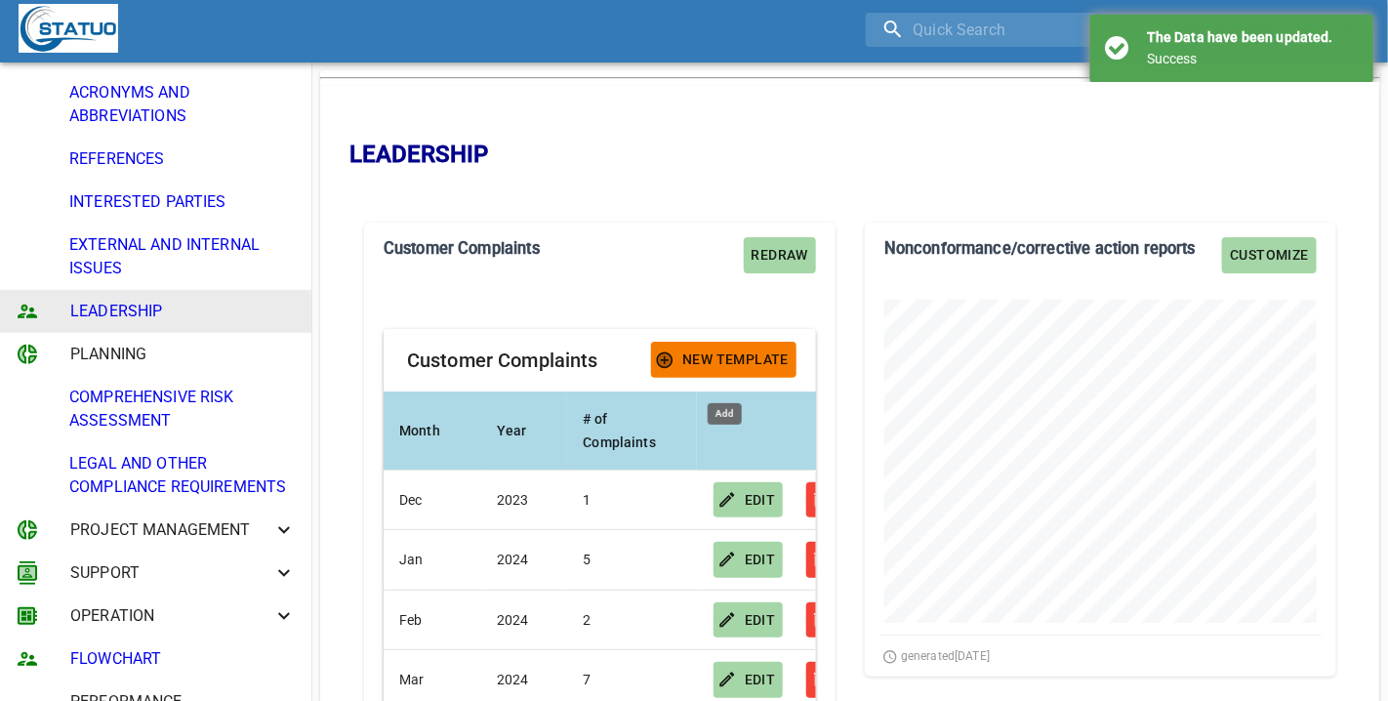
click at [753, 356] on span "New Template" at bounding box center [724, 359] width 130 height 24
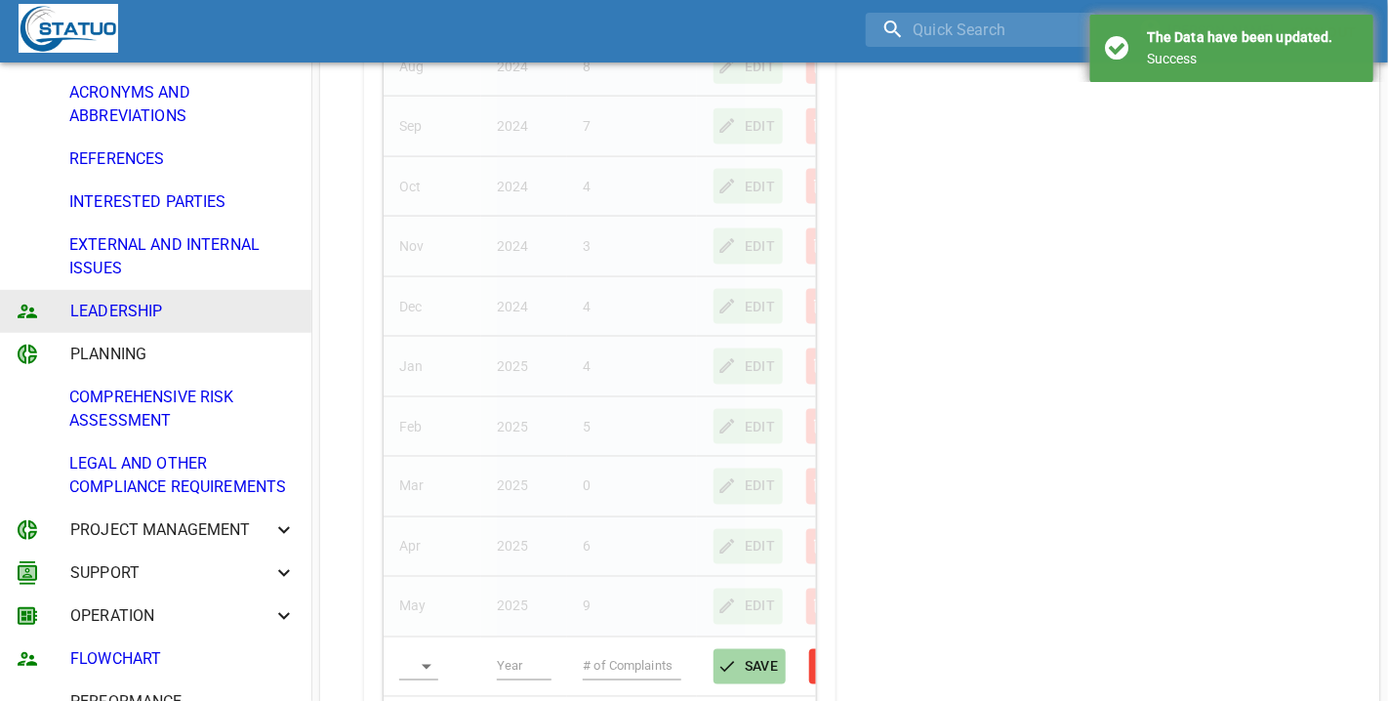
scroll to position [1220, 0]
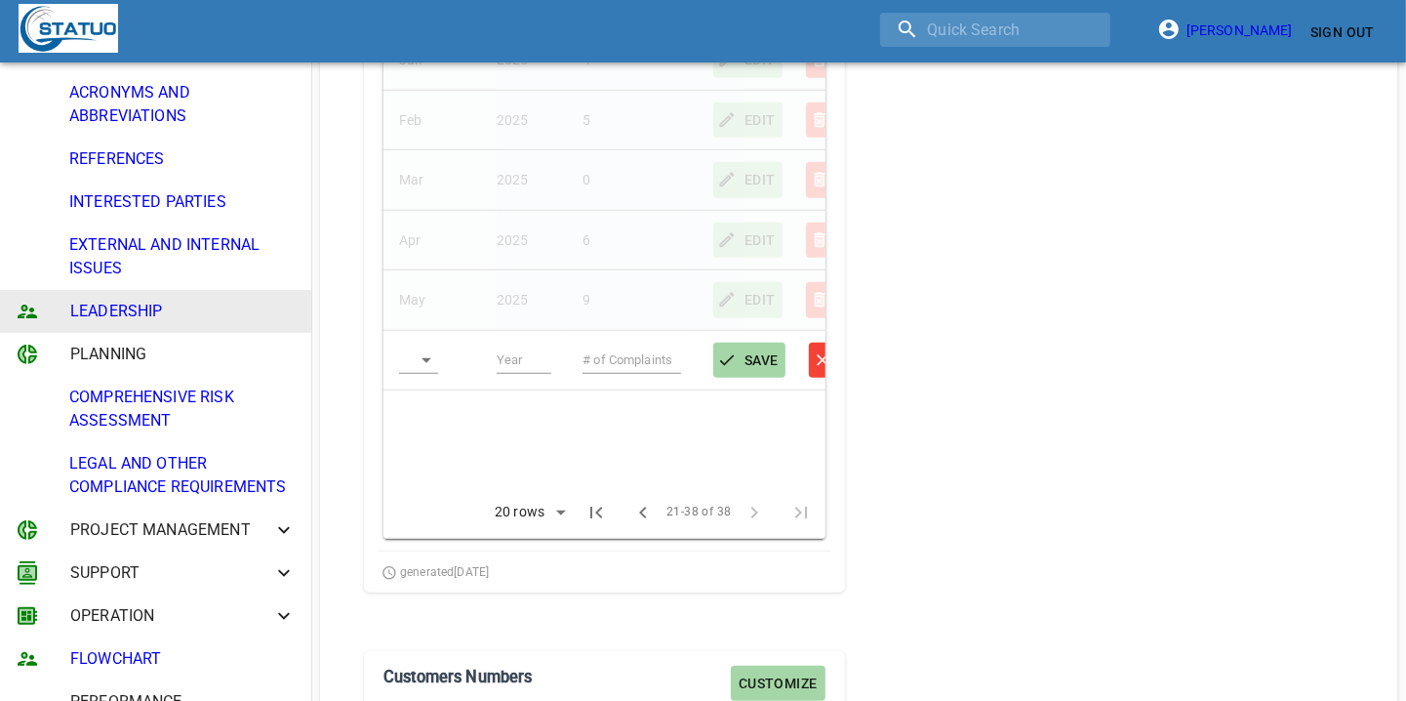
click at [423, 366] on body "[PERSON_NAME] Sign Out CONTEXT OF THE ORGANISATION PURPOSE ORGANISATIONAL CHART…" at bounding box center [703, 10] width 1406 height 2460
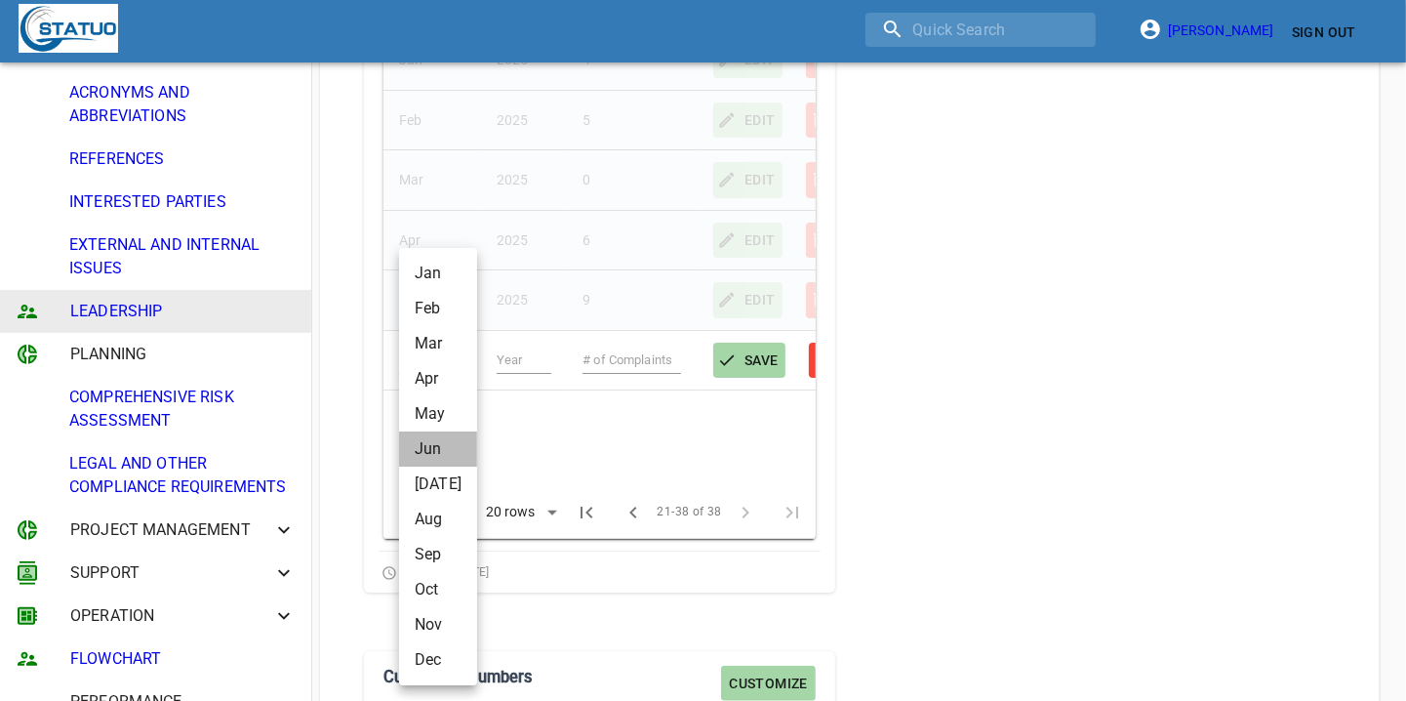
click at [449, 450] on li "Jun" at bounding box center [438, 448] width 78 height 35
type input "Jun"
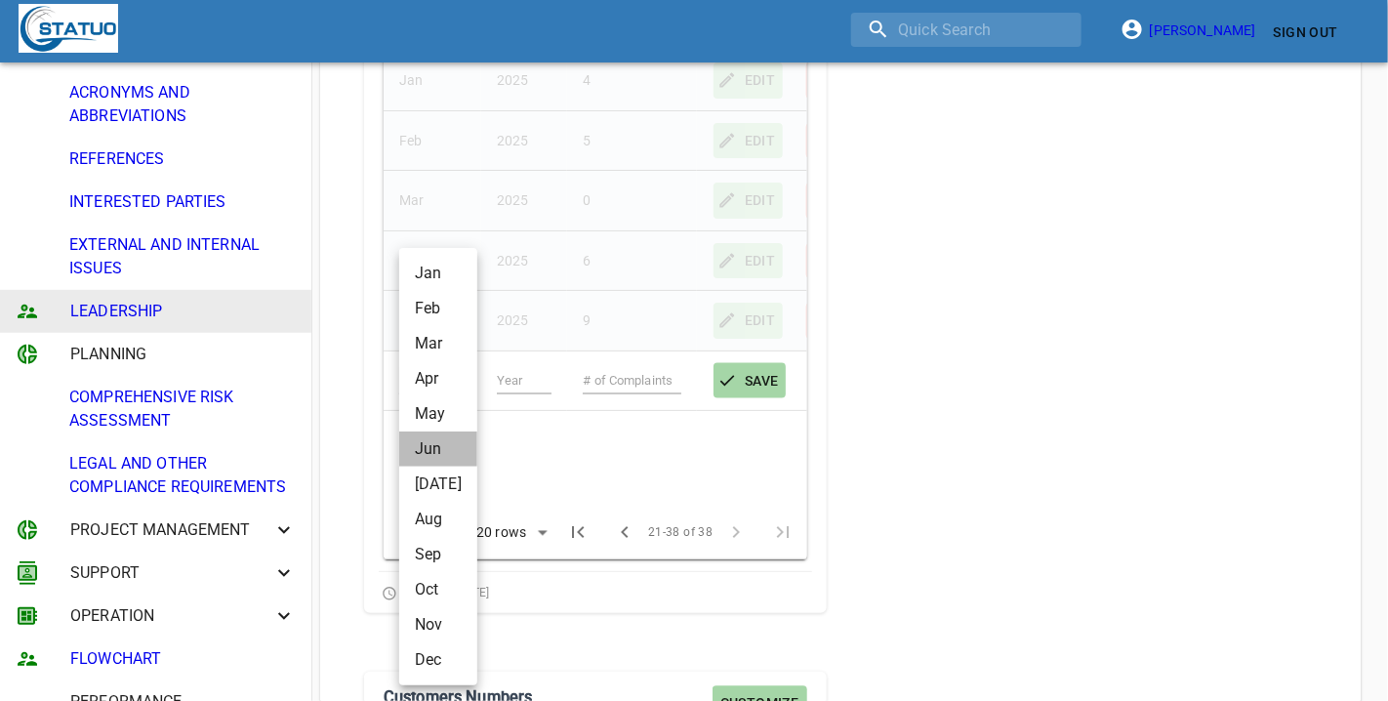
scroll to position [975580, 975564]
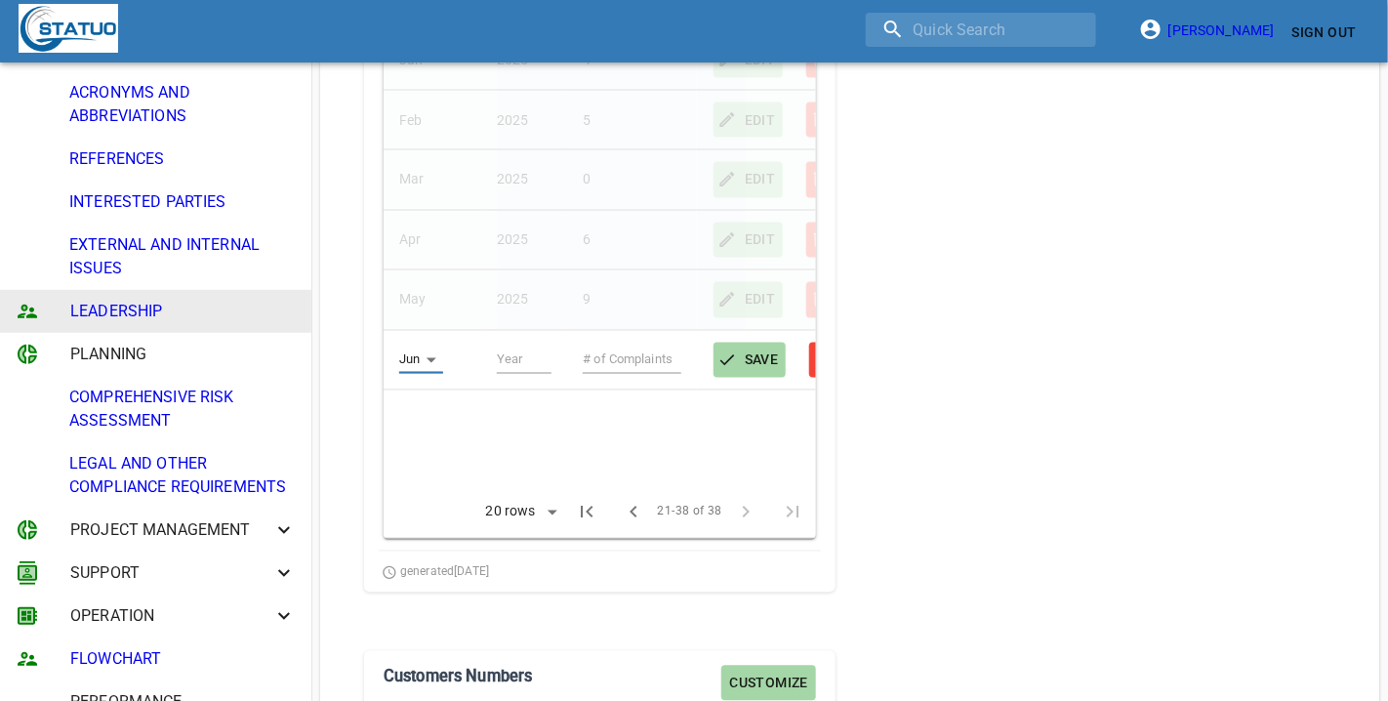
click at [517, 357] on input "text" at bounding box center [525, 359] width 56 height 27
type input "2025"
click at [620, 359] on input "text" at bounding box center [632, 359] width 99 height 27
type input "4"
click at [758, 373] on span "SAVE" at bounding box center [750, 360] width 58 height 24
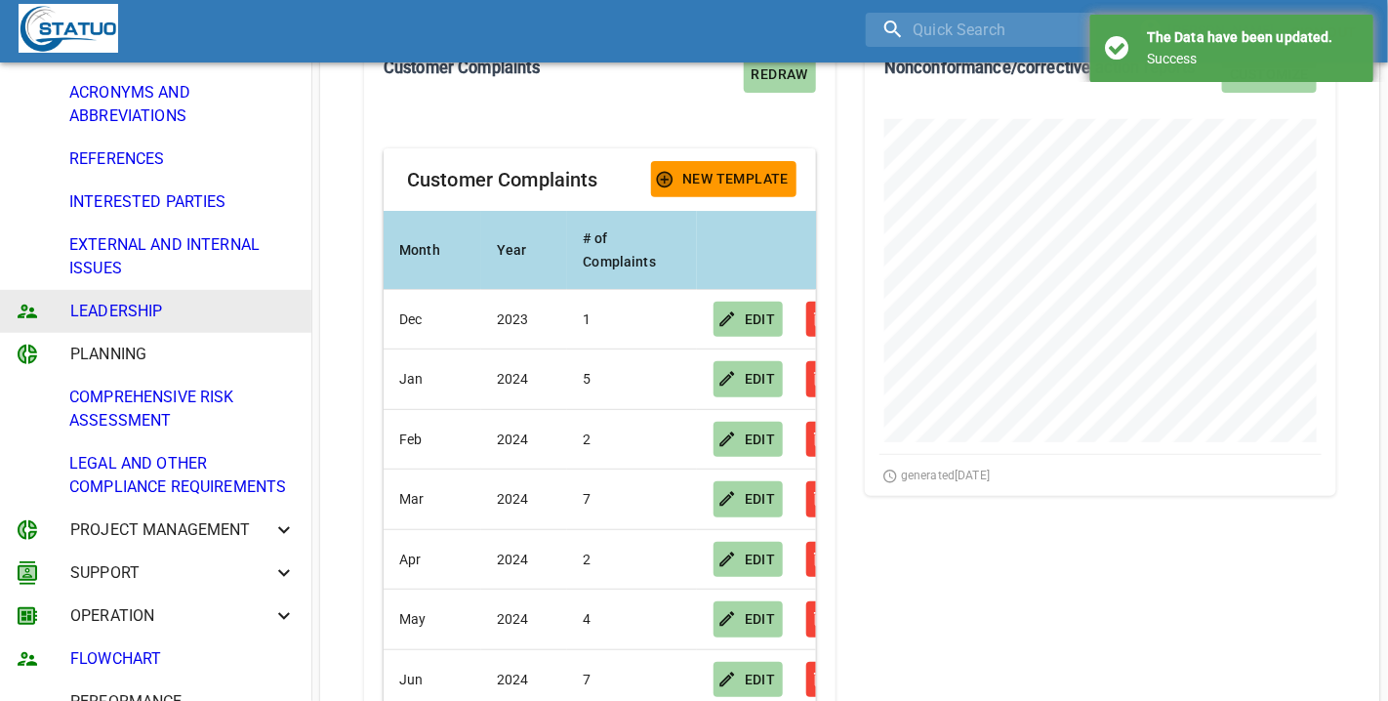
scroll to position [0, 0]
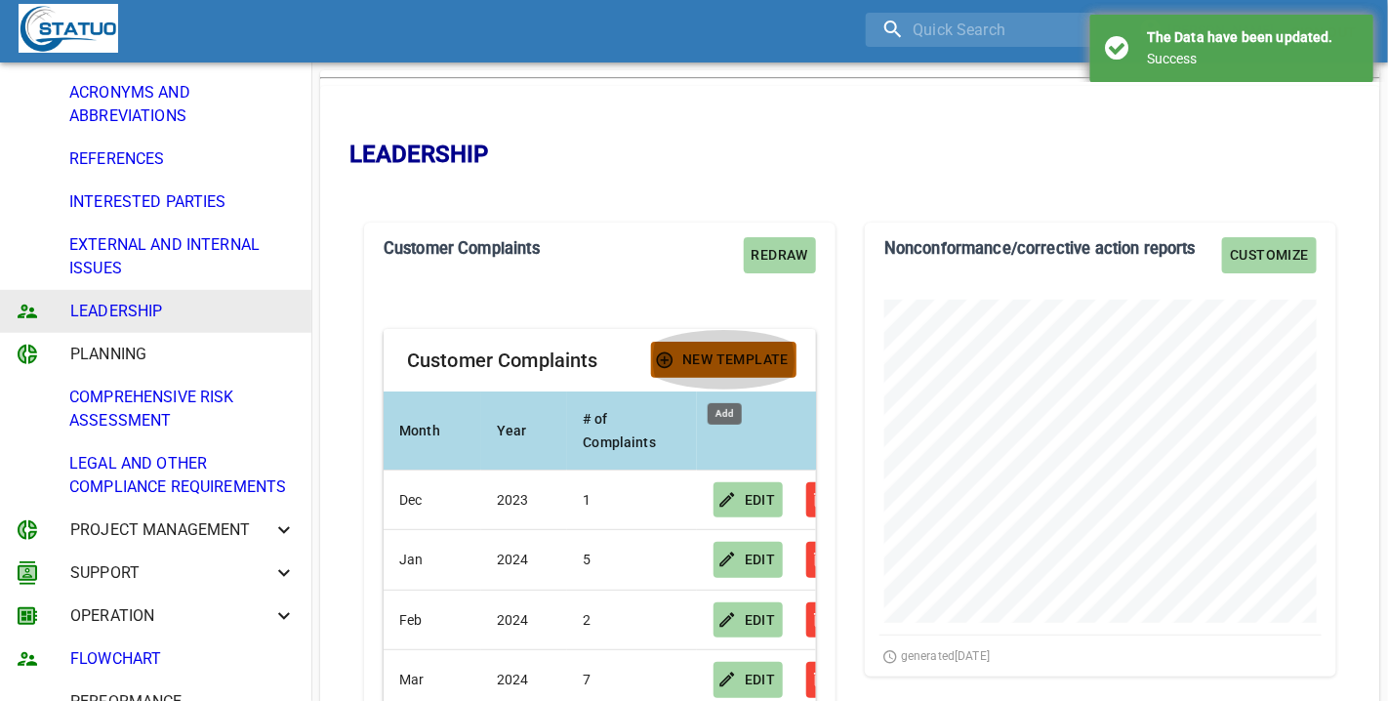
click at [690, 353] on span "New Template" at bounding box center [724, 359] width 130 height 24
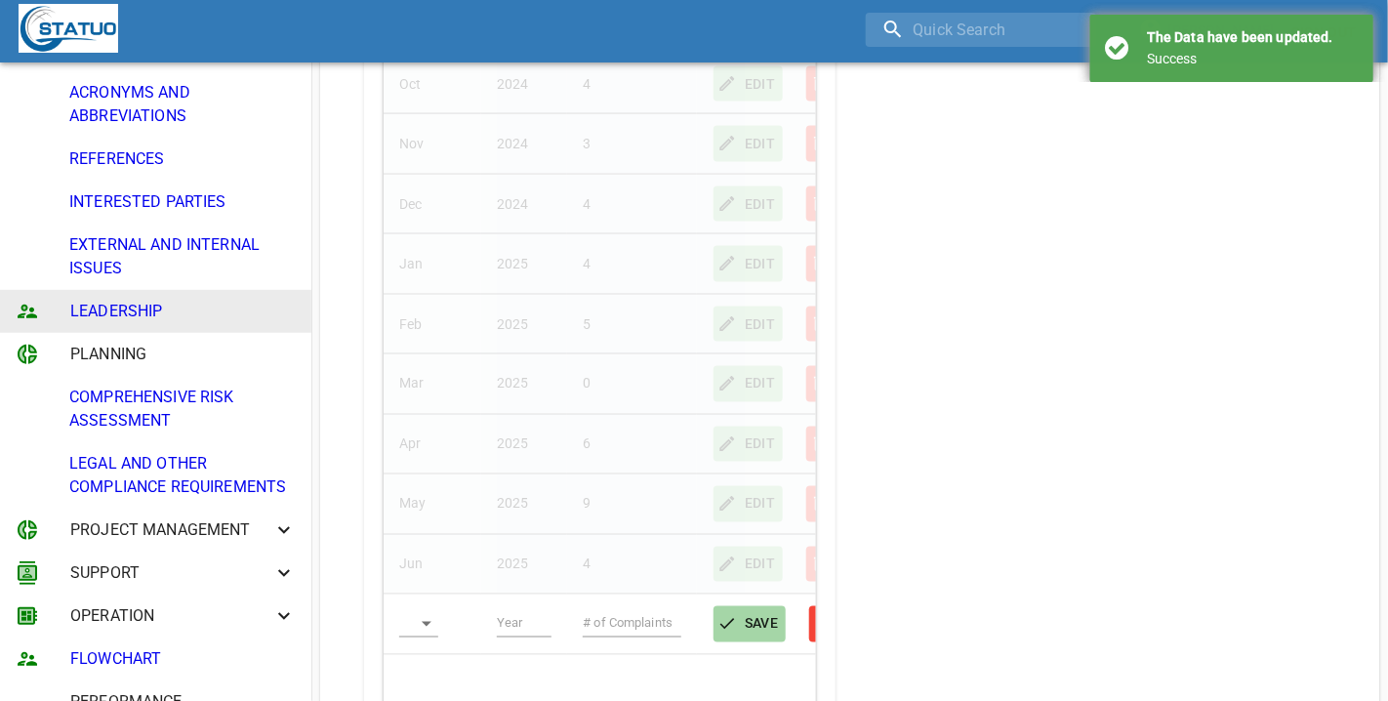
scroll to position [1220, 0]
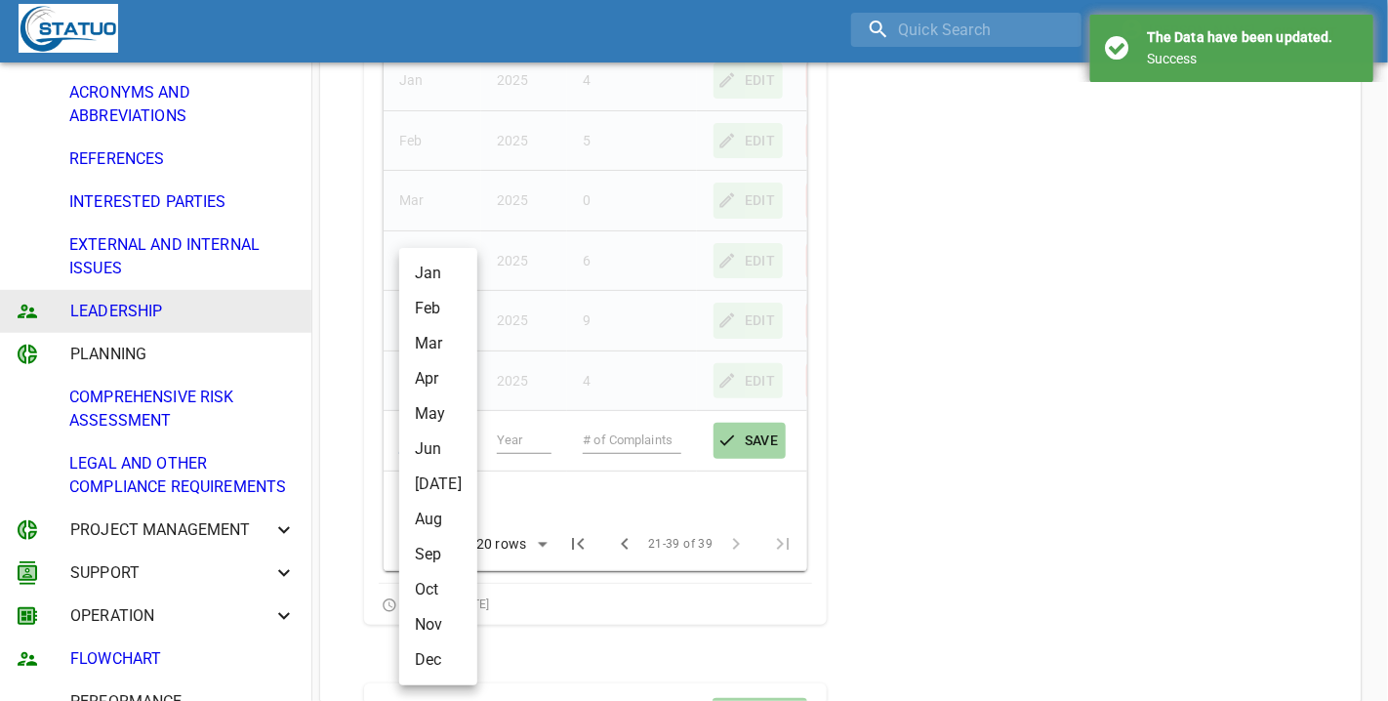
click at [426, 422] on body "[PERSON_NAME] Sign Out CONTEXT OF THE ORGANISATION PURPOSE ORGANISATIONAL CHART…" at bounding box center [694, 26] width 1388 height 2492
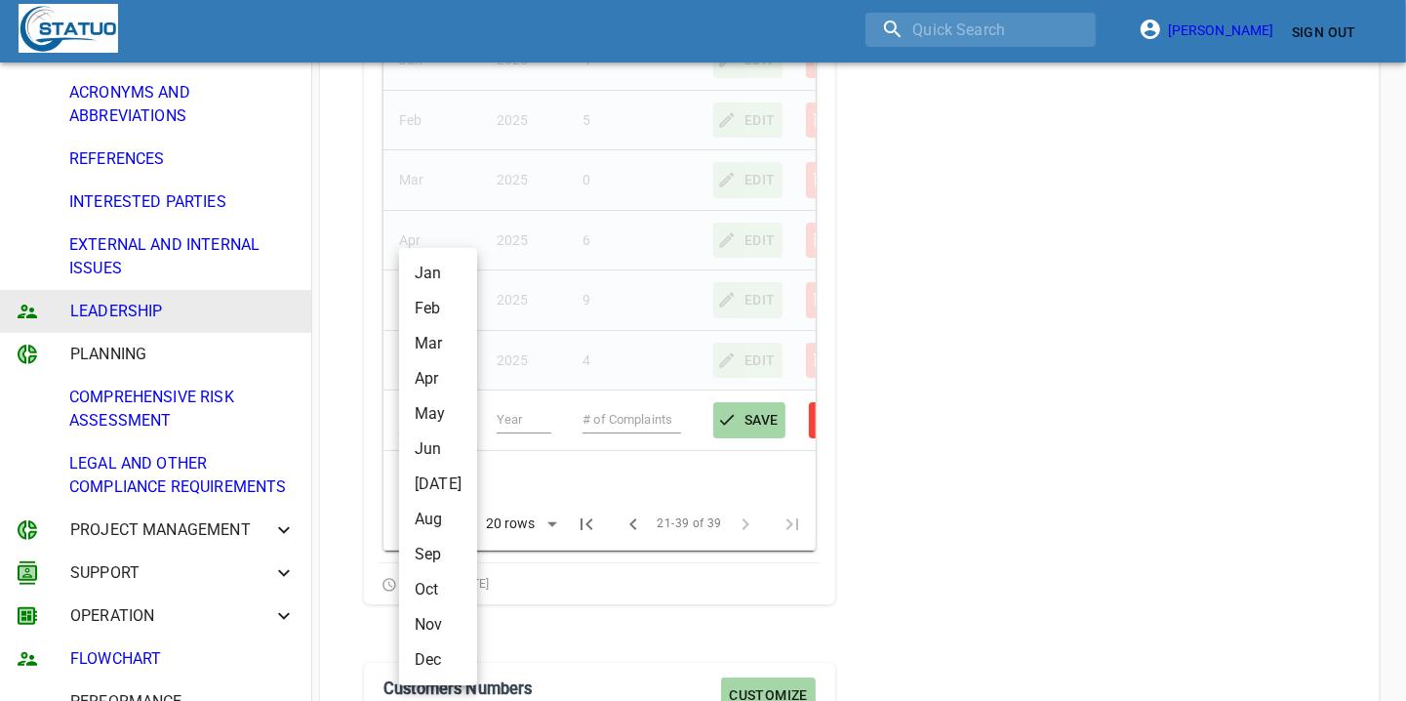
click at [434, 486] on li "[DATE]" at bounding box center [438, 484] width 78 height 35
type input "[DATE]"
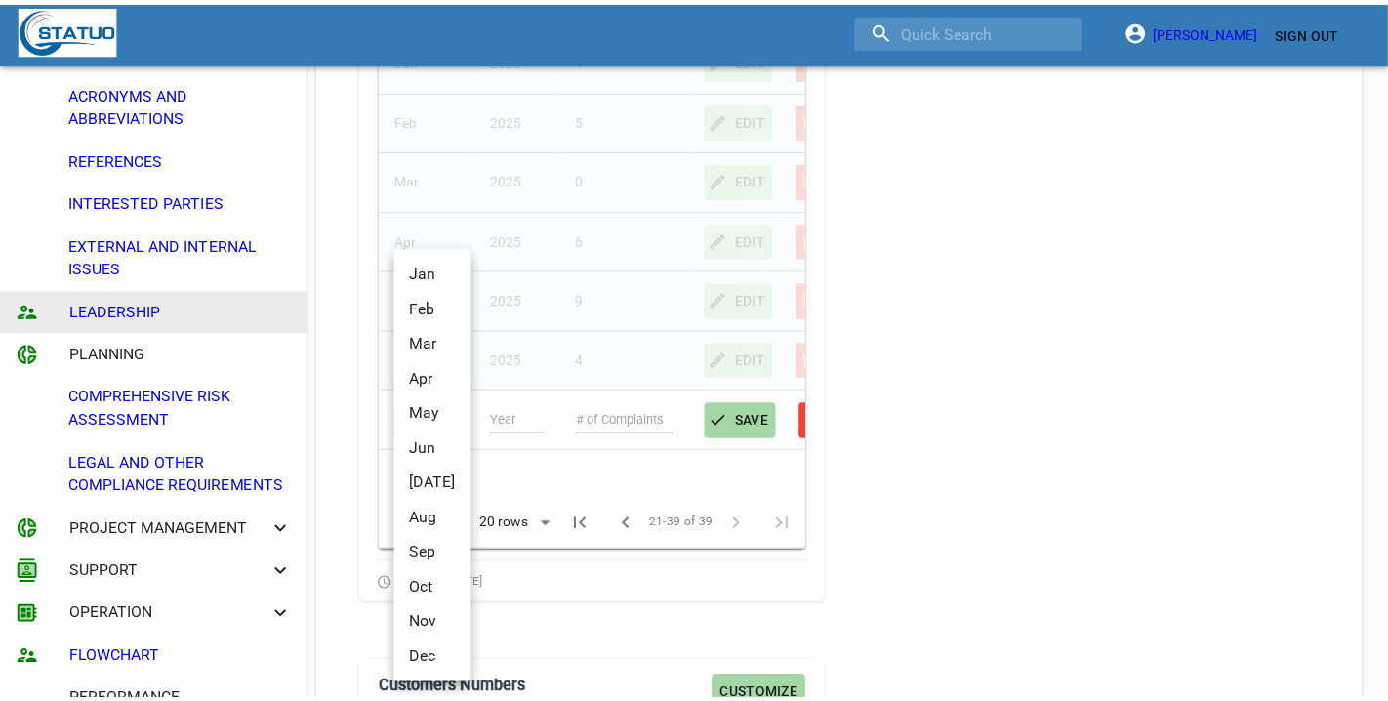
scroll to position [975580, 975564]
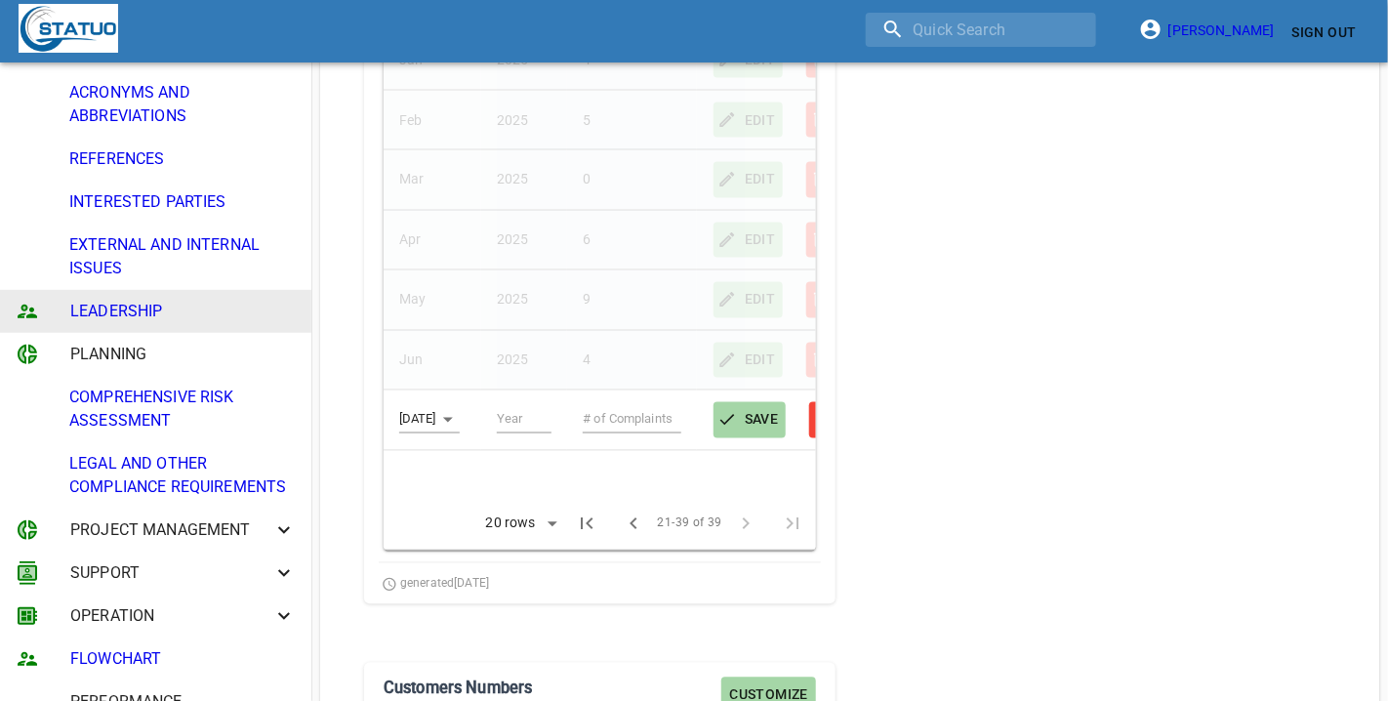
click at [490, 430] on td at bounding box center [524, 420] width 87 height 61
click at [501, 427] on input "text" at bounding box center [525, 419] width 56 height 27
type input "2025"
click at [613, 413] on input "text" at bounding box center [632, 419] width 99 height 27
type input "4"
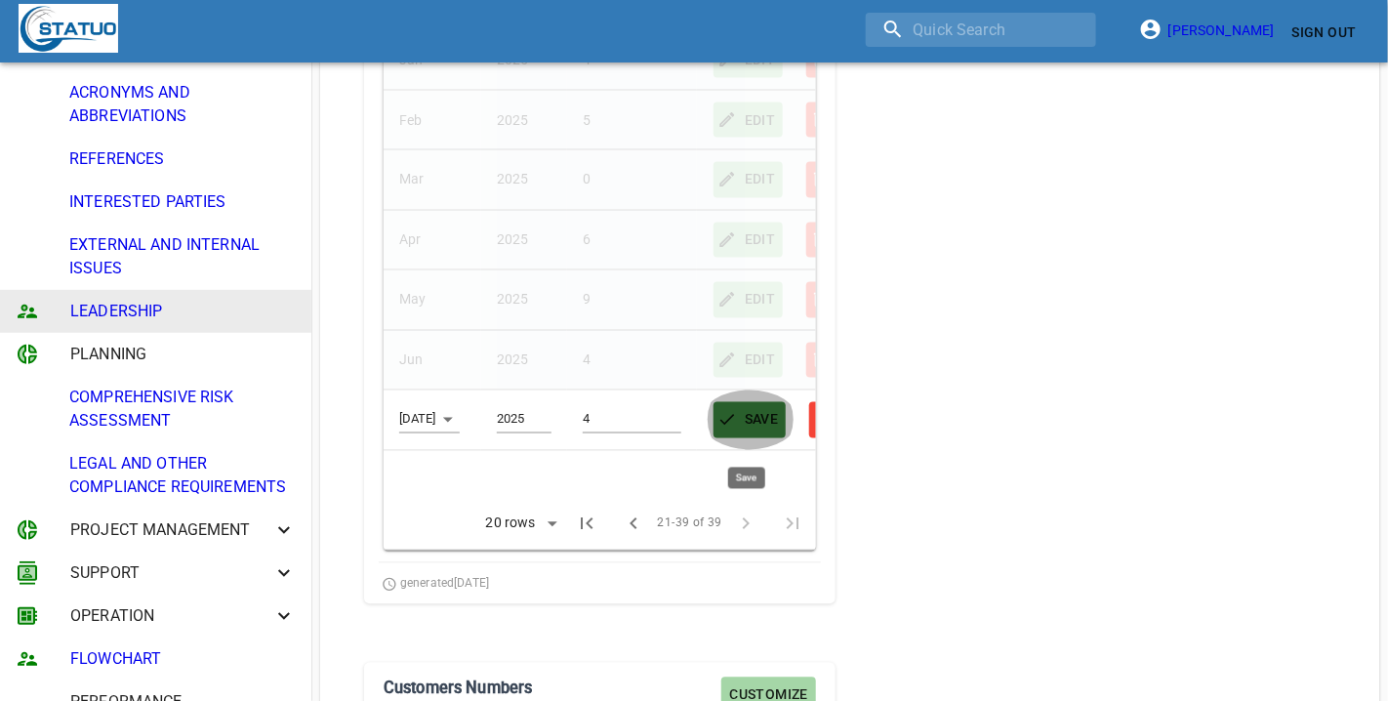
click at [778, 432] on button "SAVE" at bounding box center [749, 420] width 73 height 36
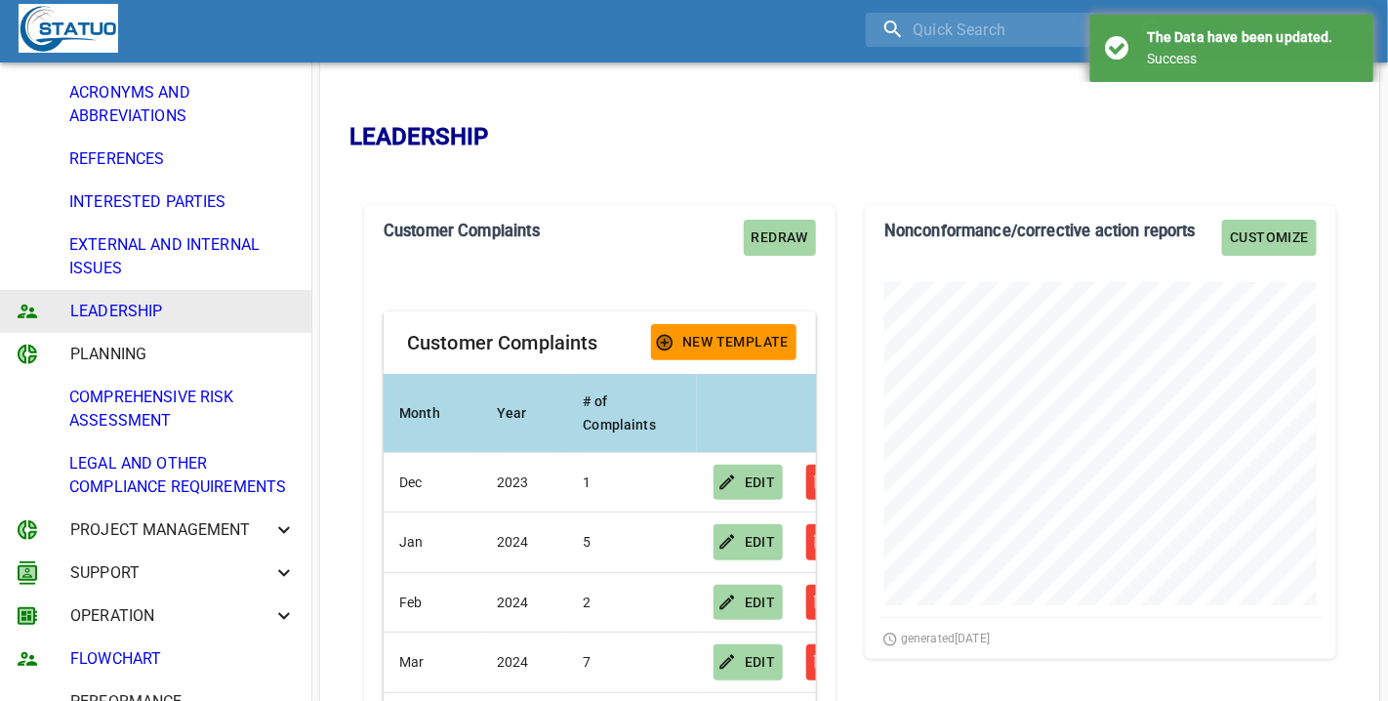
scroll to position [0, 0]
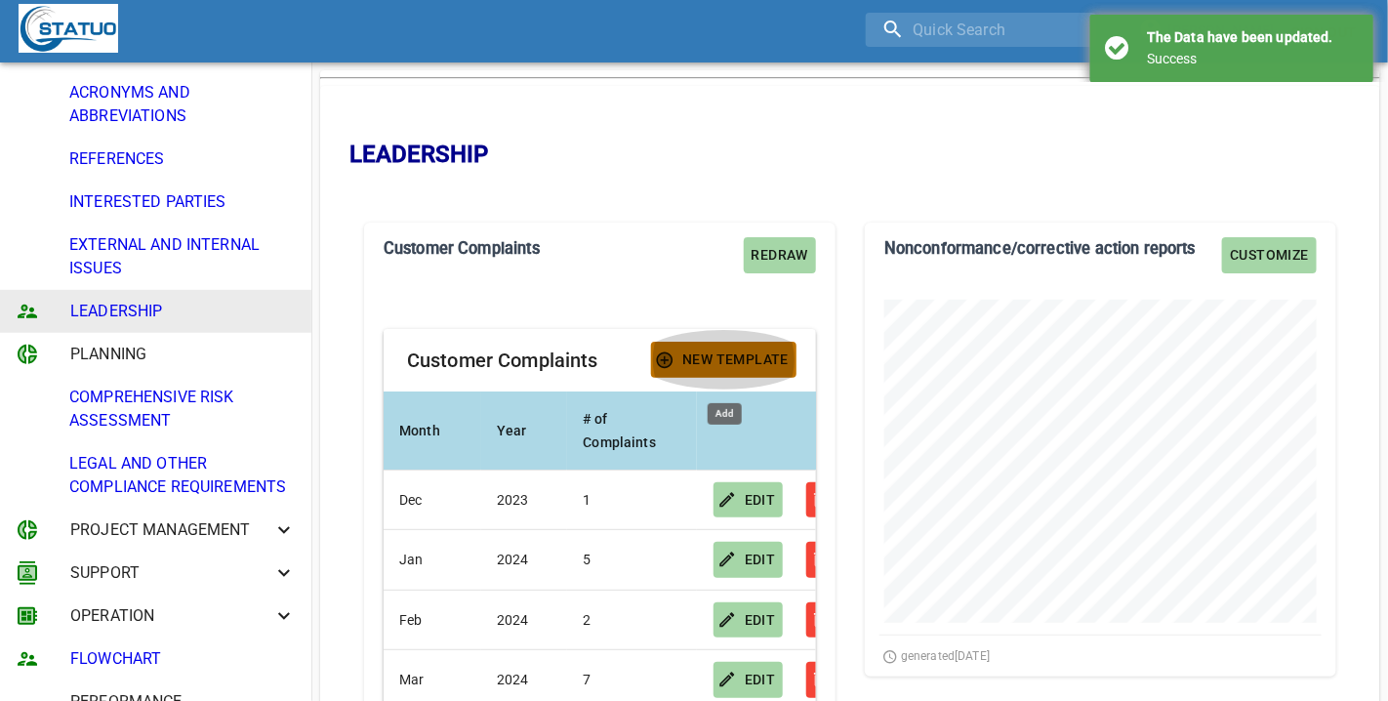
click at [724, 352] on span "New Template" at bounding box center [724, 359] width 130 height 24
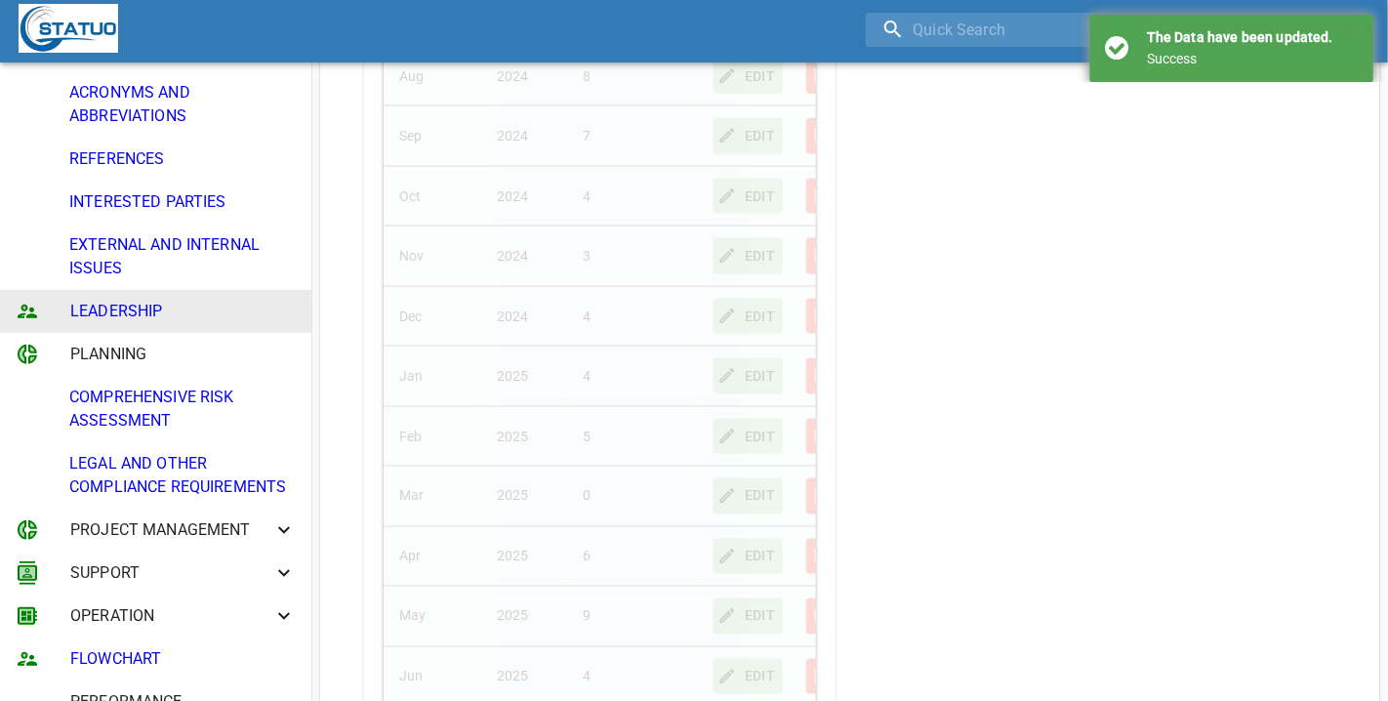
scroll to position [1342, 0]
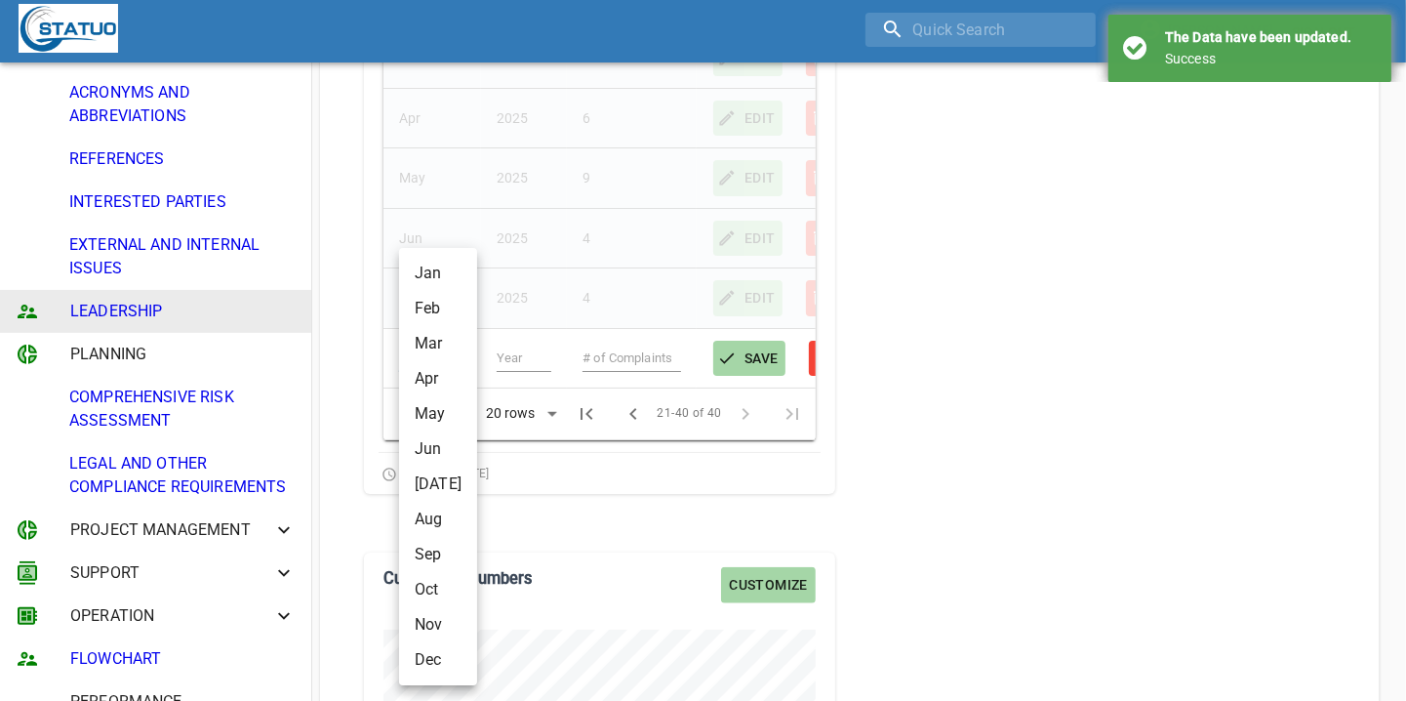
click at [447, 517] on li "Aug" at bounding box center [438, 519] width 78 height 35
type input "Aug"
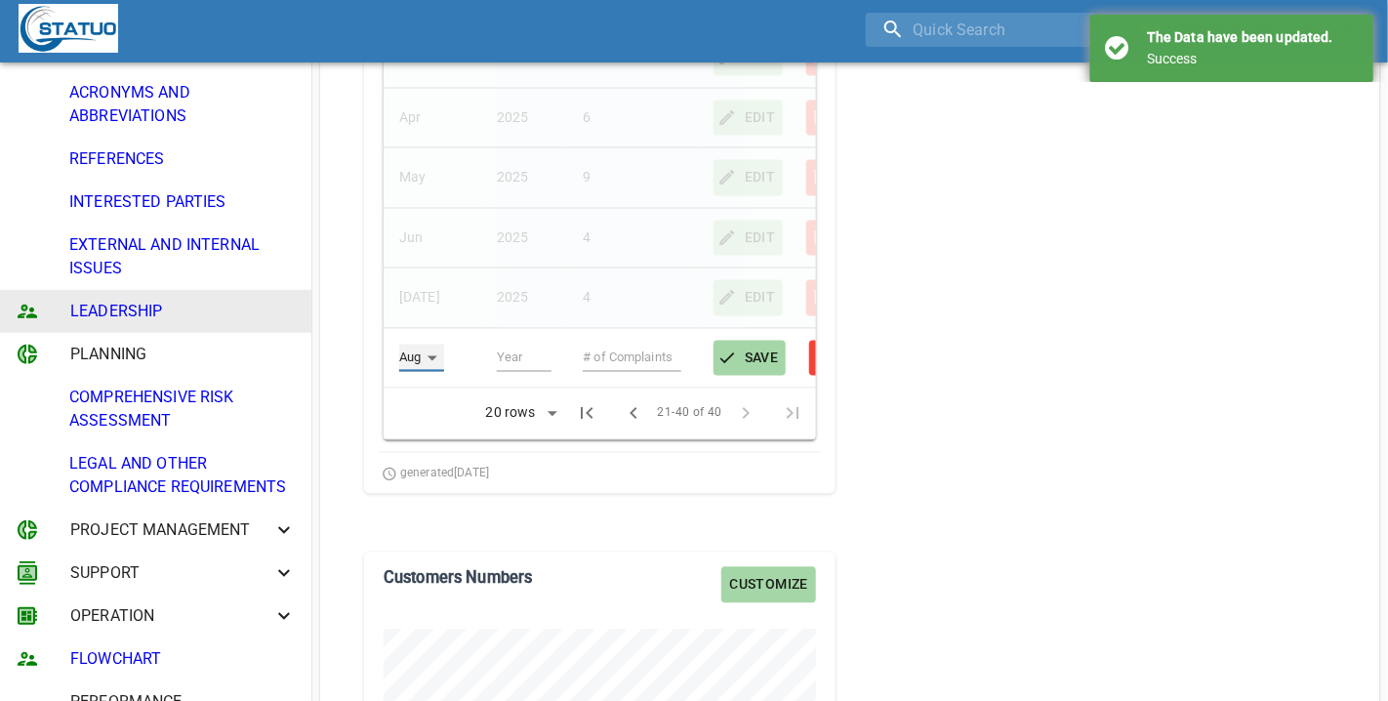
scroll to position [975580, 975564]
click at [525, 358] on input "text" at bounding box center [525, 358] width 56 height 27
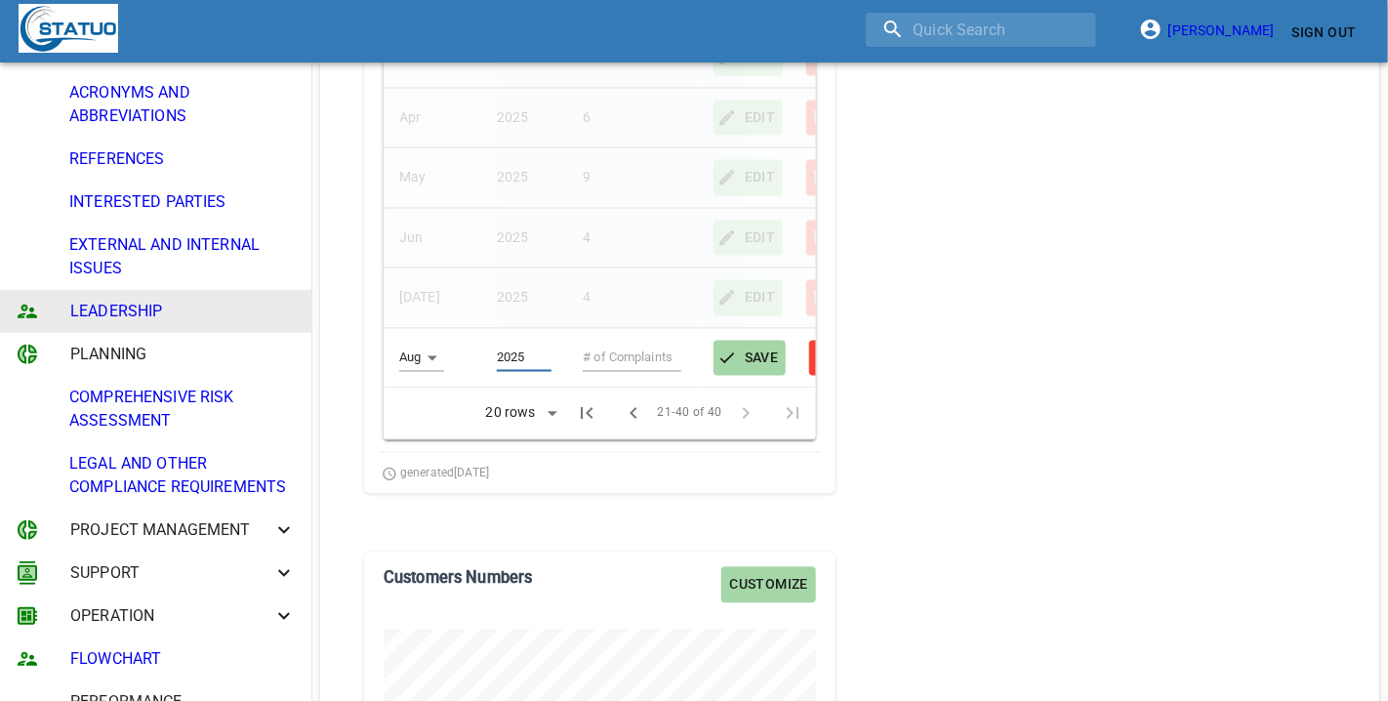
type input "2025"
click at [607, 353] on input "text" at bounding box center [632, 358] width 99 height 27
type input "4"
click at [757, 363] on span "SAVE" at bounding box center [750, 358] width 58 height 24
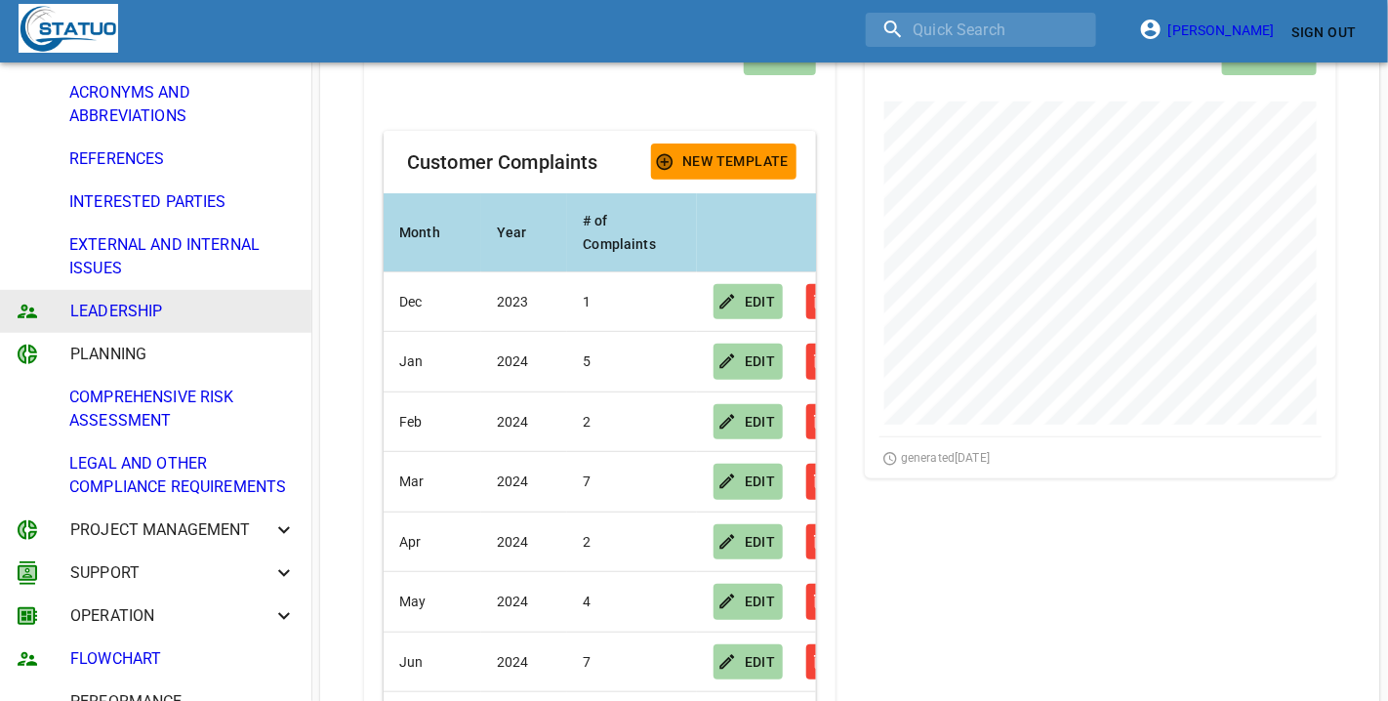
scroll to position [0, 0]
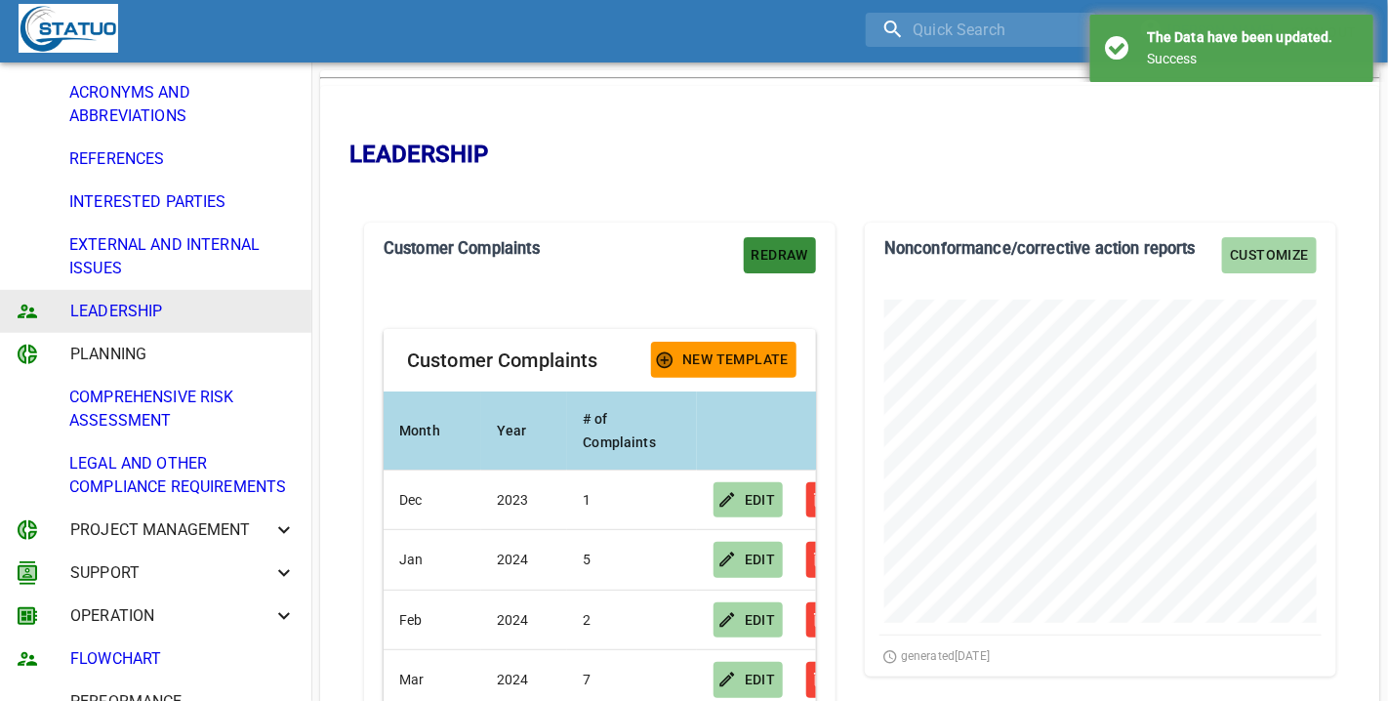
click at [783, 252] on span "Redraw" at bounding box center [780, 255] width 57 height 24
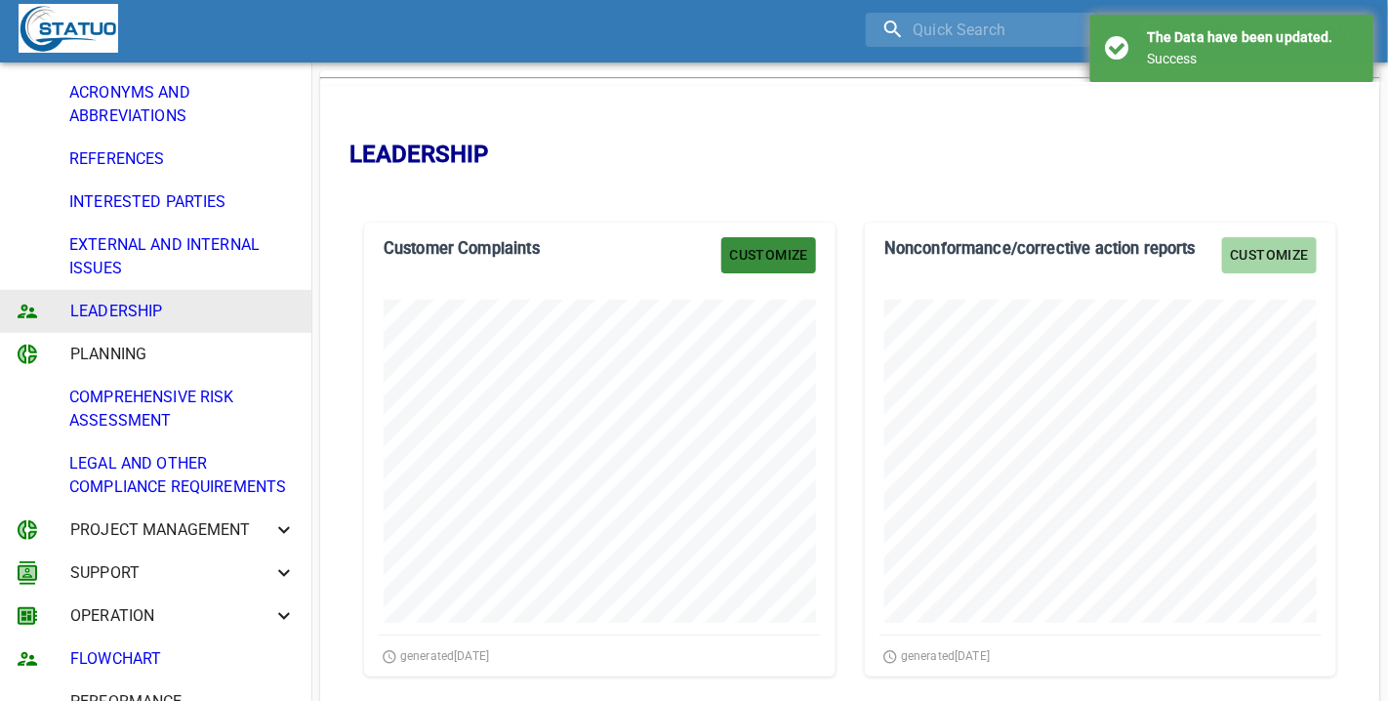
scroll to position [454, 470]
click at [1276, 250] on span "Customize" at bounding box center [1269, 255] width 79 height 24
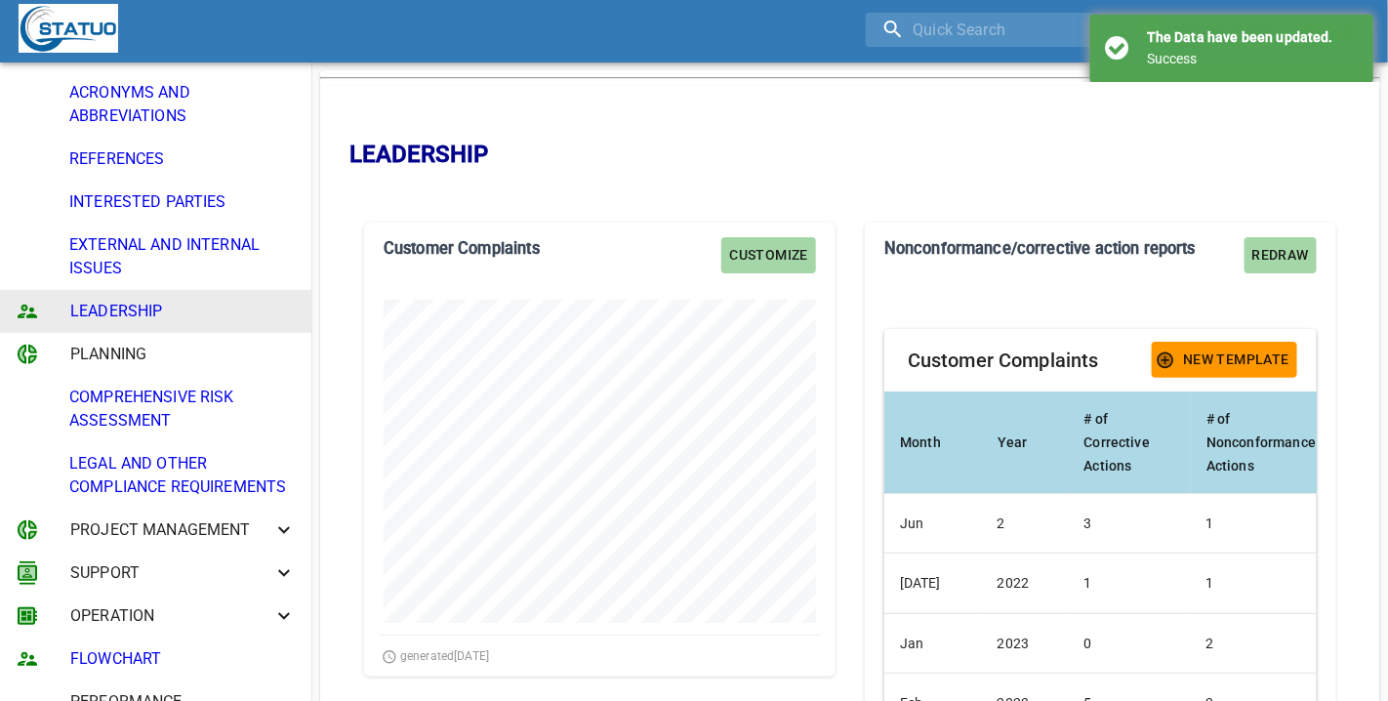
scroll to position [0, 0]
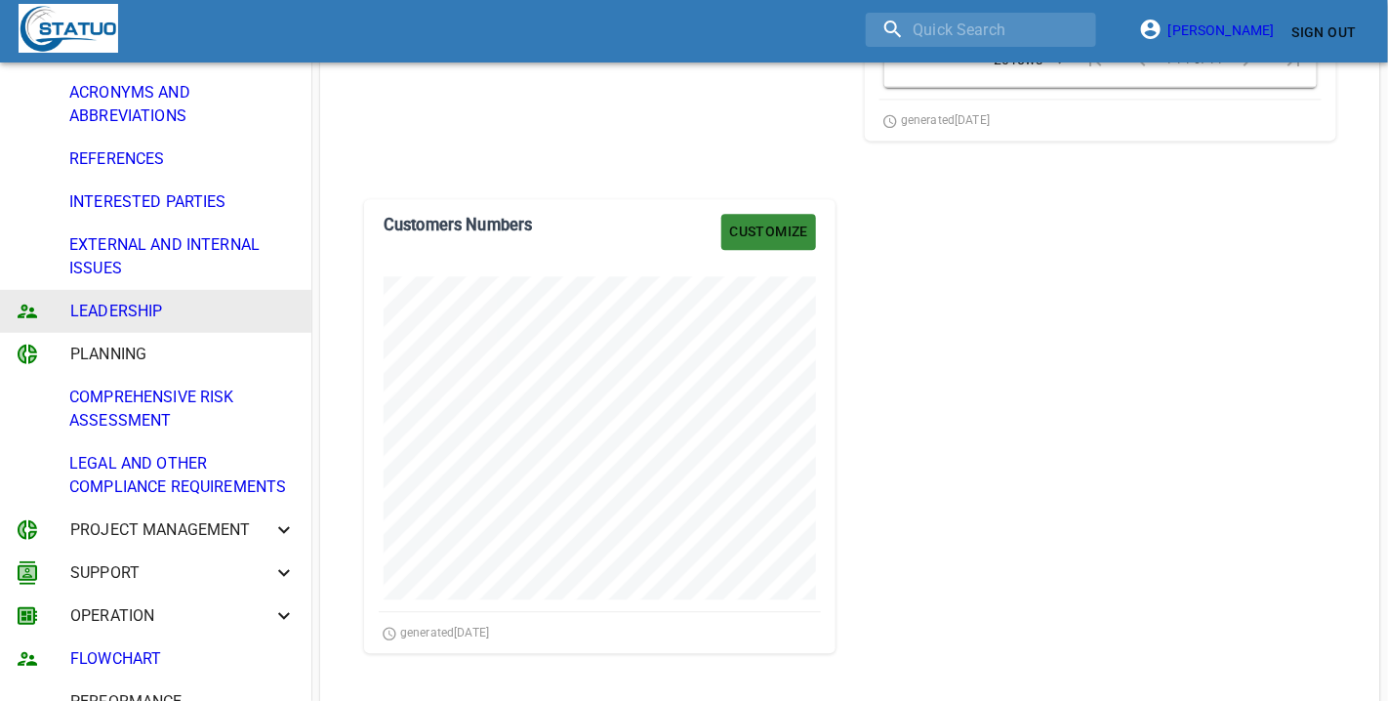
click at [771, 242] on span "Customize" at bounding box center [768, 232] width 79 height 24
